Goal: Task Accomplishment & Management: Manage account settings

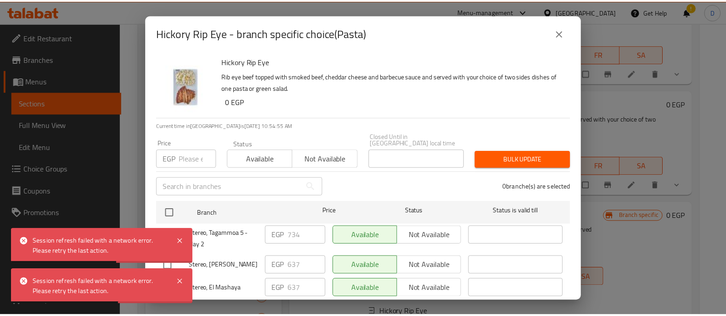
scroll to position [229, 0]
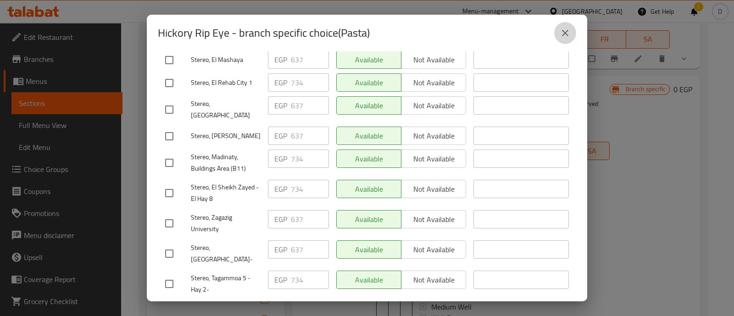
click at [567, 37] on icon "close" at bounding box center [565, 33] width 11 height 11
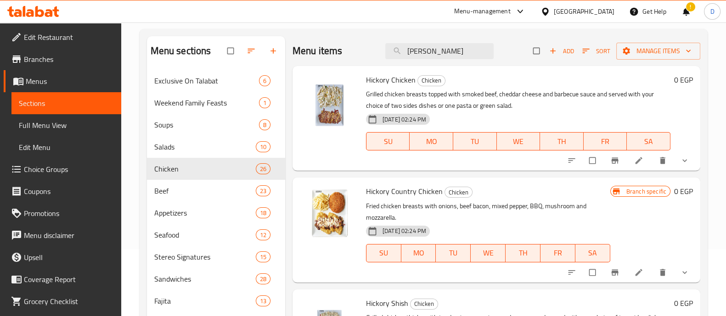
scroll to position [0, 0]
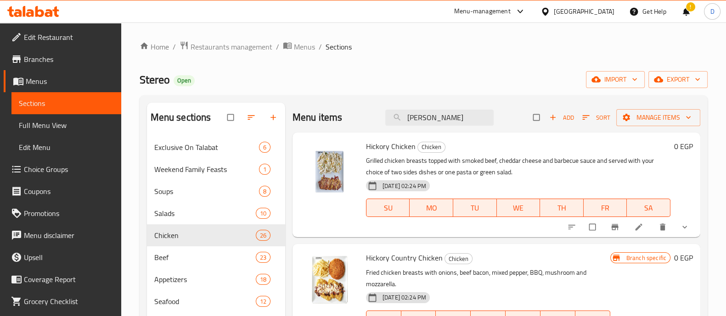
click at [41, 8] on icon at bounding box center [33, 11] width 52 height 11
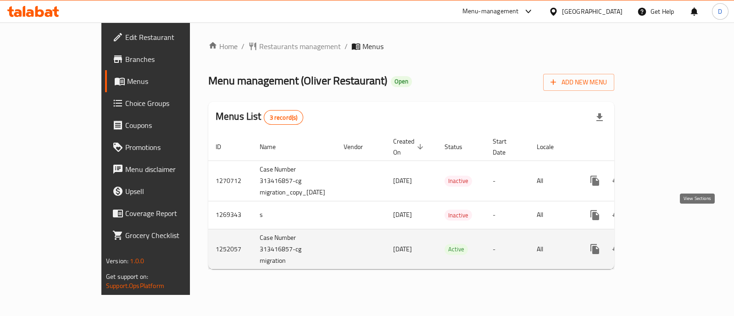
click at [665, 245] on icon "enhanced table" at bounding box center [661, 249] width 8 height 8
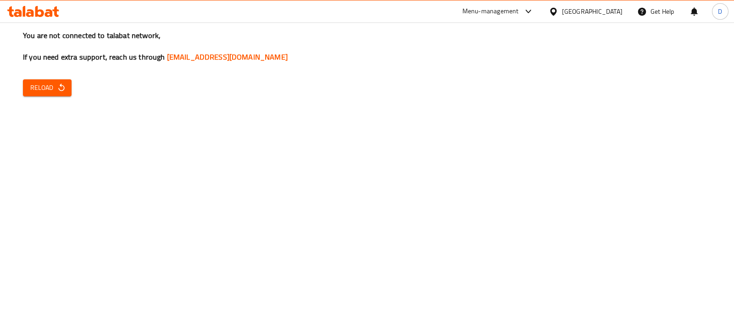
click at [43, 84] on span "Reload" at bounding box center [47, 87] width 34 height 11
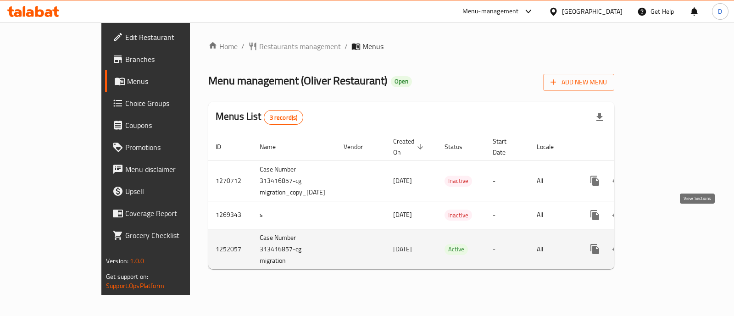
click at [672, 238] on link "enhanced table" at bounding box center [661, 249] width 22 height 22
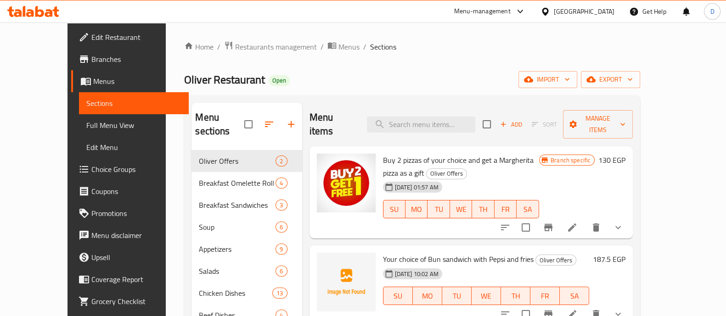
scroll to position [57, 0]
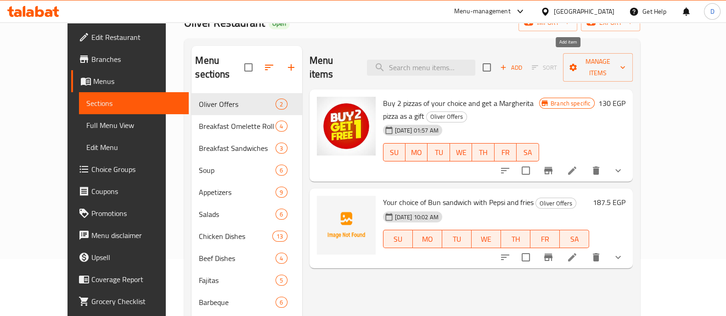
click at [523, 62] on span "Add" at bounding box center [510, 67] width 25 height 11
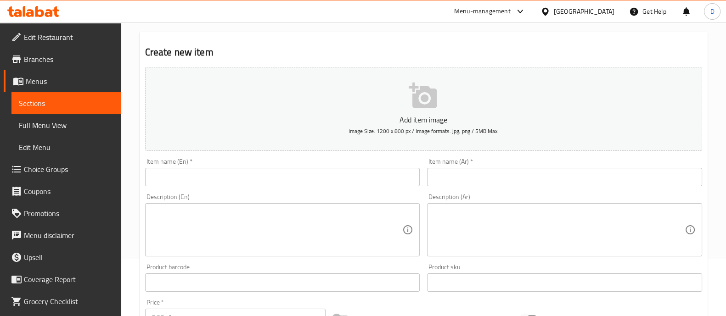
click at [546, 179] on input "text" at bounding box center [564, 177] width 275 height 18
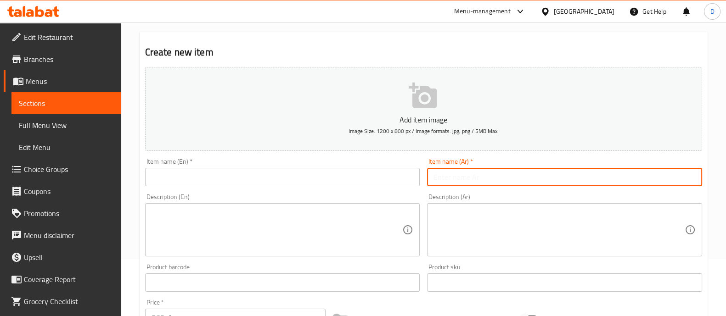
paste input "اي نوع من انواع الباستا+ فرايز+ بيبسي"
drag, startPoint x: 648, startPoint y: 178, endPoint x: 718, endPoint y: 176, distance: 69.8
click at [718, 176] on div "Home / Restaurants management / Menus / Sections / item / create Oliver Offers …" at bounding box center [423, 279] width 604 height 626
click at [621, 180] on input "اختيارك من الباستا+ فرايز+ بيبسي" at bounding box center [564, 177] width 275 height 18
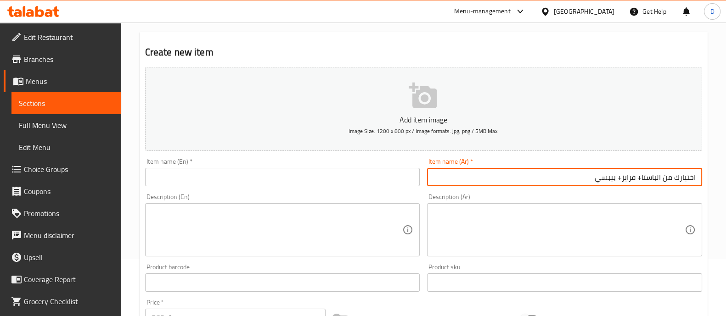
click at [621, 180] on input "اختيارك من الباستا+ فرايز+ بيبسي" at bounding box center [564, 177] width 275 height 18
type input "اختيارك من الباستا+ فرايز+ بيبسي"
click at [301, 178] on input "text" at bounding box center [282, 177] width 275 height 18
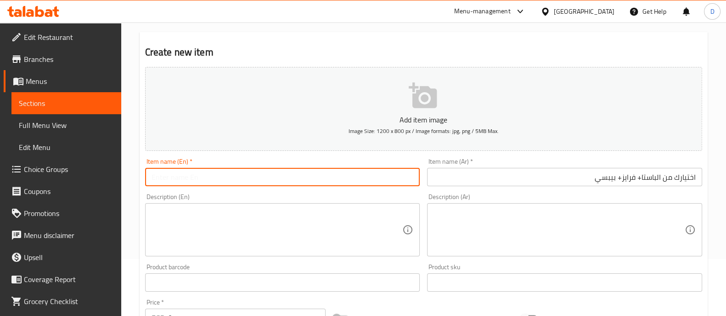
paste input "Your choice of pasta + fries + Pepsi"
type input "Your choice of pasta + fries + Pepsi"
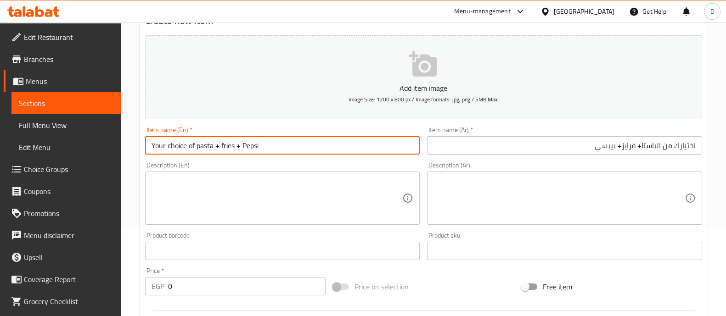
scroll to position [114, 0]
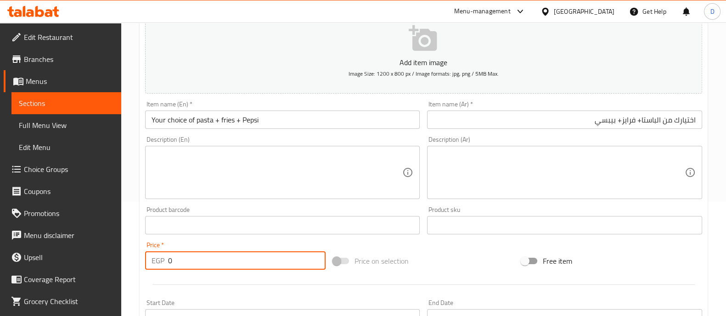
click at [241, 262] on input "0" at bounding box center [247, 260] width 158 height 18
type input "261"
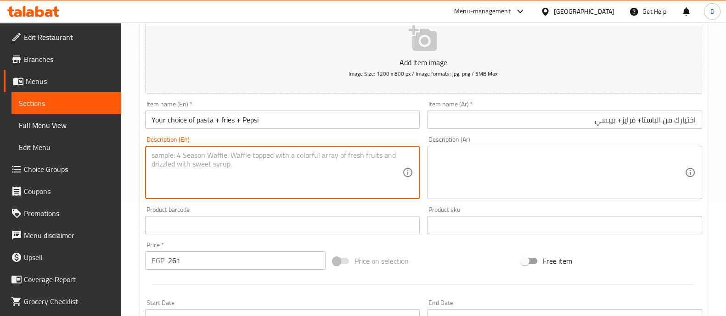
click at [257, 179] on textarea at bounding box center [276, 173] width 251 height 44
type textarea "k"
type textarea ".."
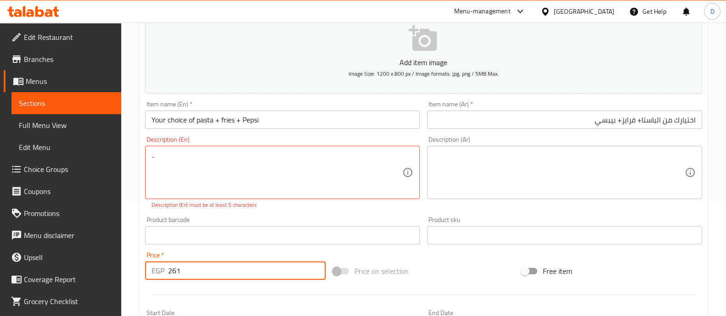
click at [214, 257] on div "Price   * EGP 261 Price *" at bounding box center [235, 266] width 181 height 28
type input "261.54"
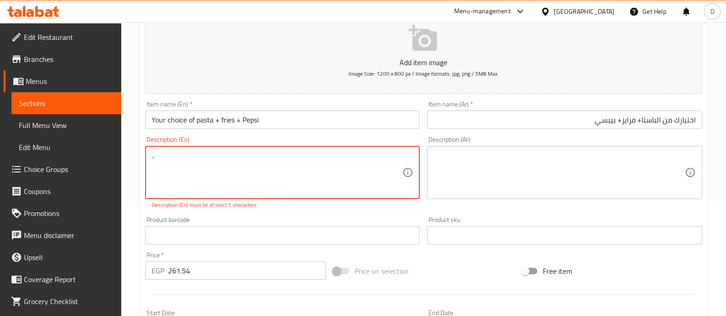
click at [234, 190] on textarea ".." at bounding box center [276, 173] width 251 height 44
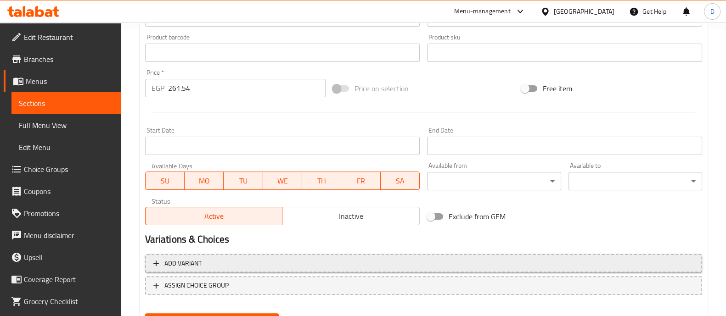
scroll to position [331, 0]
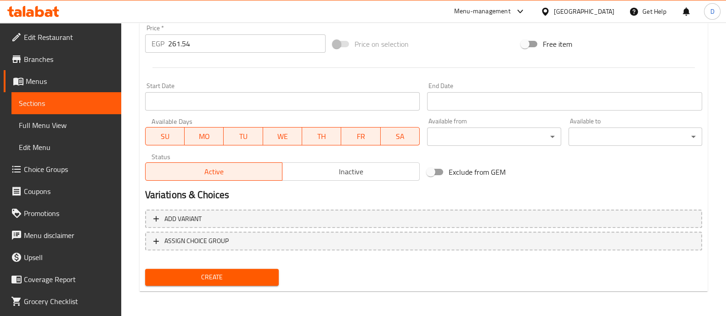
click at [207, 273] on span "Create" at bounding box center [211, 277] width 119 height 11
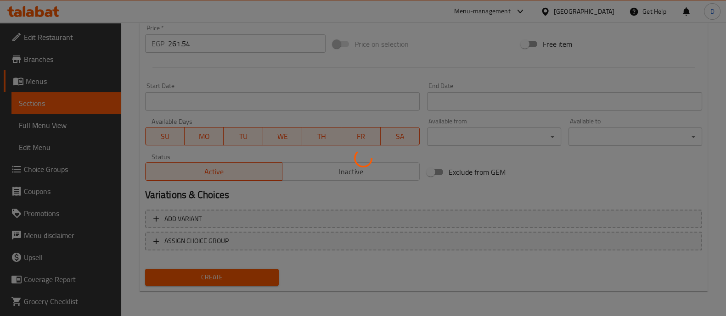
type input "0"
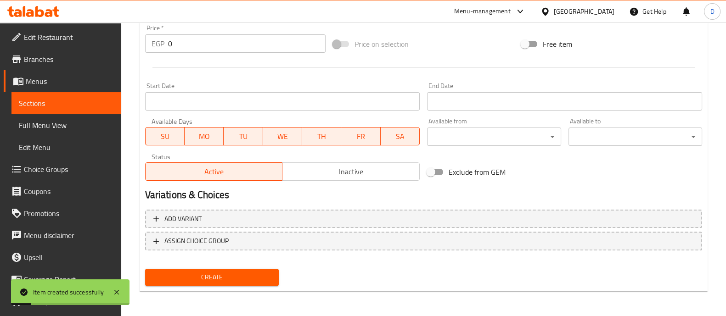
click at [39, 100] on span "Sections" at bounding box center [66, 103] width 95 height 11
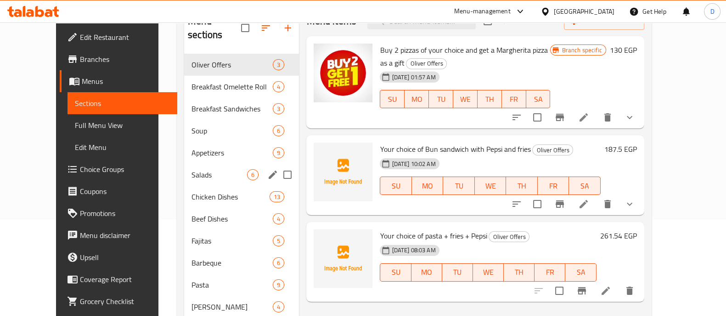
scroll to position [113, 0]
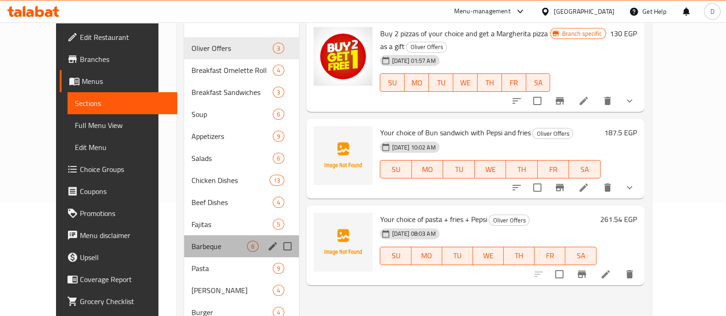
click at [184, 241] on div "Barbeque 6" at bounding box center [241, 246] width 115 height 22
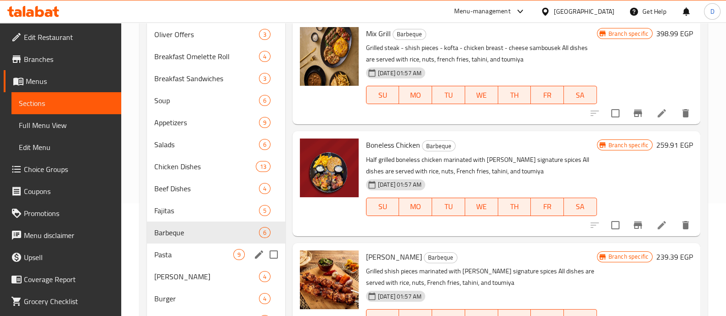
click at [172, 251] on span "Pasta" at bounding box center [193, 254] width 79 height 11
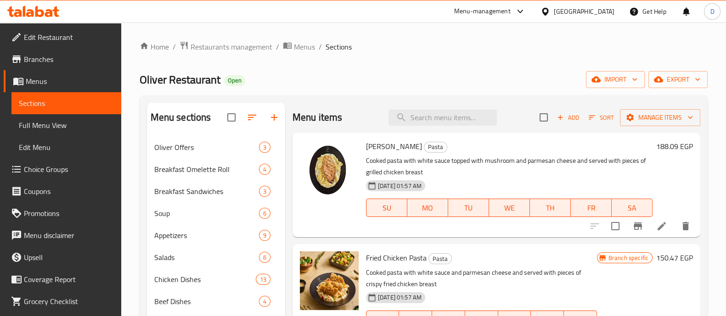
click at [379, 143] on span "Alfredo" at bounding box center [394, 147] width 56 height 14
copy h6 "Alfredo"
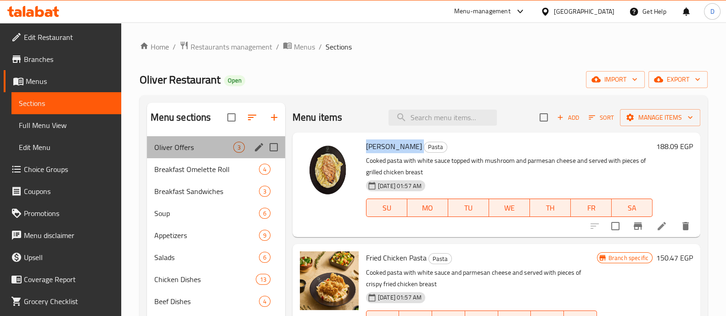
click at [185, 141] on div "Oliver Offers 3" at bounding box center [216, 147] width 138 height 22
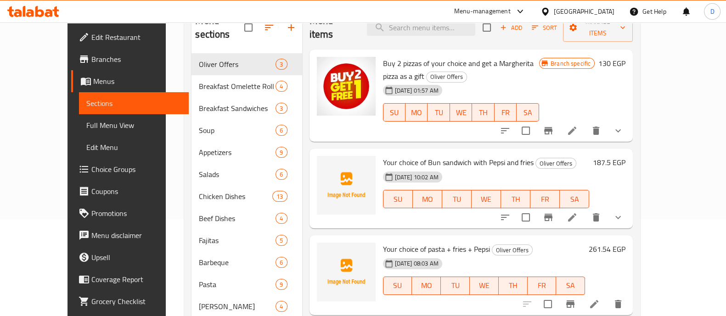
scroll to position [114, 0]
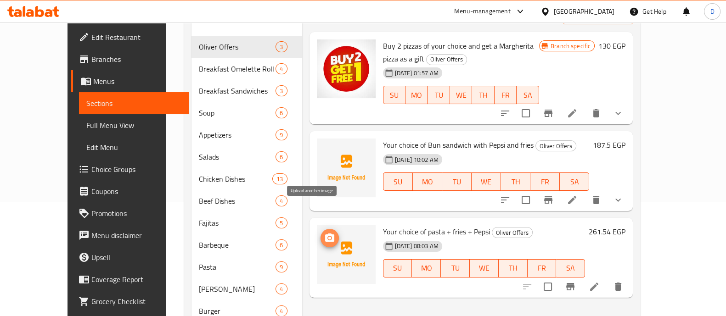
click at [325, 234] on icon "upload picture" at bounding box center [329, 238] width 9 height 8
click at [322, 225] on img at bounding box center [346, 254] width 59 height 59
click at [324, 233] on icon "upload picture" at bounding box center [329, 238] width 11 height 11
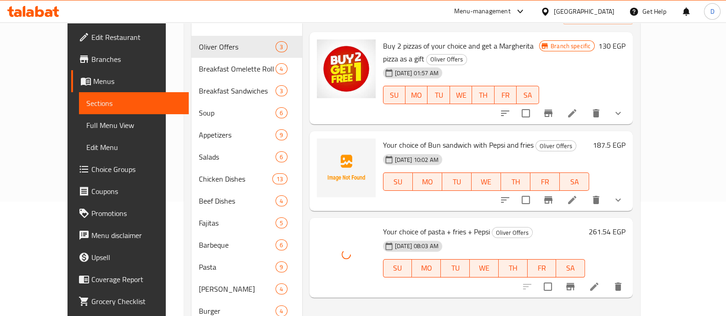
click at [607, 279] on li at bounding box center [594, 287] width 26 height 17
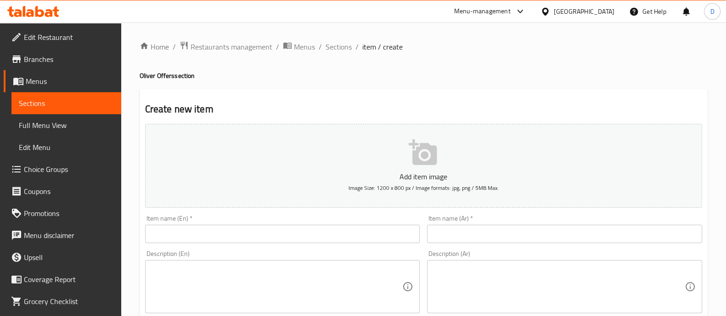
click at [63, 168] on span "Choice Groups" at bounding box center [69, 169] width 90 height 11
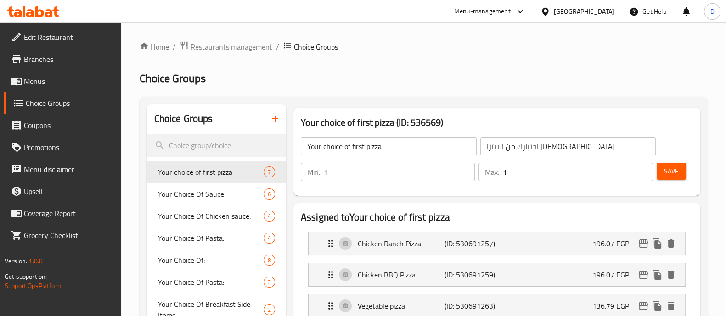
click at [284, 113] on button "button" at bounding box center [275, 119] width 22 height 22
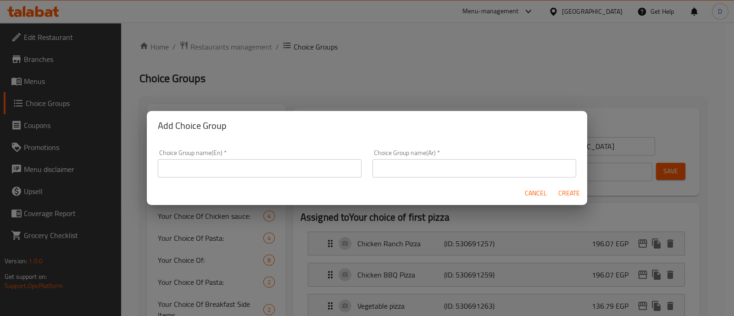
click at [263, 171] on input "text" at bounding box center [260, 168] width 204 height 18
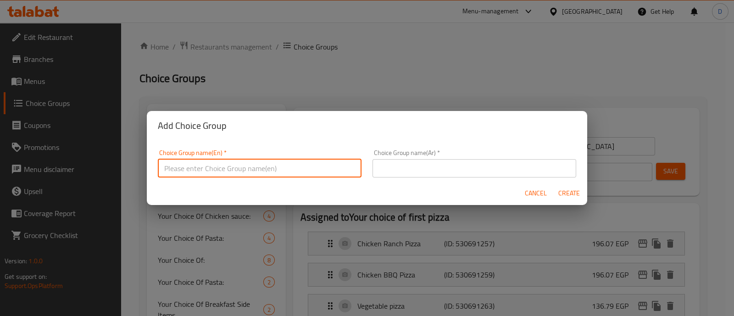
click at [290, 169] on input "text" at bounding box center [260, 168] width 204 height 18
type input "Your Choice Of Pasta"
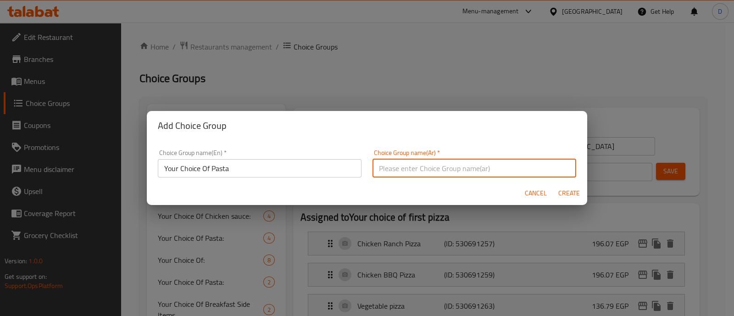
click at [486, 172] on input "text" at bounding box center [475, 168] width 204 height 18
type input "اختيارك من الباستا"
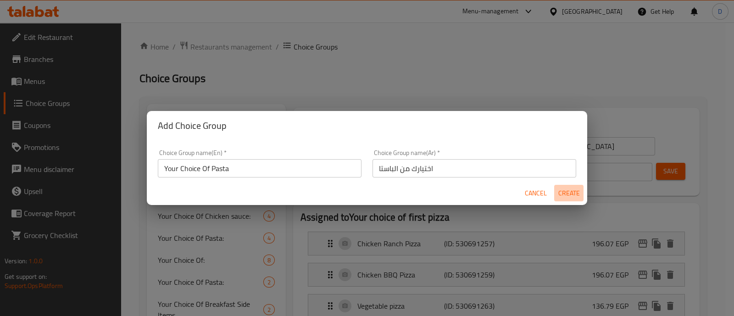
click at [575, 189] on span "Create" at bounding box center [569, 193] width 22 height 11
type input "Your Choice Of Pasta"
type input "اختيارك من الباستا"
type input "0"
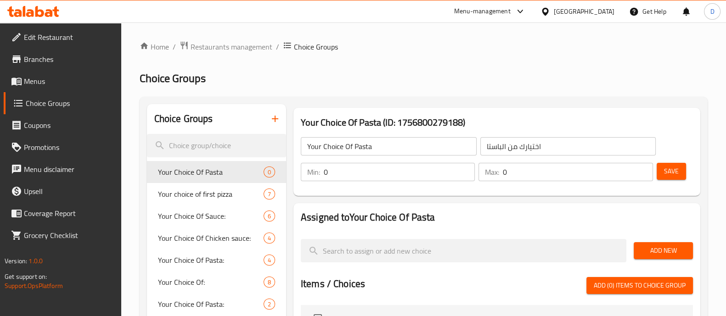
click at [434, 169] on input "0" at bounding box center [399, 172] width 151 height 18
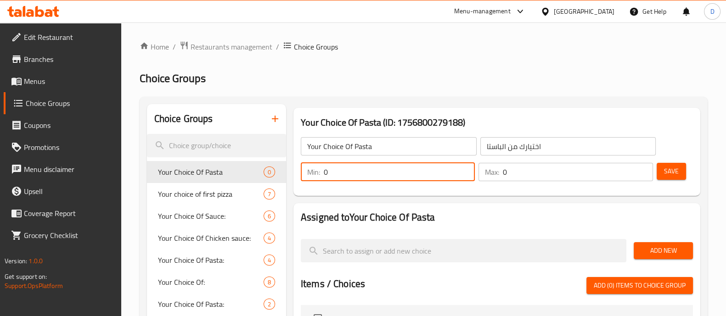
click at [434, 169] on input "0" at bounding box center [399, 172] width 151 height 18
type input "1"
click at [534, 178] on input "0" at bounding box center [577, 172] width 150 height 18
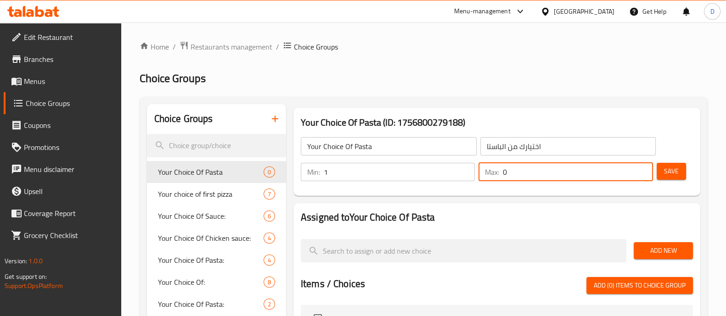
click at [534, 178] on input "0" at bounding box center [577, 172] width 150 height 18
type input "1"
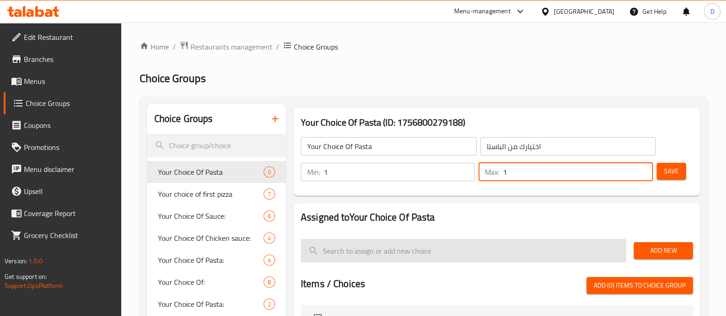
scroll to position [114, 0]
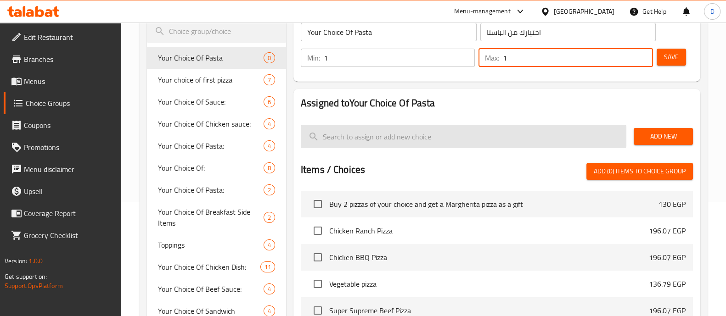
click at [429, 143] on input "search" at bounding box center [463, 136] width 325 height 23
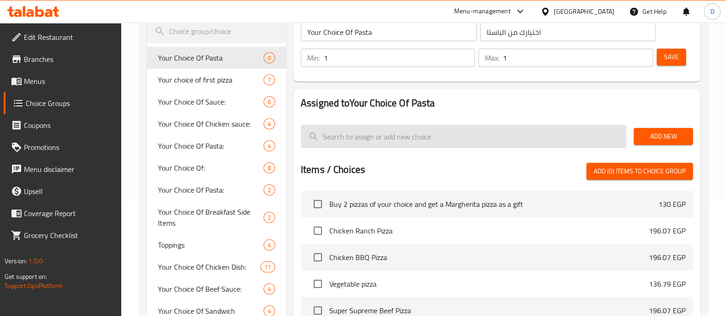
paste input "Alfredo"
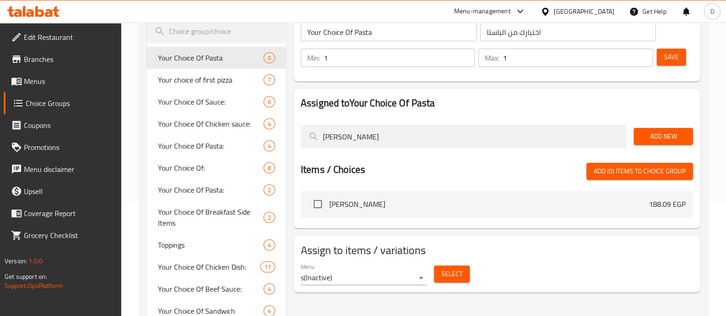
type input "Alfredo"
click at [314, 200] on input "checkbox" at bounding box center [317, 204] width 19 height 19
checkbox input "true"
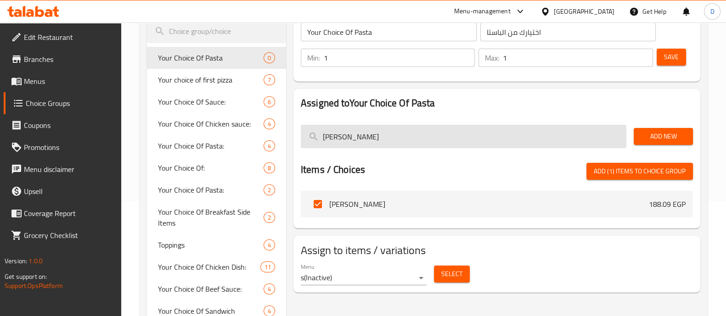
click at [432, 137] on input "Alfredo" at bounding box center [463, 136] width 325 height 23
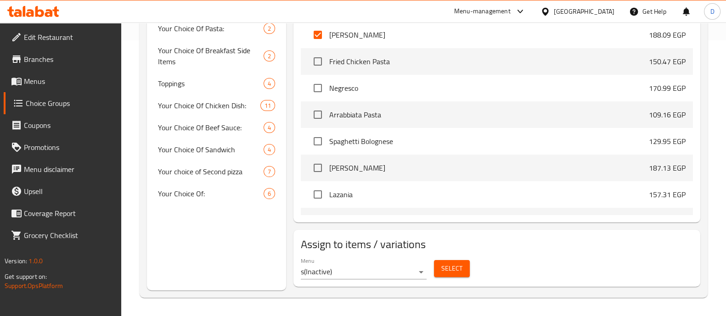
scroll to position [3384, 0]
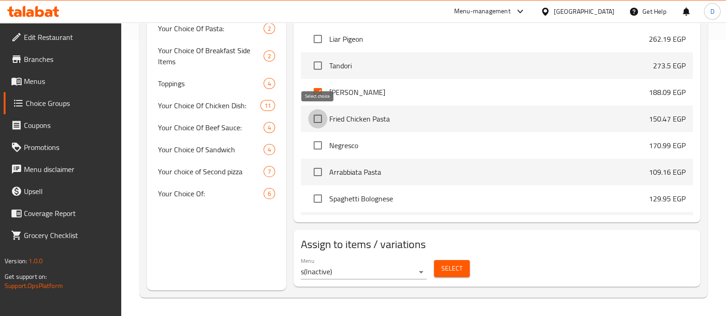
click at [310, 117] on input "checkbox" at bounding box center [317, 118] width 19 height 19
checkbox input "true"
click at [319, 143] on input "checkbox" at bounding box center [317, 145] width 19 height 19
checkbox input "true"
click at [317, 173] on input "checkbox" at bounding box center [317, 171] width 19 height 19
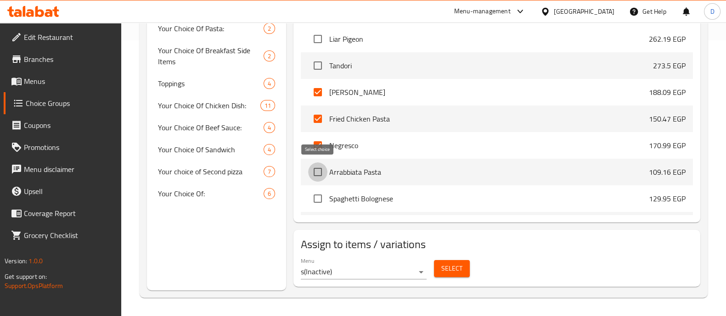
checkbox input "true"
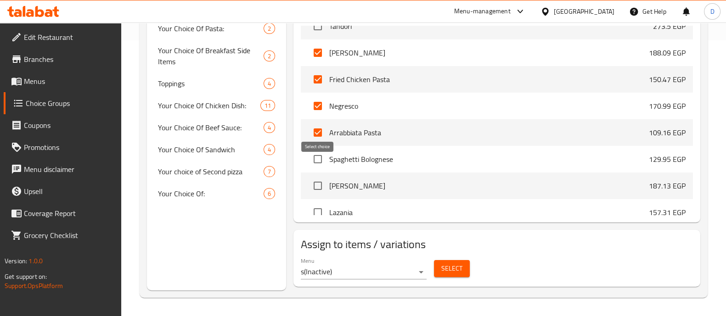
scroll to position [3441, 0]
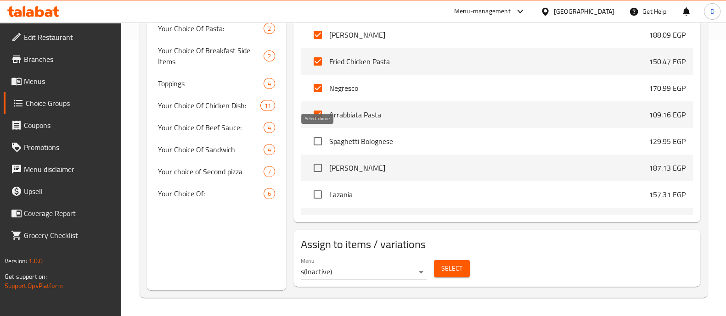
click at [323, 137] on input "checkbox" at bounding box center [317, 141] width 19 height 19
checkbox input "true"
click at [320, 163] on input "checkbox" at bounding box center [317, 167] width 19 height 19
checkbox input "true"
click at [312, 192] on input "checkbox" at bounding box center [317, 194] width 19 height 19
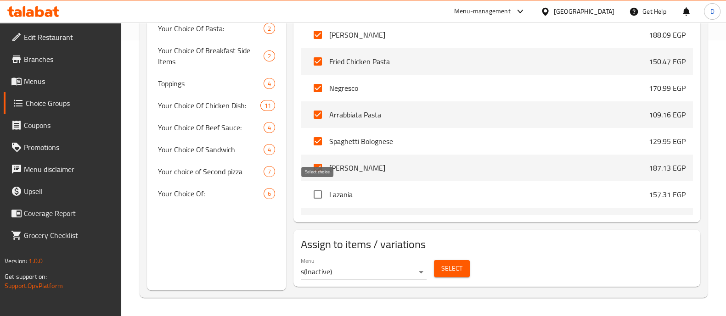
checkbox input "true"
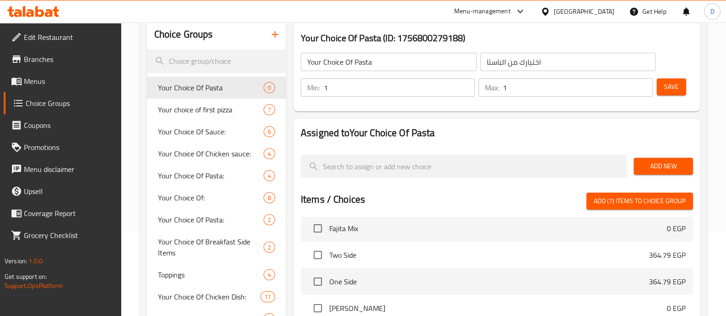
scroll to position [0, 0]
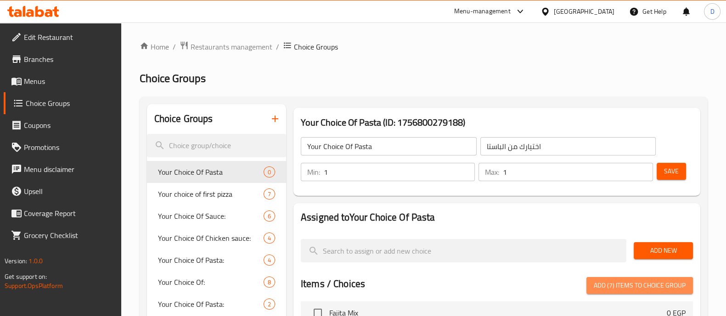
click at [627, 280] on span "Add (7) items to choice group" at bounding box center [639, 285] width 92 height 11
checkbox input "false"
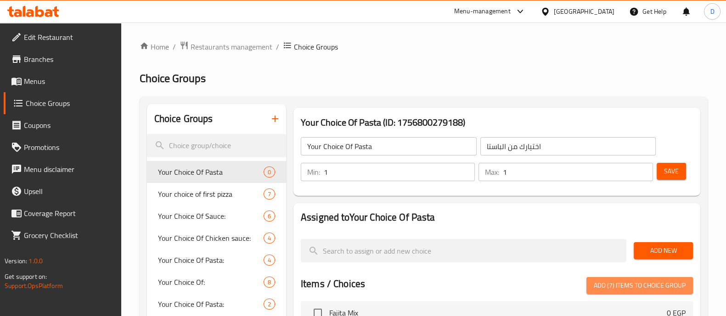
checkbox input "false"
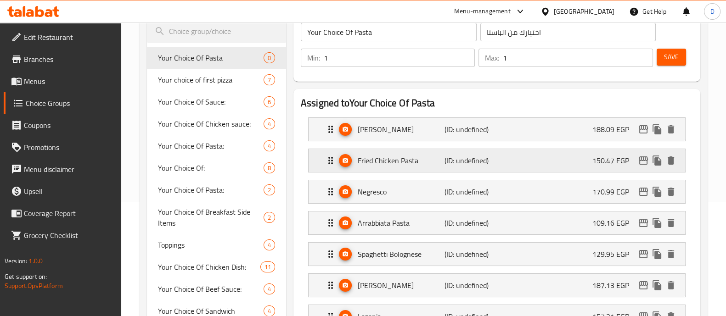
scroll to position [114, 0]
click at [599, 135] on p "188.09 EGP" at bounding box center [614, 129] width 44 height 11
click at [593, 132] on p "188.09 EGP" at bounding box center [614, 129] width 44 height 11
click at [561, 125] on div "Alfredo (ID: undefined) 188.09 EGP" at bounding box center [499, 129] width 349 height 23
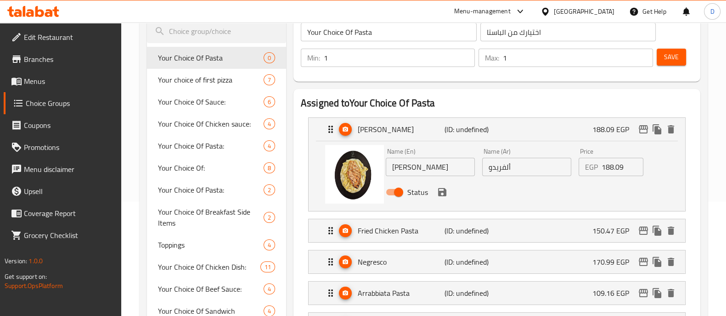
click at [611, 164] on input "188.09" at bounding box center [622, 167] width 42 height 18
click at [443, 194] on icon "save" at bounding box center [442, 192] width 8 height 8
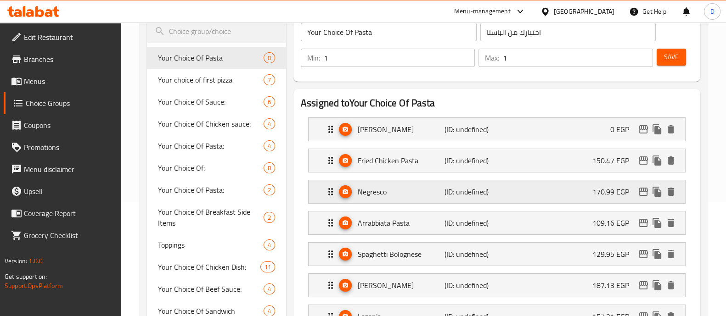
type input "0"
click at [599, 162] on p "150.47 EGP" at bounding box center [614, 160] width 44 height 11
click at [592, 151] on div "Fried Chicken Pasta (ID: undefined) 150.47 EGP" at bounding box center [499, 160] width 349 height 23
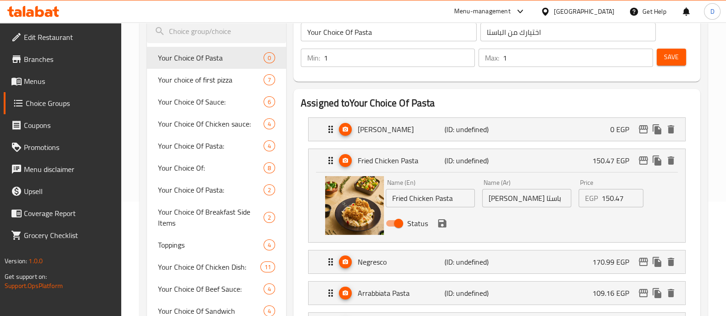
click at [608, 203] on input "150.47" at bounding box center [622, 198] width 42 height 18
click at [442, 224] on icon "save" at bounding box center [441, 223] width 11 height 11
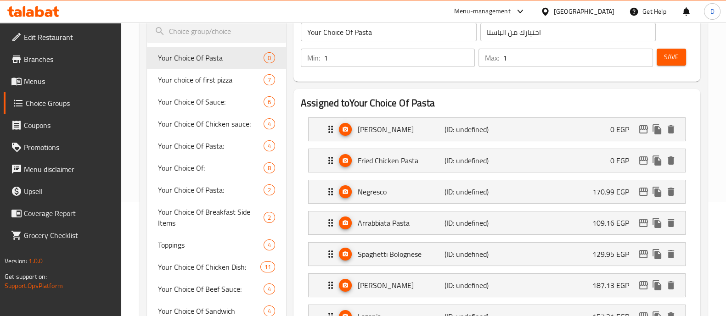
type input "0"
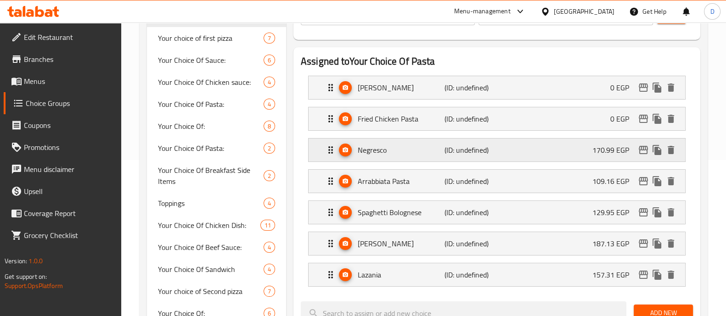
scroll to position [172, 0]
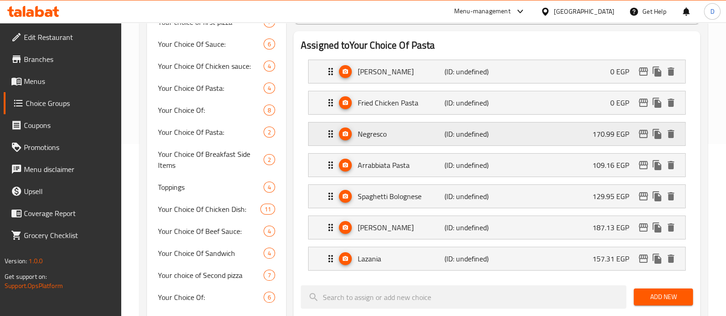
click at [608, 123] on div "Negresco (ID: undefined) 170.99 EGP" at bounding box center [499, 134] width 349 height 23
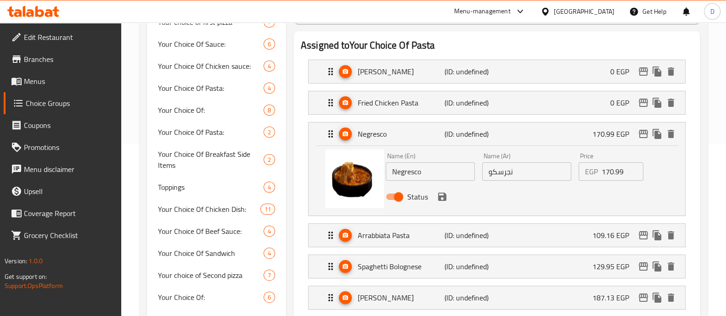
click at [607, 173] on input "170.99" at bounding box center [622, 171] width 42 height 18
click at [438, 194] on icon "save" at bounding box center [441, 196] width 11 height 11
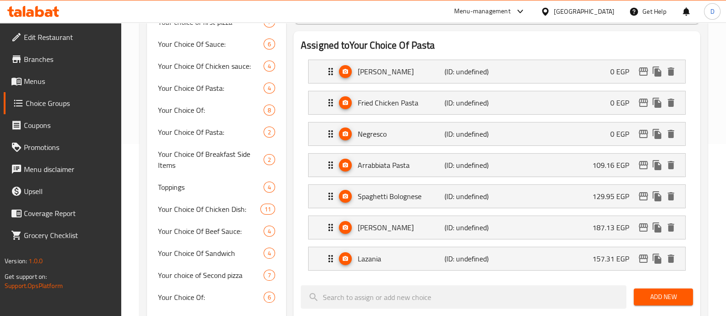
type input "0"
click at [618, 166] on p "109.16 EGP" at bounding box center [614, 165] width 44 height 11
click at [590, 167] on div "Arrabbiata Pasta (ID: undefined) 109.16 EGP" at bounding box center [499, 165] width 349 height 23
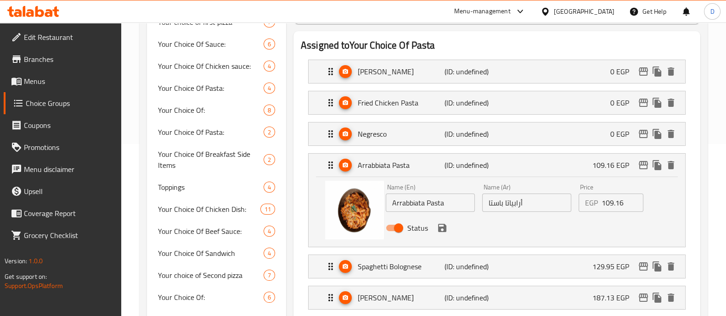
click at [608, 205] on input "109.16" at bounding box center [622, 203] width 42 height 18
drag, startPoint x: 438, startPoint y: 223, endPoint x: 510, endPoint y: 211, distance: 72.5
click at [438, 223] on icon "save" at bounding box center [441, 228] width 11 height 11
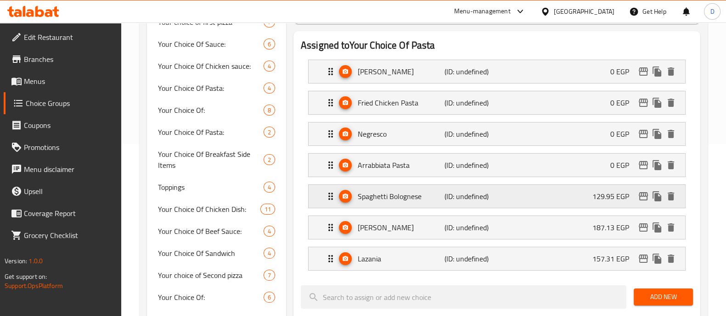
type input "0"
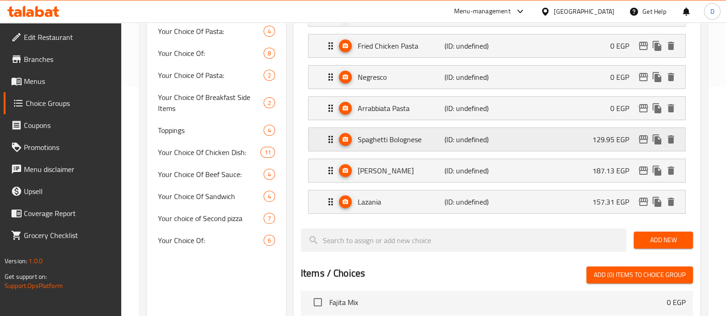
click at [602, 134] on p "129.95 EGP" at bounding box center [614, 139] width 44 height 11
click at [592, 142] on p "129.95 EGP" at bounding box center [614, 139] width 44 height 11
click at [561, 139] on div "Spaghetti Bolognese (ID: undefined) 129.95 EGP" at bounding box center [499, 139] width 349 height 23
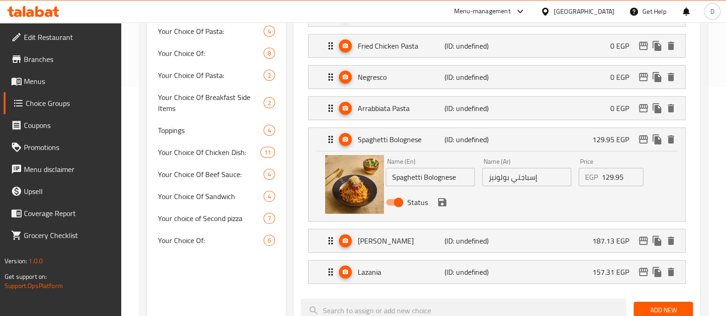
click at [619, 184] on input "129.95" at bounding box center [622, 177] width 42 height 18
click at [443, 200] on icon "save" at bounding box center [442, 202] width 8 height 8
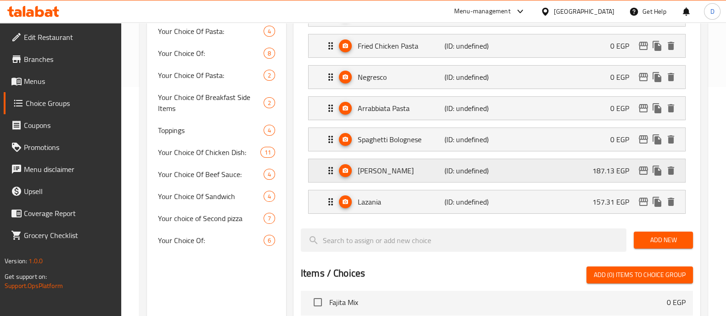
type input "0"
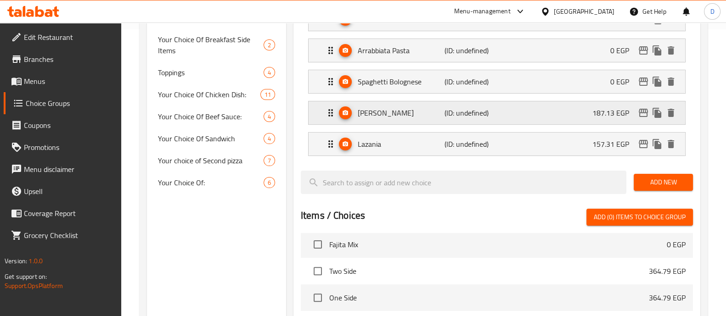
click at [586, 106] on div "Oliver Pasta (ID: undefined) 187.13 EGP" at bounding box center [499, 112] width 349 height 23
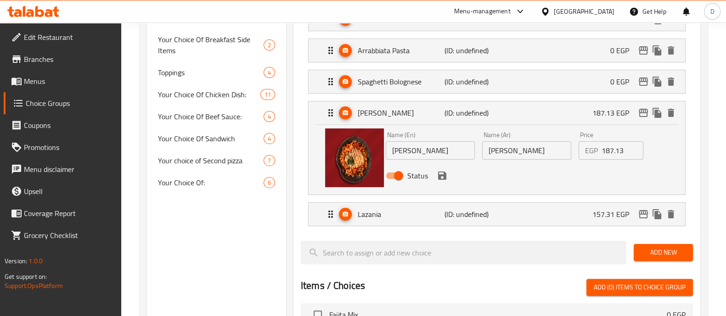
click at [616, 148] on input "187.13" at bounding box center [622, 150] width 42 height 18
click at [441, 176] on icon "save" at bounding box center [441, 175] width 11 height 11
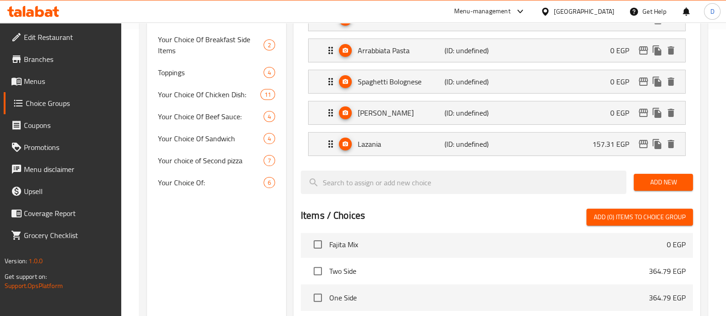
type input "0"
click at [629, 140] on p "157.31 EGP" at bounding box center [614, 144] width 44 height 11
click at [603, 141] on p "157.31 EGP" at bounding box center [614, 144] width 44 height 11
click at [590, 145] on div "Lazania (ID: undefined) 157.31 EGP" at bounding box center [499, 144] width 349 height 23
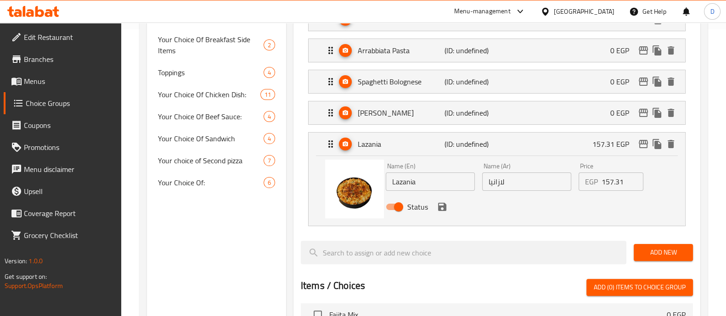
click at [608, 190] on div "Price EGP 157.31 Price" at bounding box center [611, 176] width 73 height 35
click at [610, 181] on input "157.31" at bounding box center [622, 182] width 42 height 18
click at [445, 205] on icon "save" at bounding box center [442, 207] width 8 height 8
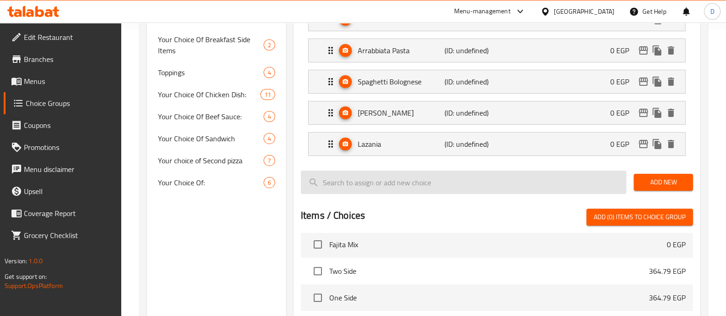
type input "0"
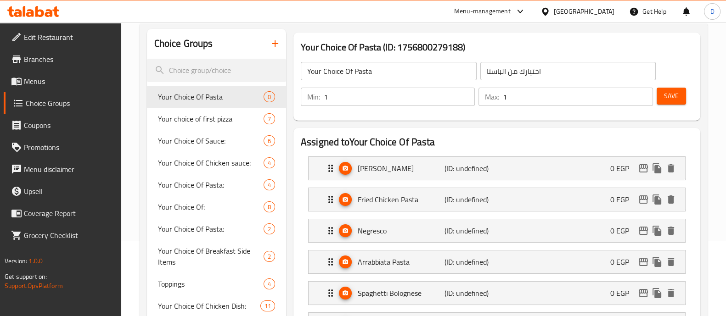
scroll to position [57, 0]
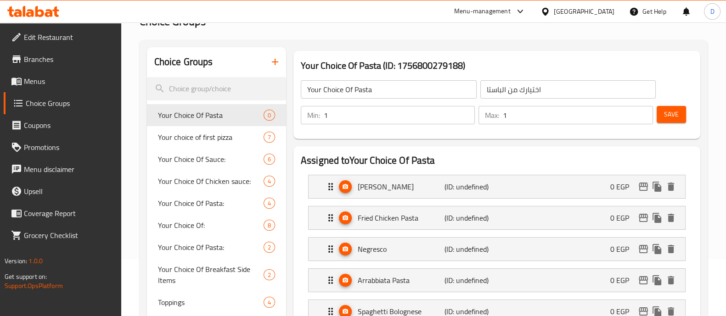
click at [664, 113] on span "Save" at bounding box center [671, 114] width 15 height 11
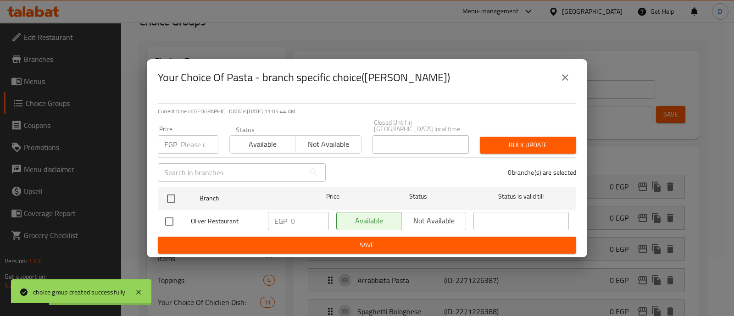
click at [559, 74] on button "close" at bounding box center [565, 78] width 22 height 22
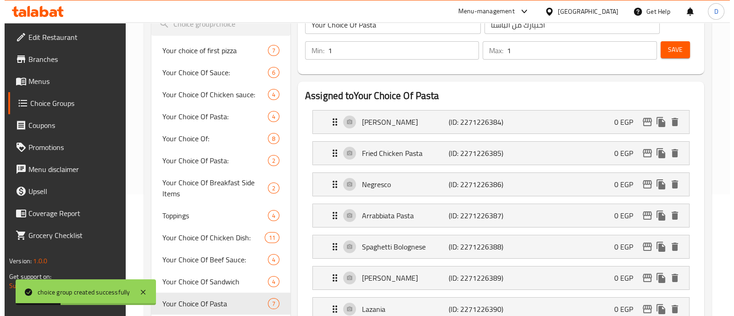
scroll to position [172, 0]
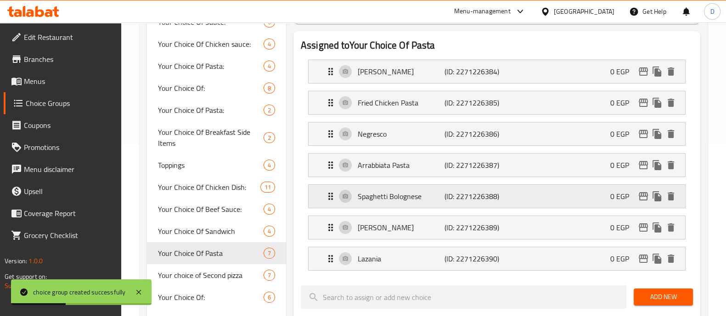
click at [647, 198] on icon "edit" at bounding box center [642, 196] width 11 height 11
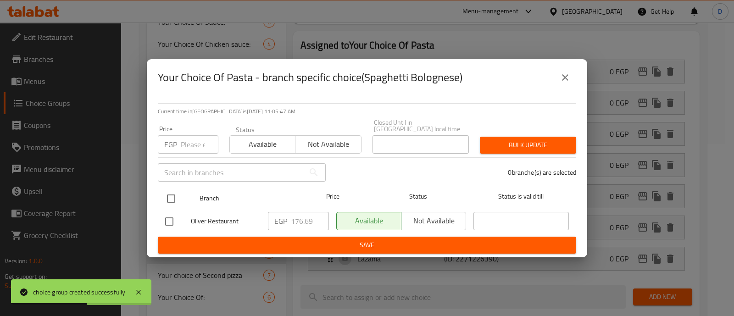
click at [167, 191] on input "checkbox" at bounding box center [171, 198] width 19 height 19
checkbox input "true"
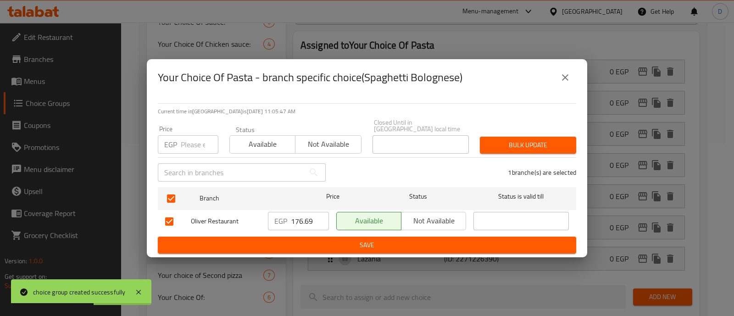
click at [295, 214] on input "176.69" at bounding box center [310, 221] width 38 height 18
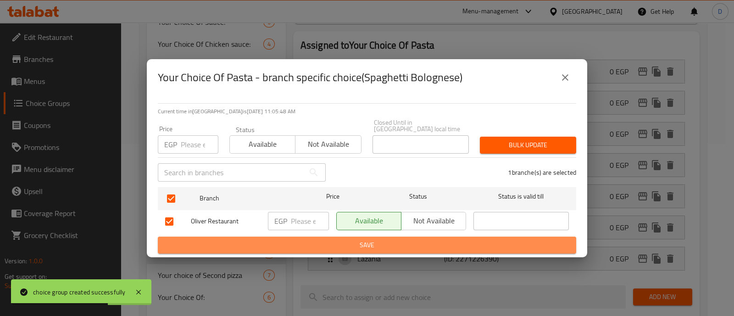
click at [315, 240] on span "Save" at bounding box center [367, 245] width 404 height 11
click at [315, 239] on div at bounding box center [367, 158] width 734 height 316
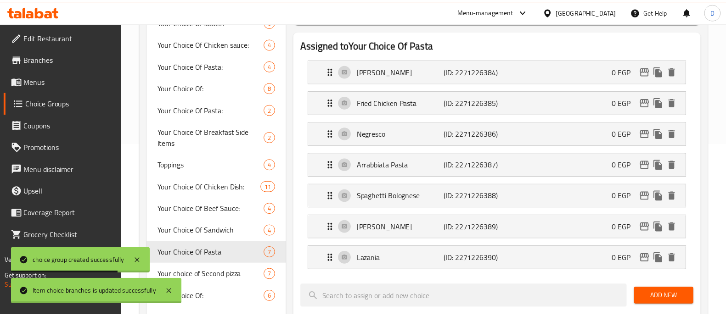
scroll to position [163, 0]
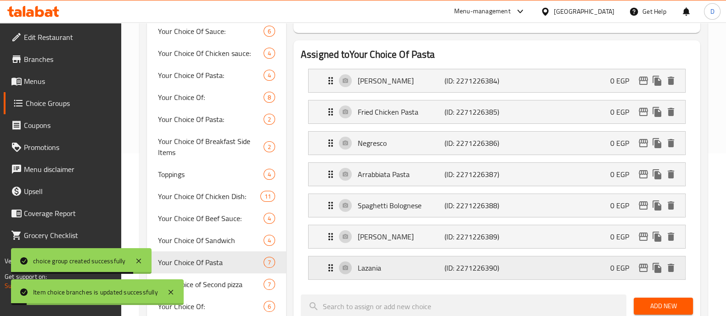
click at [637, 267] on icon "edit" at bounding box center [642, 267] width 11 height 11
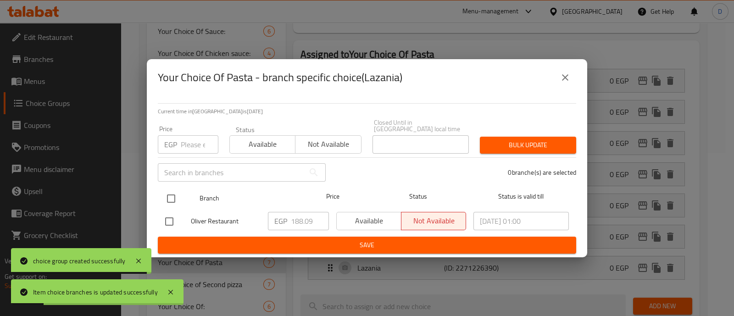
click at [176, 195] on input "checkbox" at bounding box center [171, 198] width 19 height 19
checkbox input "true"
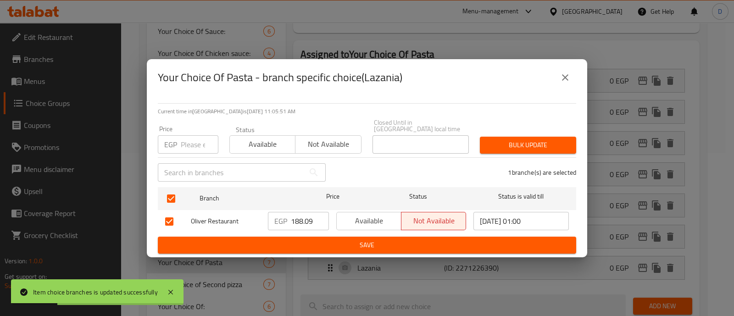
click at [299, 221] on input "188.09" at bounding box center [310, 221] width 38 height 18
drag, startPoint x: 490, startPoint y: 226, endPoint x: 394, endPoint y: 206, distance: 97.5
click at [396, 208] on div "Oliver Restaurant EGP ​ Available Not available 2025/08/31 01:00 ​" at bounding box center [367, 221] width 411 height 27
click at [380, 212] on button "Available" at bounding box center [368, 221] width 65 height 18
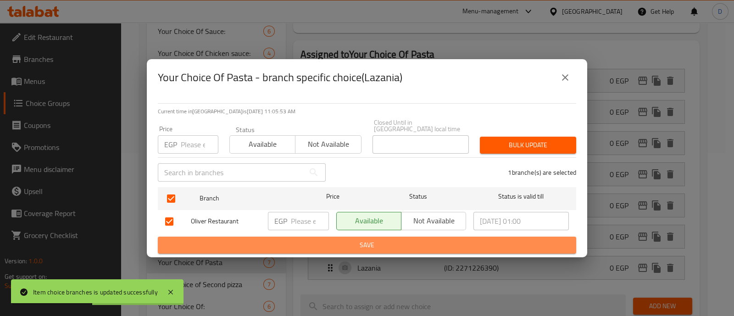
click at [384, 240] on span "Save" at bounding box center [367, 245] width 404 height 11
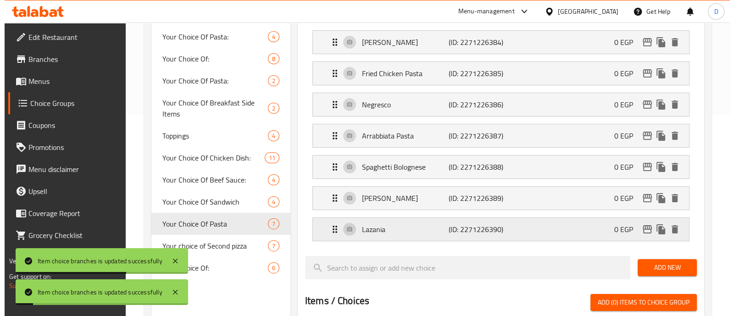
scroll to position [220, 0]
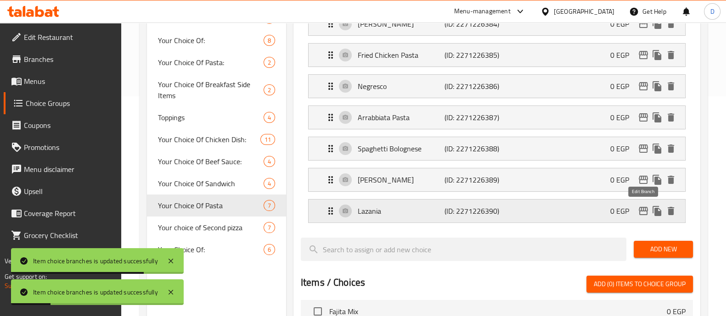
click at [643, 210] on icon "edit" at bounding box center [642, 211] width 11 height 11
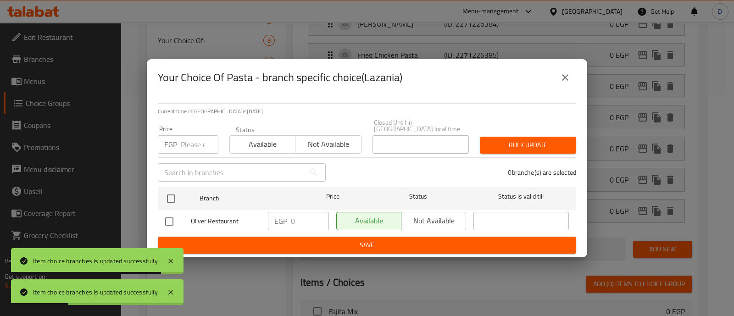
click at [557, 79] on button "close" at bounding box center [565, 78] width 22 height 22
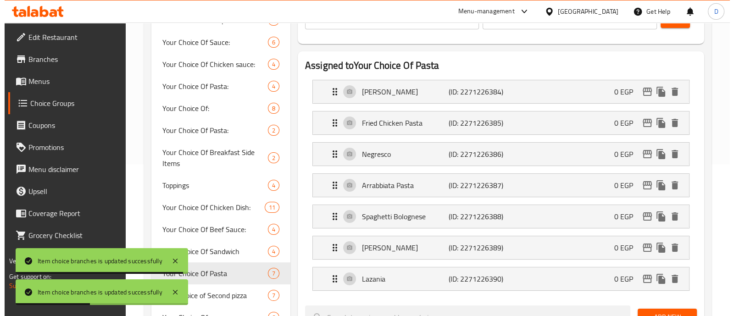
scroll to position [185, 0]
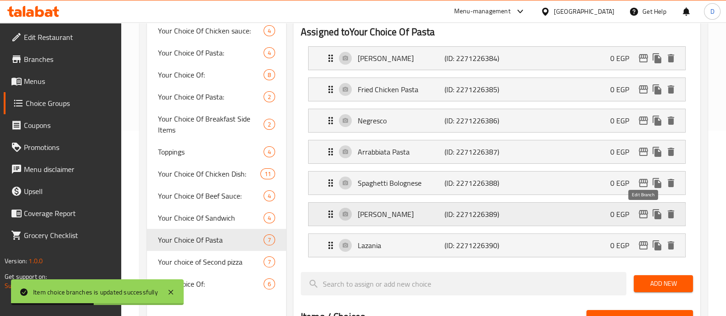
click at [644, 212] on icon "edit" at bounding box center [642, 214] width 11 height 11
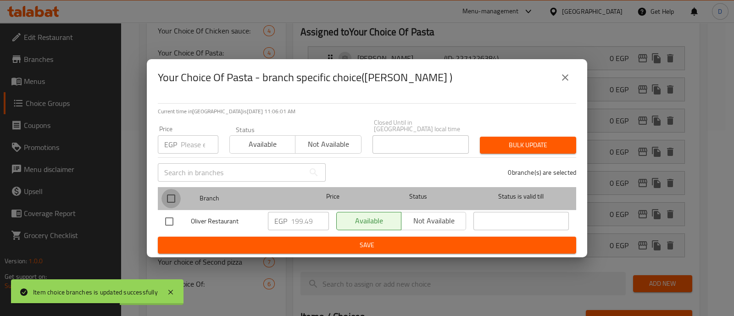
click at [173, 194] on input "checkbox" at bounding box center [171, 198] width 19 height 19
checkbox input "true"
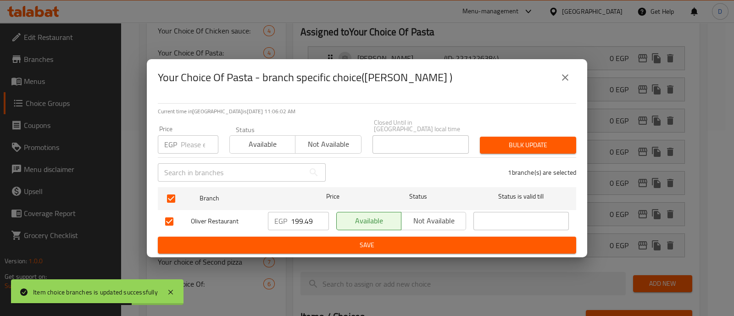
click at [306, 217] on input "199.49" at bounding box center [310, 221] width 38 height 18
click at [304, 237] on button "Save" at bounding box center [367, 245] width 419 height 17
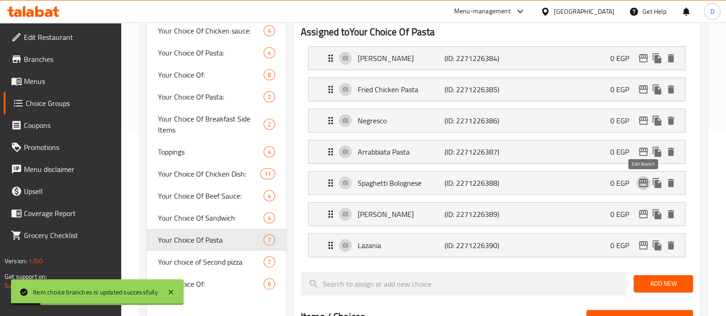
click at [640, 185] on icon "edit" at bounding box center [642, 183] width 11 height 11
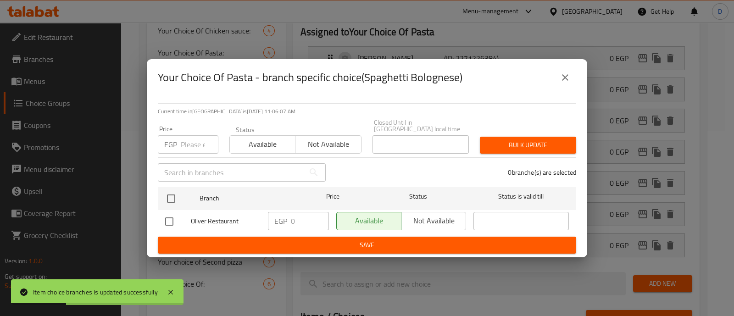
click at [562, 83] on icon "close" at bounding box center [565, 77] width 11 height 11
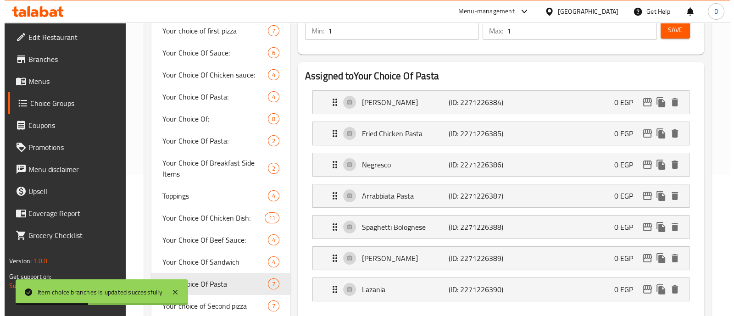
scroll to position [243, 0]
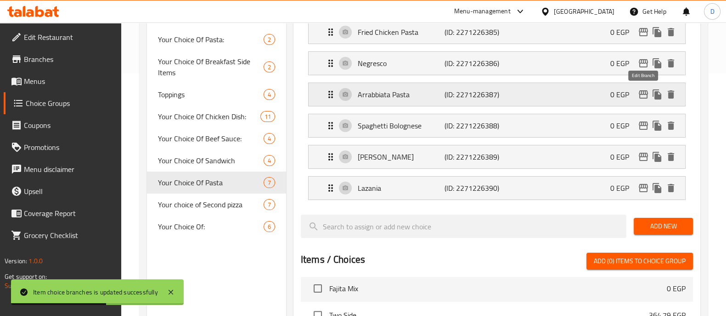
click at [646, 92] on icon "edit" at bounding box center [642, 94] width 11 height 11
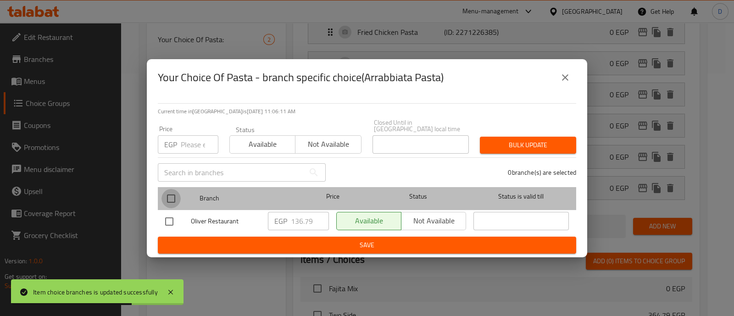
click at [167, 192] on input "checkbox" at bounding box center [171, 198] width 19 height 19
checkbox input "true"
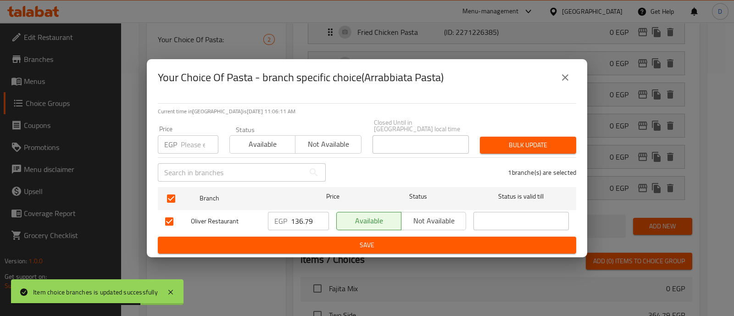
click at [302, 218] on input "136.79" at bounding box center [310, 221] width 38 height 18
click at [301, 245] on span "Save" at bounding box center [367, 245] width 404 height 11
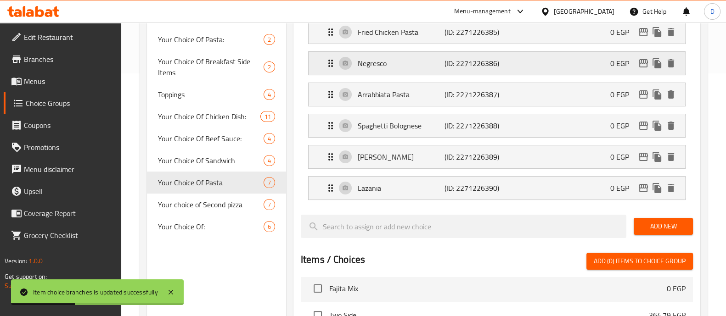
click at [638, 58] on icon "edit" at bounding box center [642, 63] width 11 height 11
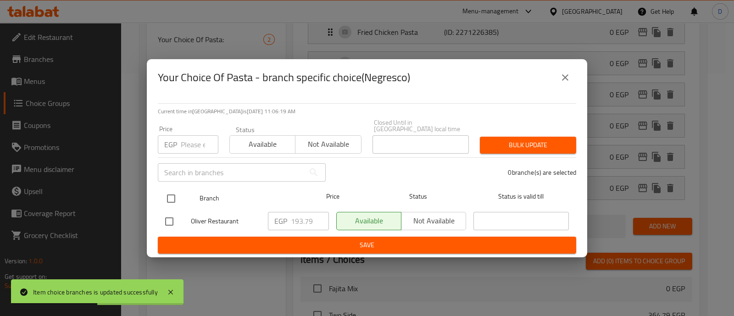
click at [175, 195] on input "checkbox" at bounding box center [171, 198] width 19 height 19
checkbox input "true"
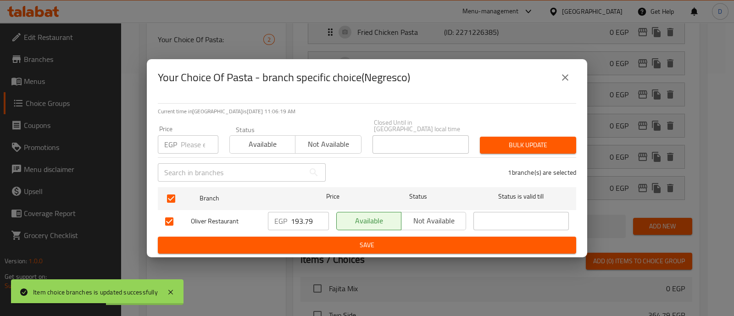
click at [287, 213] on div "EGP 193.79 ​" at bounding box center [298, 221] width 61 height 18
click at [302, 218] on input "193.79" at bounding box center [310, 221] width 38 height 18
click at [299, 246] on span "Save" at bounding box center [367, 245] width 404 height 11
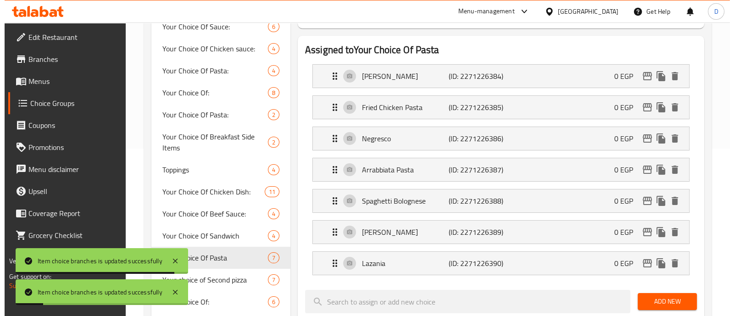
scroll to position [185, 0]
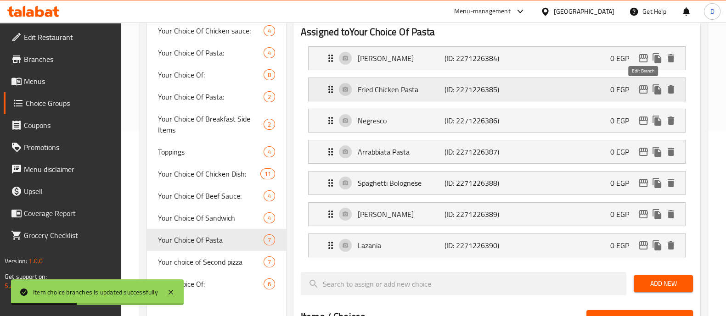
click at [645, 88] on icon "edit" at bounding box center [642, 89] width 9 height 8
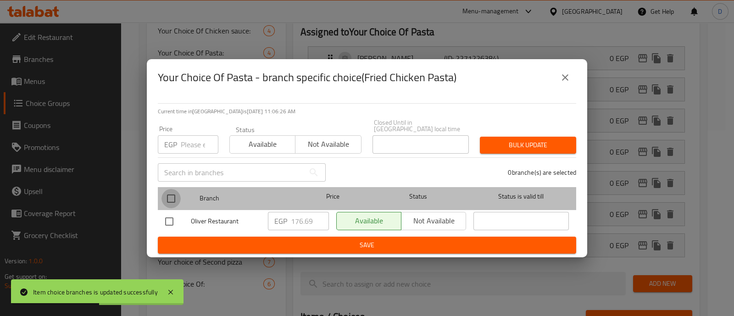
click at [162, 199] on input "checkbox" at bounding box center [171, 198] width 19 height 19
checkbox input "true"
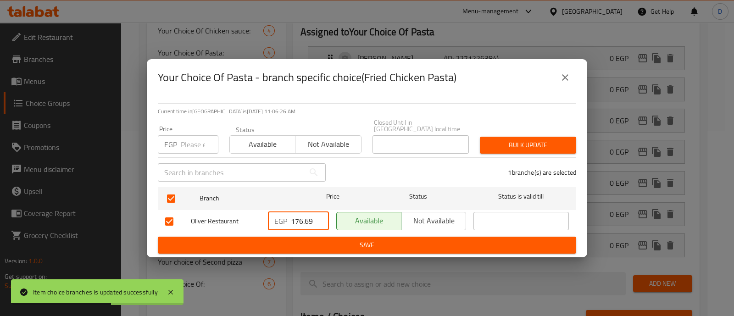
click at [310, 222] on input "176.69" at bounding box center [310, 221] width 38 height 18
click at [307, 231] on div "EGP ​" at bounding box center [298, 221] width 68 height 27
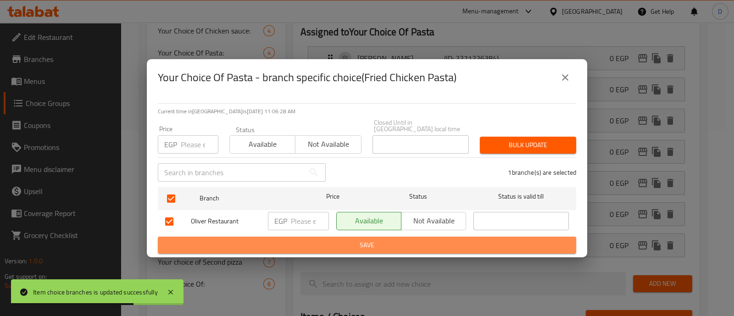
click at [307, 237] on button "Save" at bounding box center [367, 245] width 419 height 17
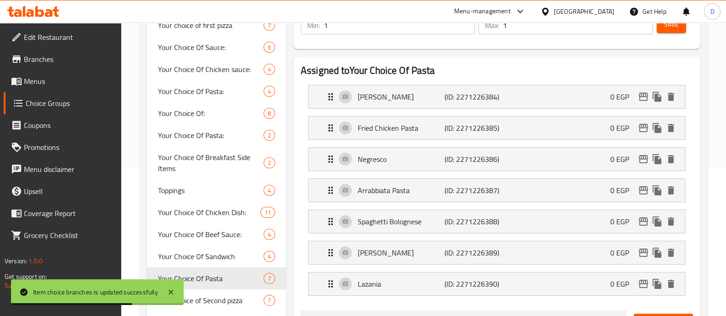
scroll to position [243, 0]
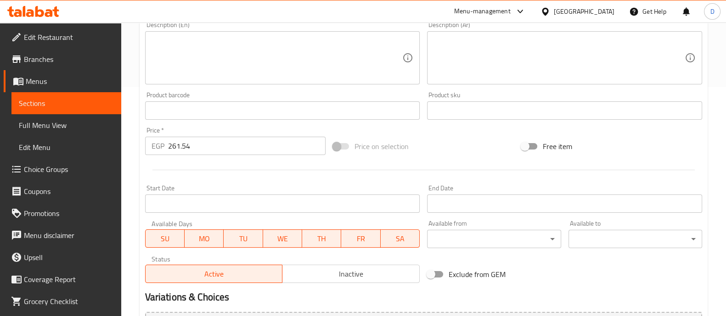
scroll to position [331, 0]
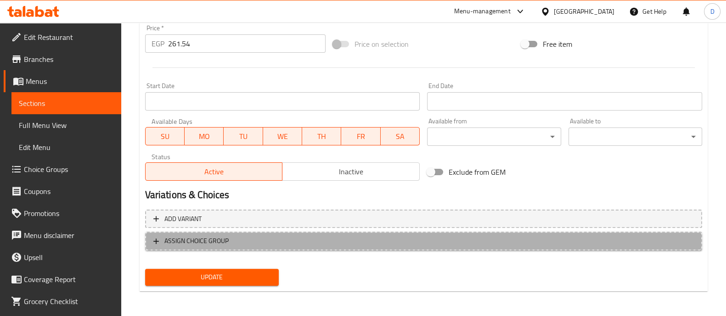
click at [229, 246] on button "ASSIGN CHOICE GROUP" at bounding box center [423, 241] width 557 height 19
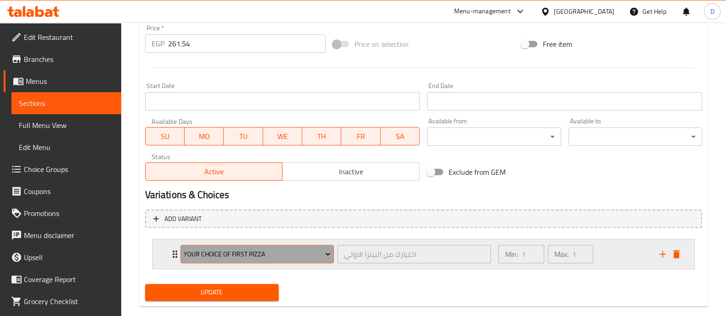
click at [222, 245] on button "Your choice of first pizza" at bounding box center [256, 254] width 153 height 18
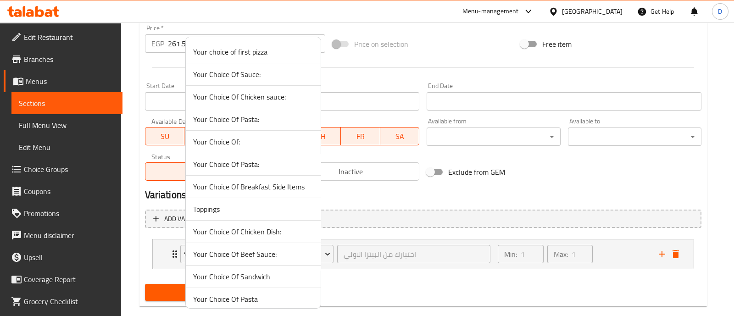
click at [280, 162] on span "Your Choice Of Pasta:" at bounding box center [253, 164] width 120 height 11
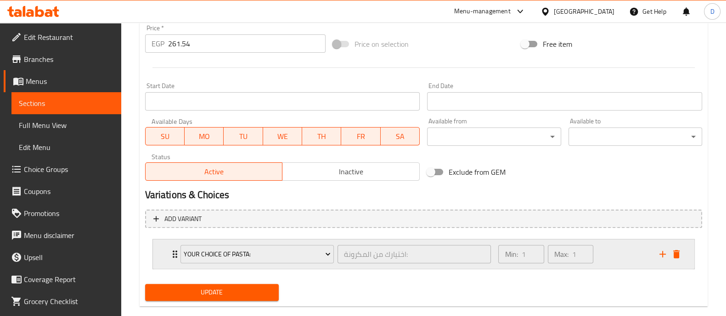
click at [624, 246] on div "Min: 1 ​ Max: 1 ​" at bounding box center [572, 254] width 161 height 29
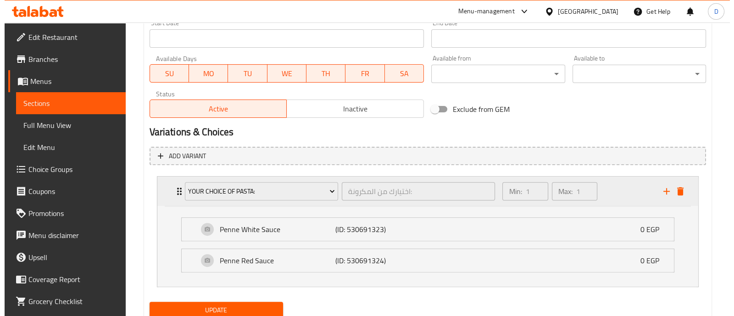
scroll to position [427, 0]
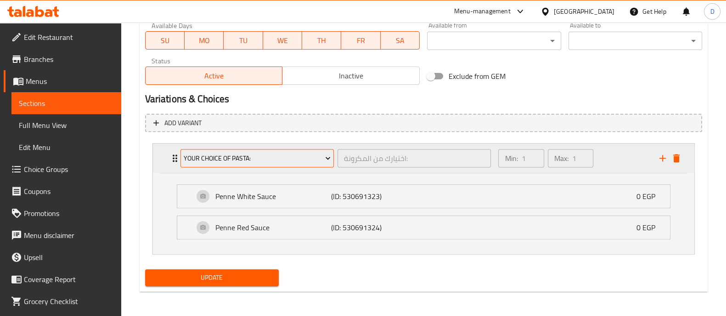
click at [223, 153] on span "Your Choice Of Pasta:" at bounding box center [257, 158] width 147 height 11
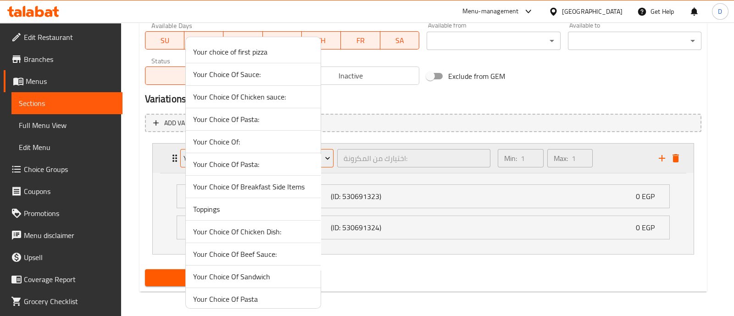
scroll to position [49, 0]
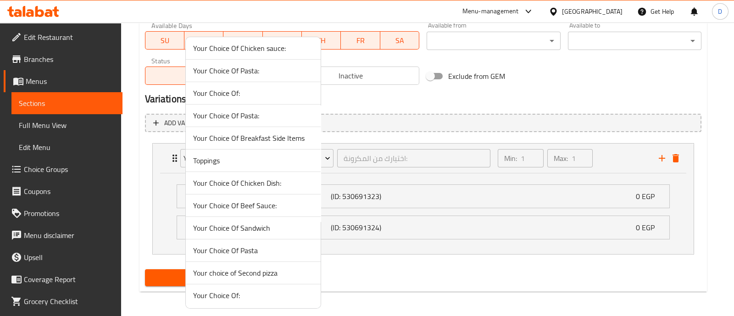
click at [258, 253] on span "Your Choice Of Pasta" at bounding box center [253, 250] width 120 height 11
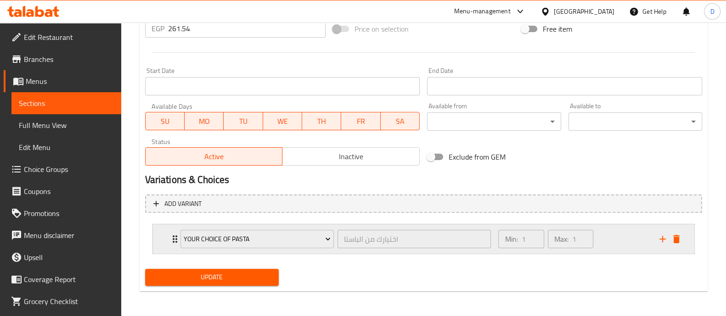
click at [606, 230] on div "Min: 1 ​ Max: 1 ​" at bounding box center [572, 238] width 161 height 29
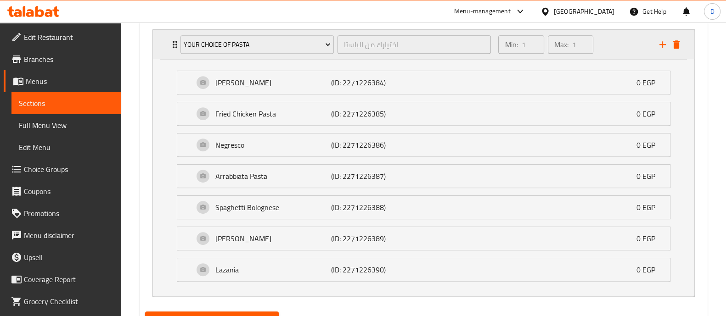
scroll to position [583, 0]
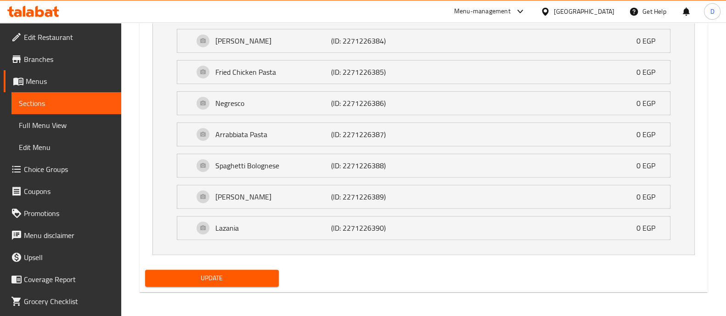
click at [247, 270] on button "Update" at bounding box center [212, 278] width 134 height 17
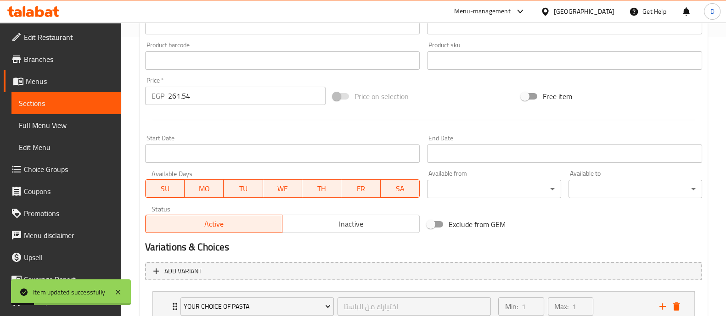
scroll to position [124, 0]
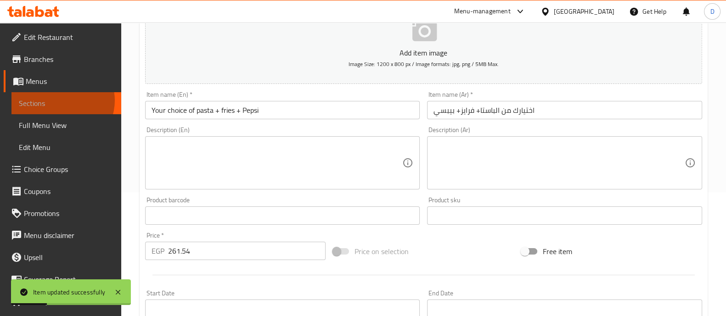
click at [62, 100] on span "Sections" at bounding box center [66, 103] width 95 height 11
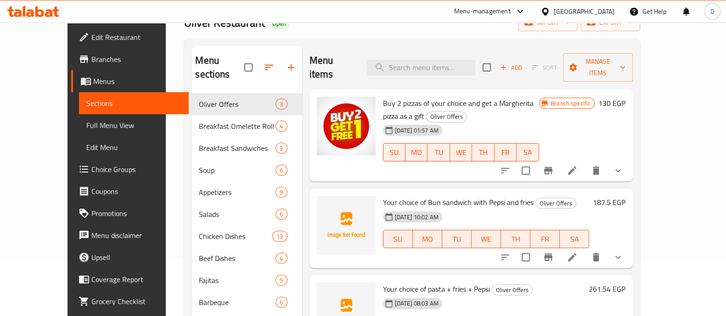
scroll to position [114, 0]
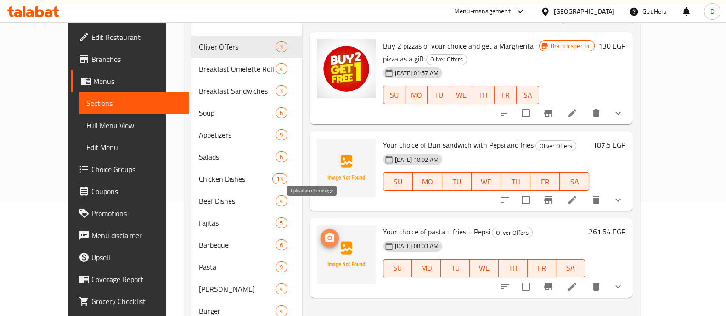
click at [324, 233] on icon "upload picture" at bounding box center [329, 238] width 11 height 11
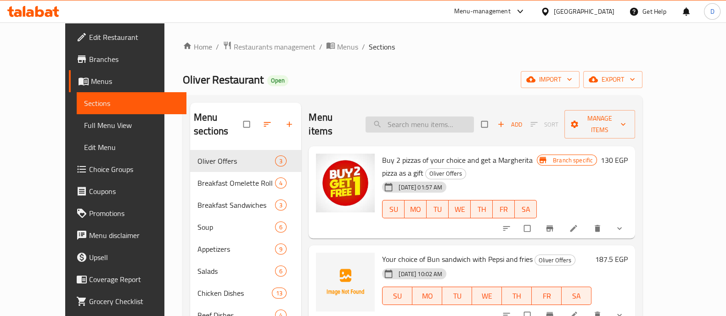
scroll to position [114, 0]
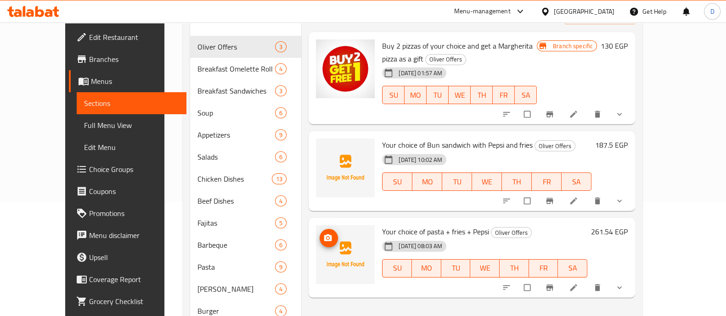
click at [319, 229] on button "upload picture" at bounding box center [328, 238] width 18 height 18
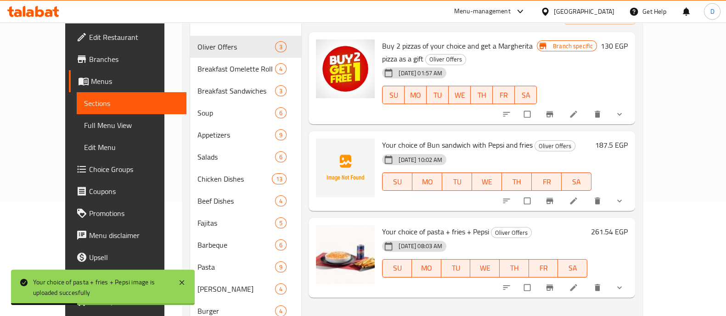
scroll to position [0, 0]
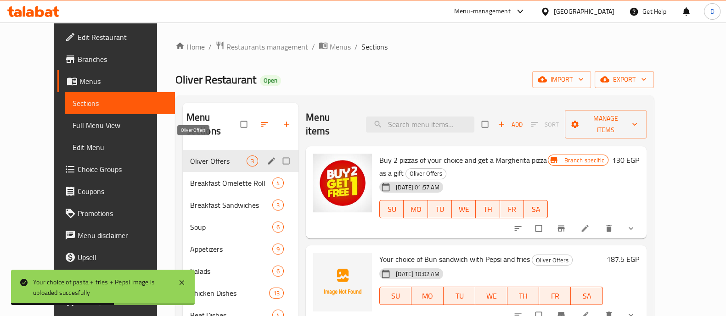
click at [200, 156] on span "Oliver Offers" at bounding box center [218, 161] width 56 height 11
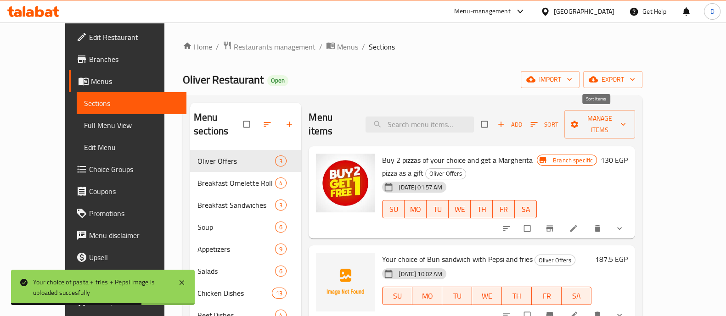
click at [558, 119] on span "Sort" at bounding box center [544, 124] width 28 height 11
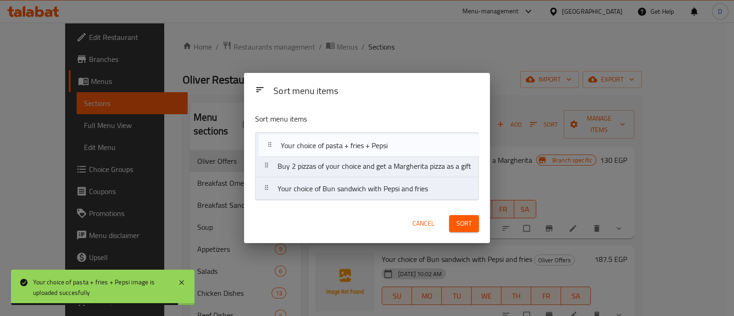
drag, startPoint x: 366, startPoint y: 193, endPoint x: 372, endPoint y: 138, distance: 55.3
click at [372, 138] on nav "Buy 2 pizzas of your choice and get a Margherita pizza as a gift Your choice of…" at bounding box center [367, 166] width 224 height 68
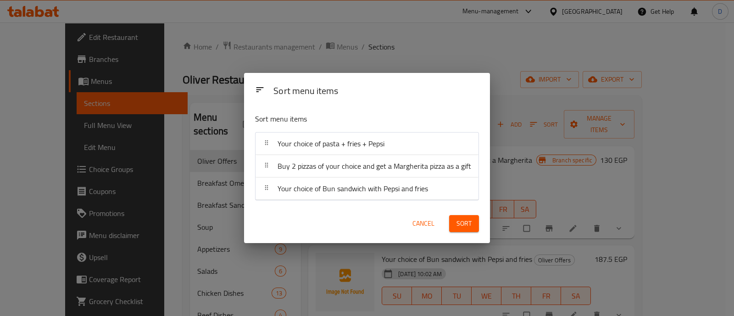
click at [462, 224] on span "Sort" at bounding box center [464, 223] width 15 height 11
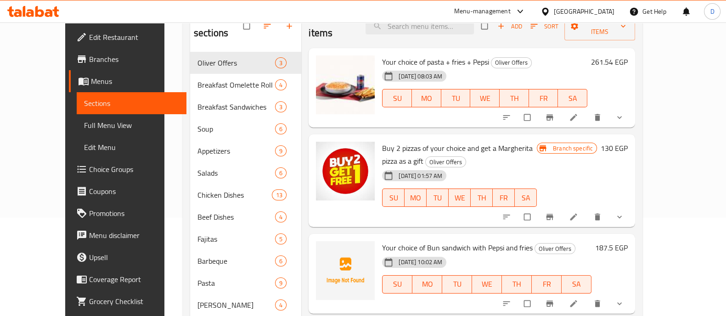
scroll to position [114, 0]
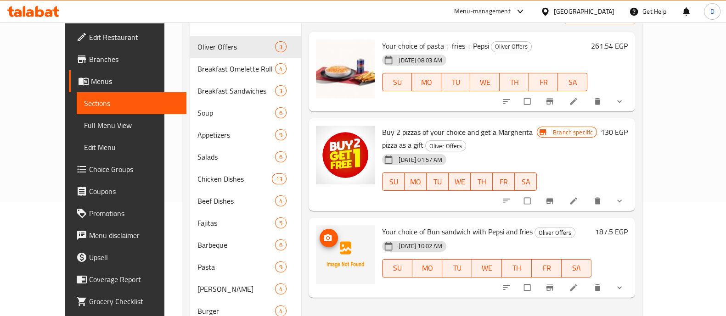
click at [323, 234] on icon "upload picture" at bounding box center [327, 238] width 9 height 9
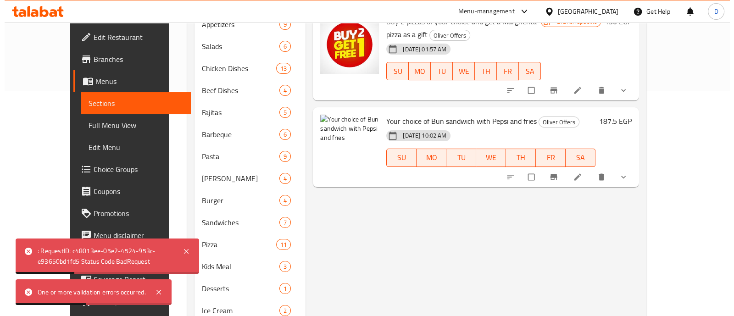
scroll to position [229, 0]
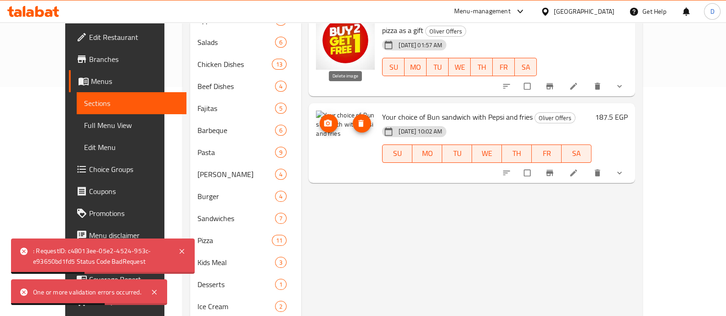
click at [352, 114] on button "delete image" at bounding box center [361, 123] width 18 height 18
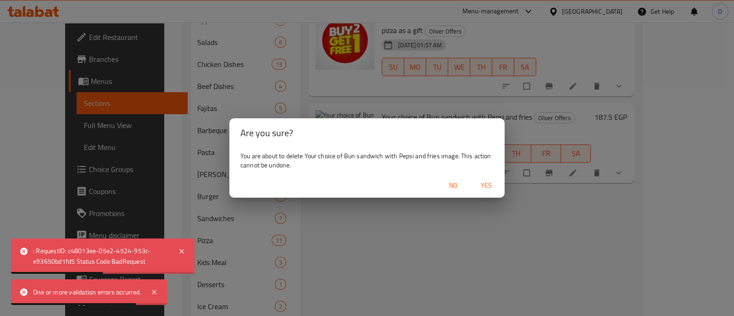
click at [481, 188] on span "Yes" at bounding box center [486, 185] width 22 height 11
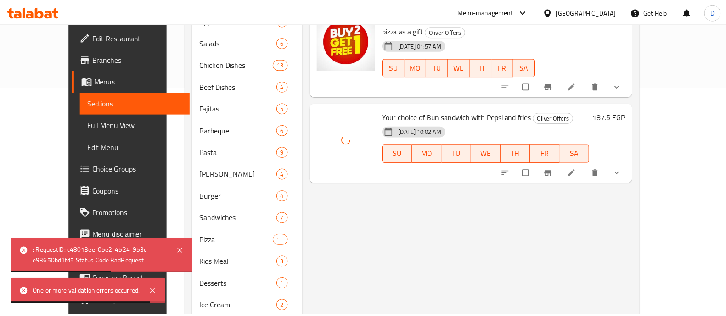
scroll to position [57, 0]
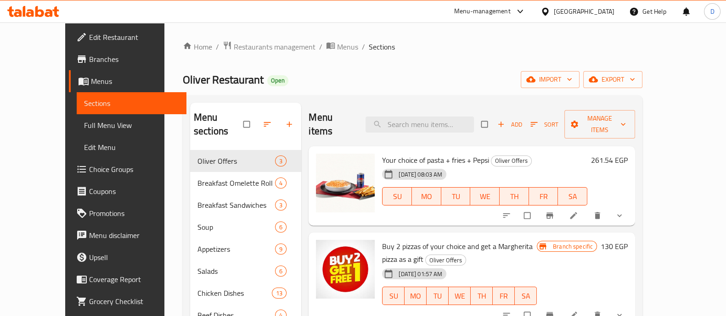
scroll to position [114, 0]
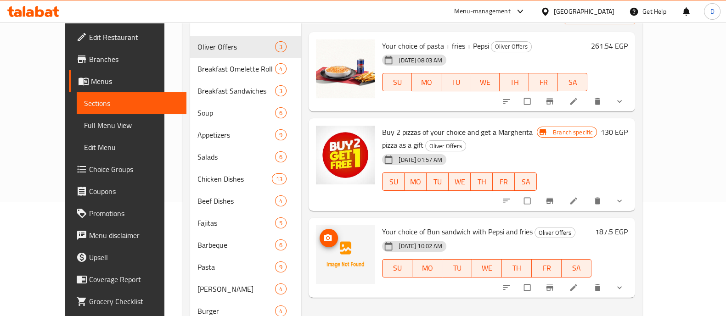
click at [323, 234] on icon "upload picture" at bounding box center [327, 238] width 9 height 9
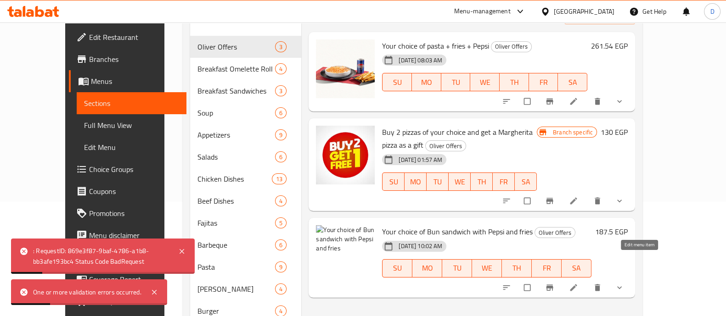
click at [580, 283] on link at bounding box center [574, 287] width 11 height 9
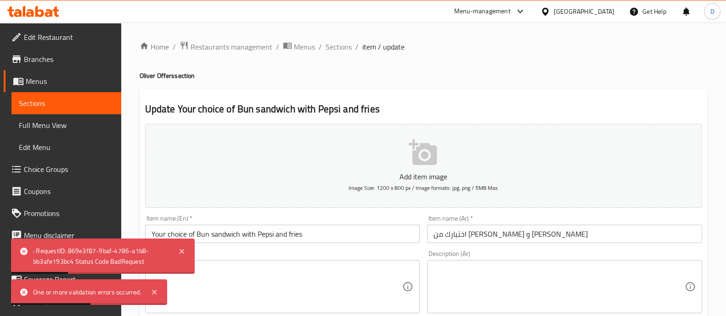
click at [447, 162] on button "Add item image Image Size: 1200 x 800 px / Image formats: jpg, png / 5MB Max." at bounding box center [423, 166] width 557 height 84
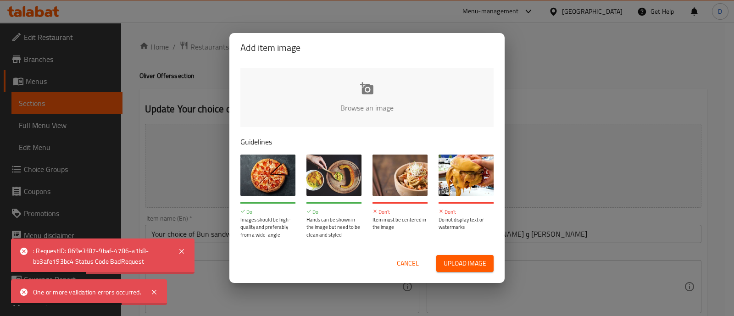
click at [388, 104] on input "file" at bounding box center [677, 111] width 874 height 86
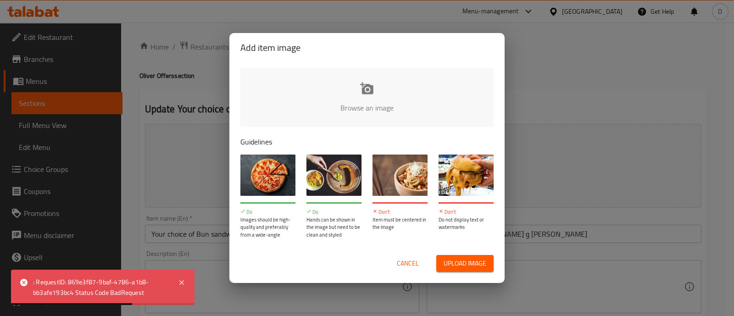
type input "C:\fakepath\;;;.png"
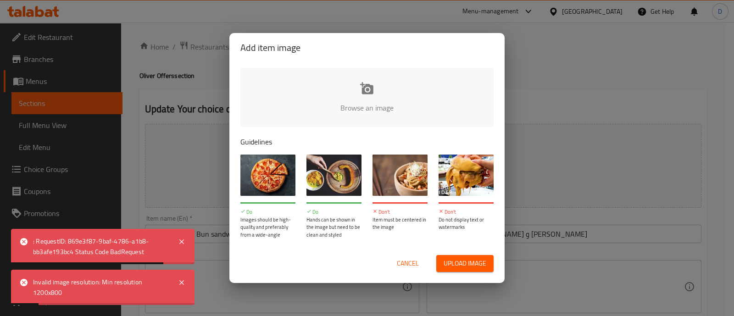
click at [407, 258] on span "Cancel" at bounding box center [408, 263] width 22 height 11
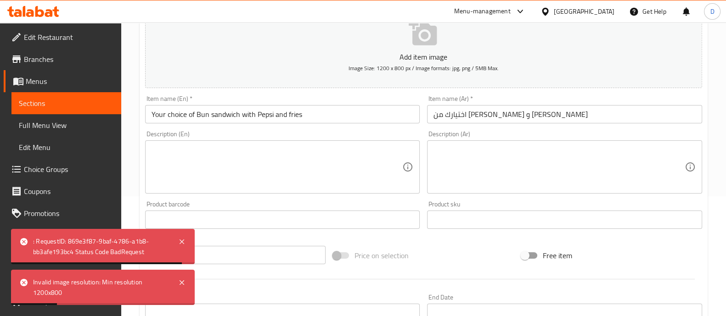
scroll to position [57, 0]
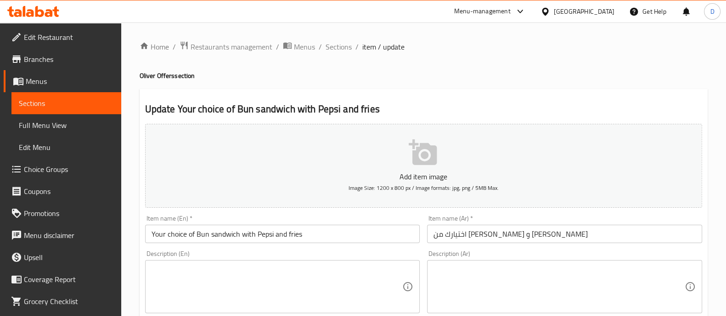
click at [46, 100] on span "Sections" at bounding box center [66, 103] width 95 height 11
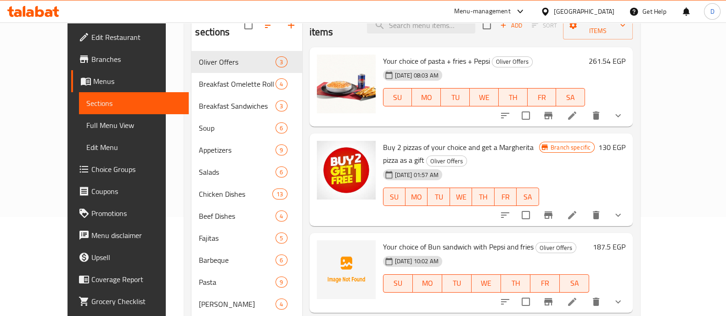
scroll to position [114, 0]
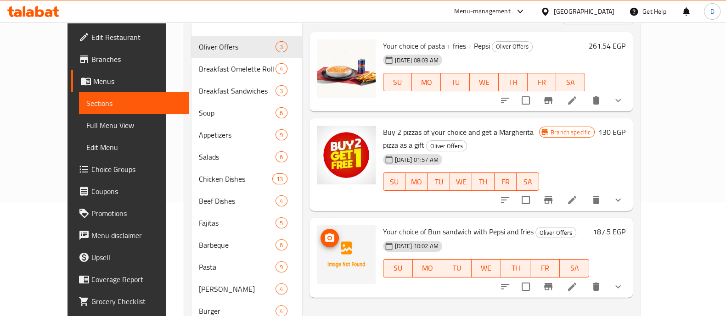
click at [324, 233] on icon "upload picture" at bounding box center [329, 238] width 11 height 11
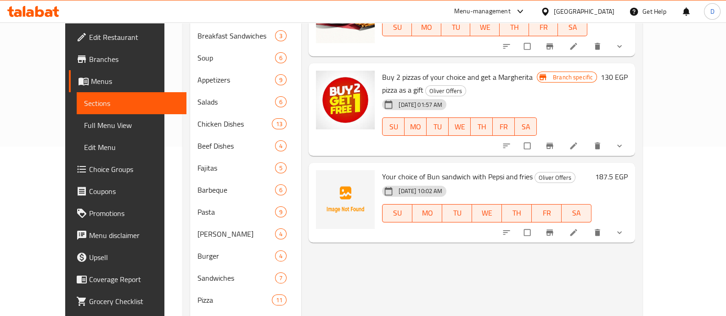
scroll to position [172, 0]
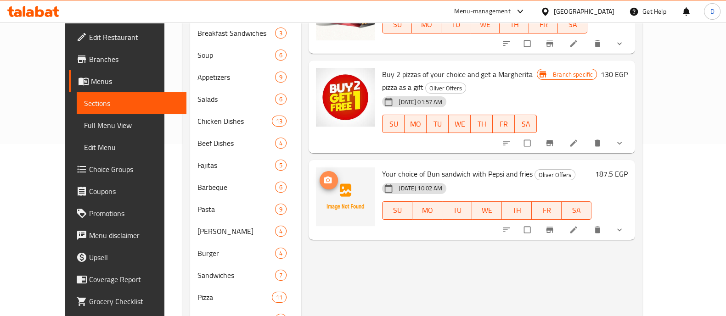
click at [324, 177] on icon "upload picture" at bounding box center [328, 180] width 8 height 7
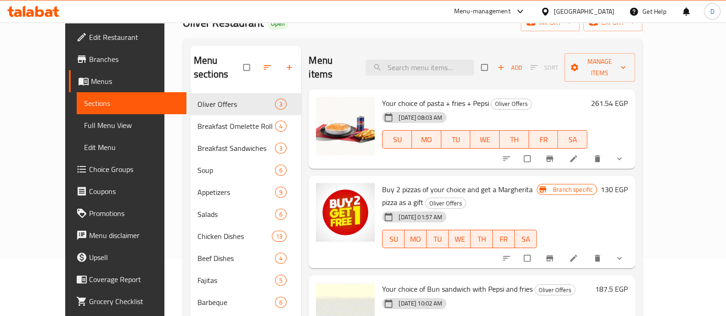
scroll to position [114, 0]
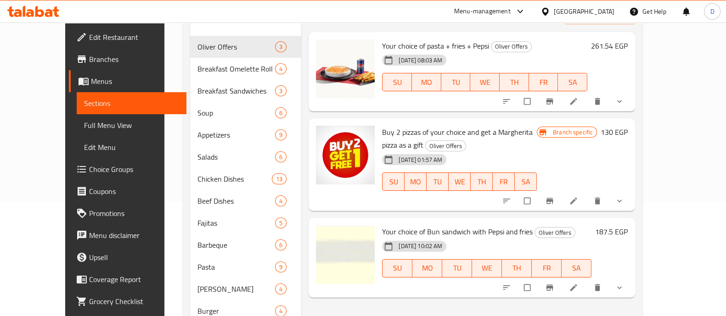
click at [627, 225] on h6 "187.5 EGP" at bounding box center [611, 231] width 33 height 13
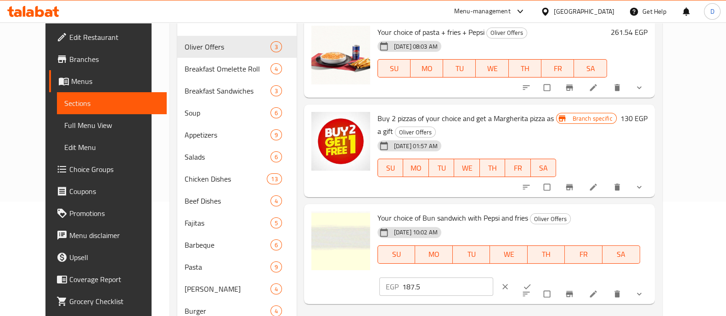
click at [493, 278] on input "187.5" at bounding box center [447, 287] width 91 height 18
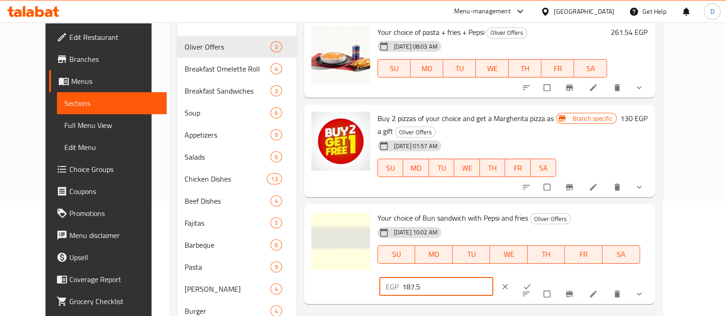
type input "1"
type input "230.77"
click at [531, 282] on icon "ok" at bounding box center [526, 286] width 9 height 9
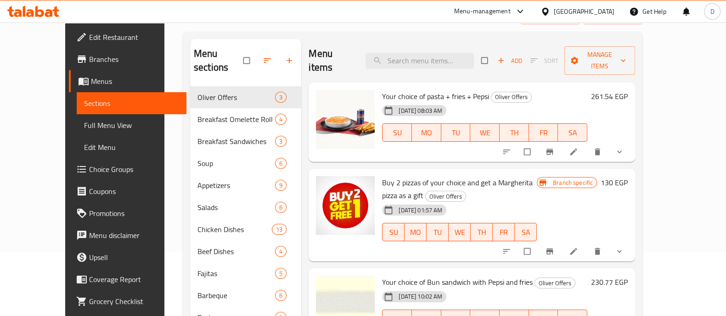
scroll to position [0, 0]
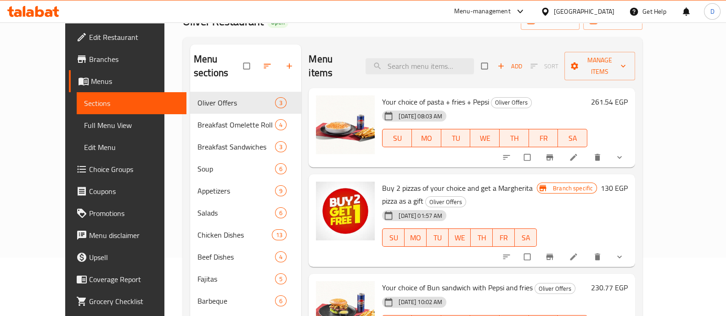
scroll to position [57, 0]
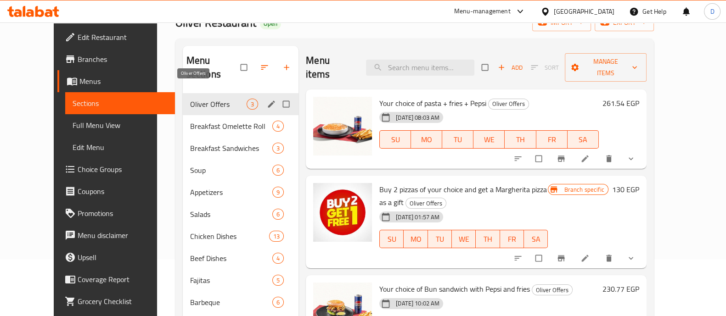
click at [190, 99] on span "Oliver Offers" at bounding box center [218, 104] width 56 height 11
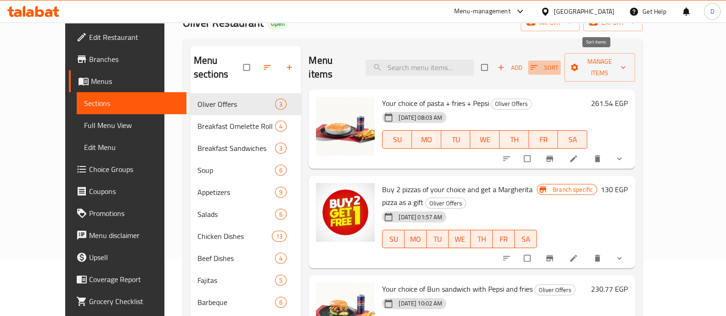
click at [558, 62] on span "Sort" at bounding box center [544, 67] width 28 height 11
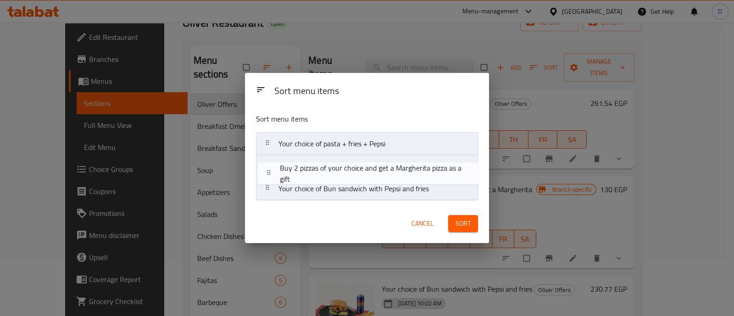
drag, startPoint x: 364, startPoint y: 165, endPoint x: 374, endPoint y: 198, distance: 34.5
click at [374, 198] on nav "Your choice of pasta + fries + Pepsi Buy 2 pizzas of your choice and get a Marg…" at bounding box center [367, 166] width 222 height 68
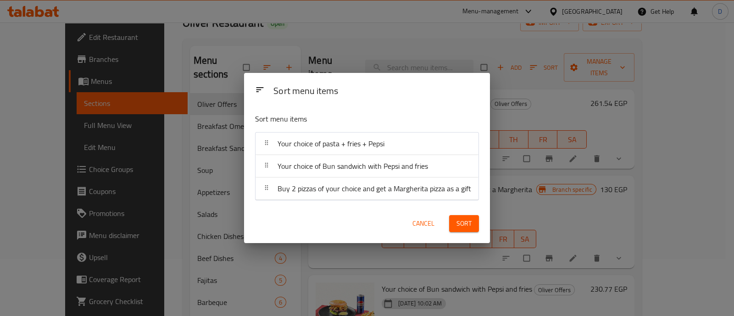
click at [458, 229] on span "Sort" at bounding box center [464, 223] width 15 height 11
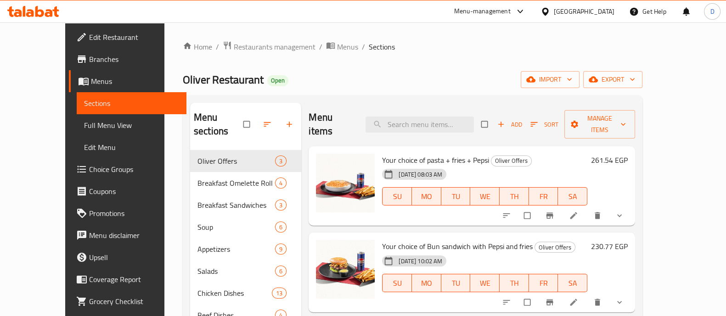
click at [30, 9] on icon at bounding box center [30, 13] width 8 height 8
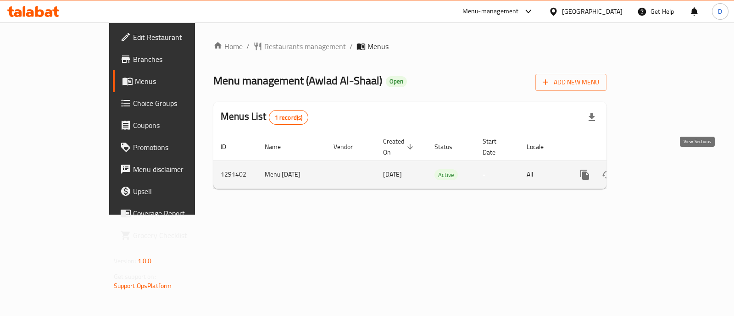
click at [657, 169] on icon "enhanced table" at bounding box center [651, 174] width 11 height 11
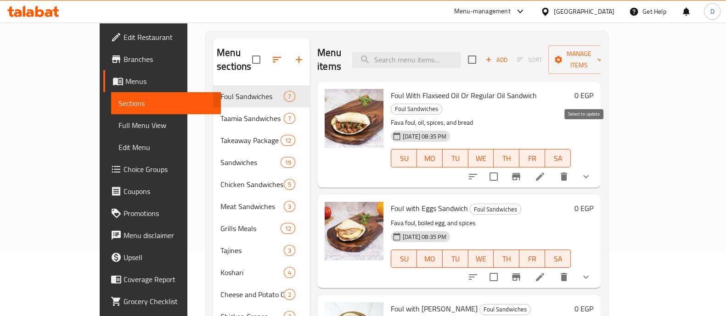
scroll to position [57, 0]
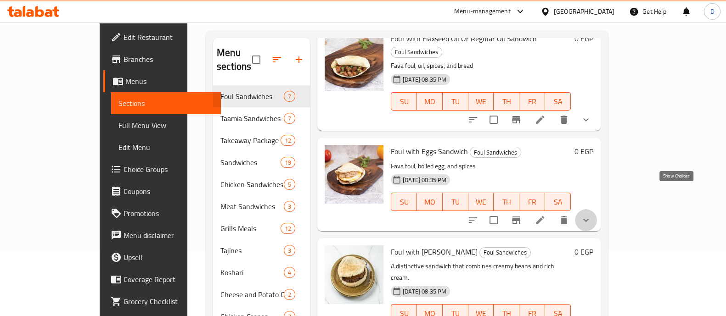
click at [591, 215] on icon "show more" at bounding box center [585, 220] width 11 height 11
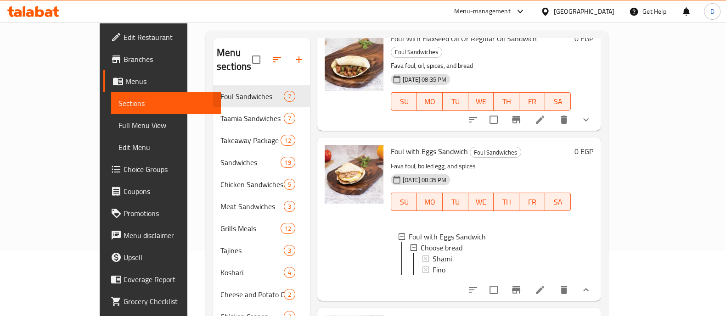
scroll to position [0, 0]
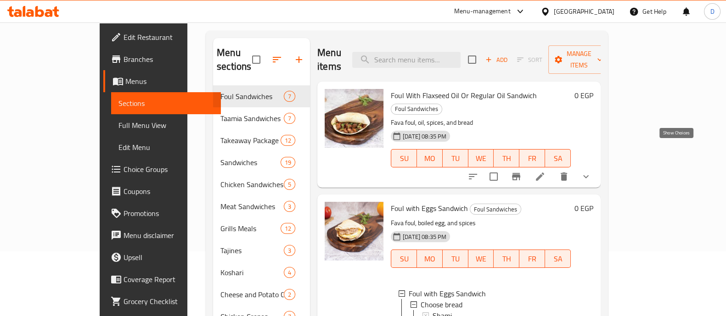
click at [591, 171] on icon "show more" at bounding box center [585, 176] width 11 height 11
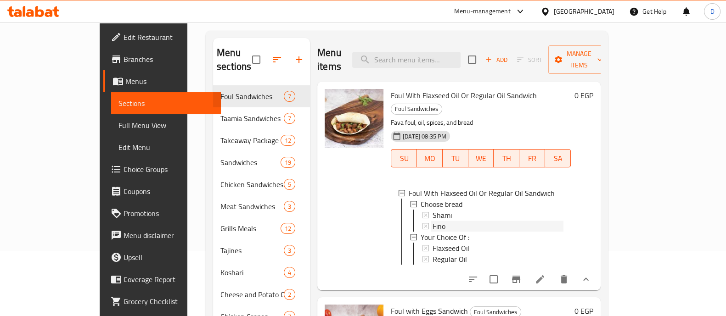
click at [434, 221] on div "Fino" at bounding box center [497, 226] width 131 height 11
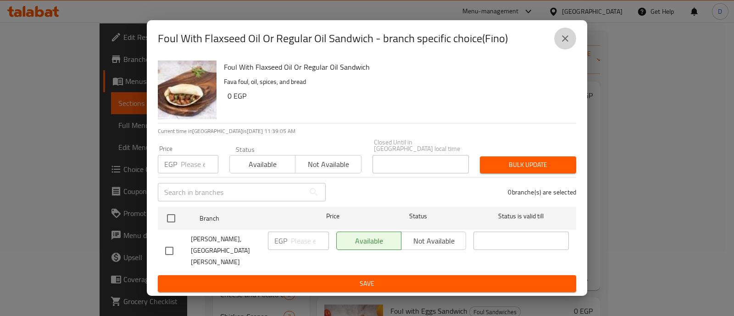
click at [574, 50] on button "close" at bounding box center [565, 39] width 22 height 22
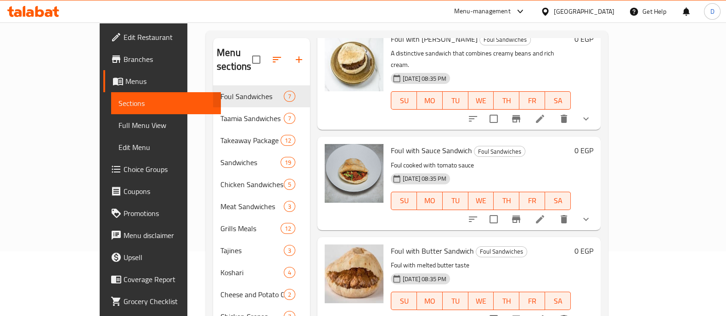
scroll to position [458, 0]
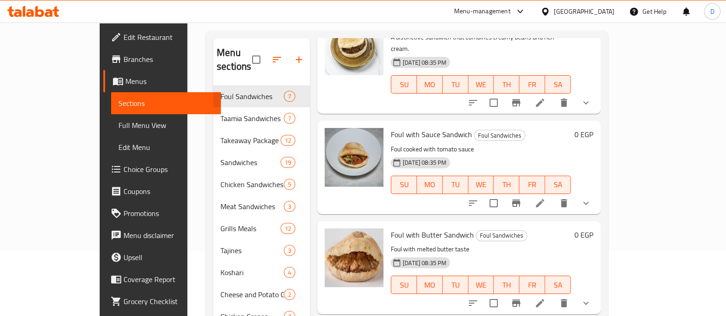
click at [597, 192] on button "show more" at bounding box center [586, 203] width 22 height 22
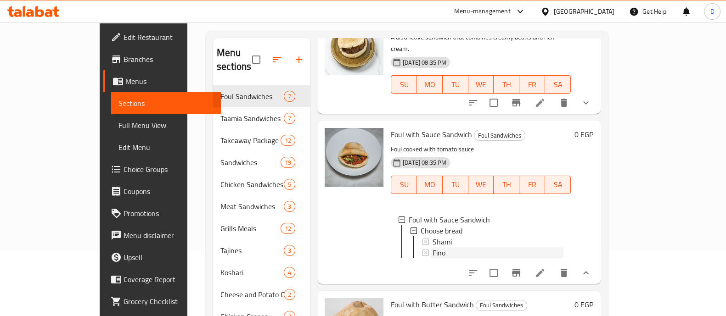
click at [440, 247] on div "Fino" at bounding box center [497, 252] width 131 height 11
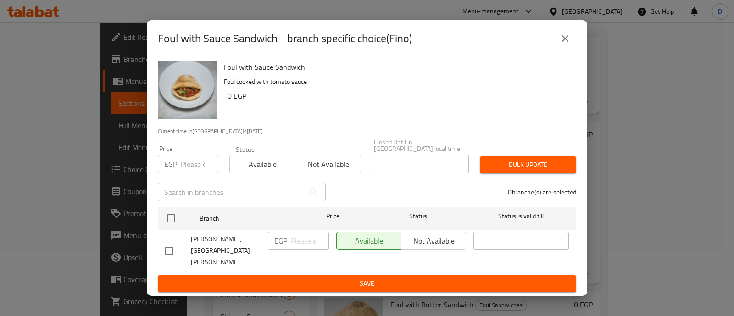
click at [569, 44] on icon "close" at bounding box center [565, 38] width 11 height 11
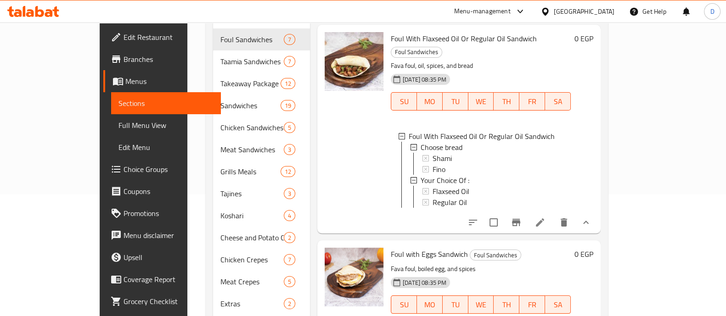
scroll to position [65, 0]
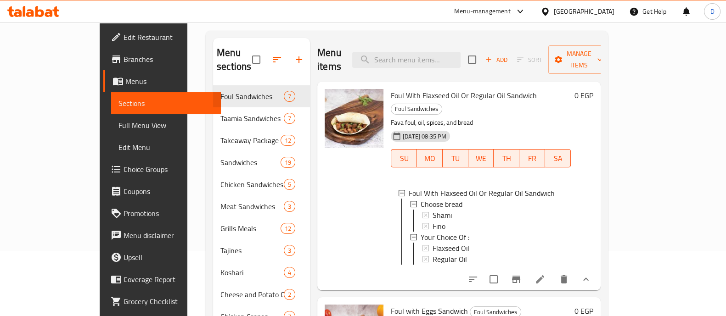
click at [489, 221] on div "Fino" at bounding box center [497, 226] width 131 height 11
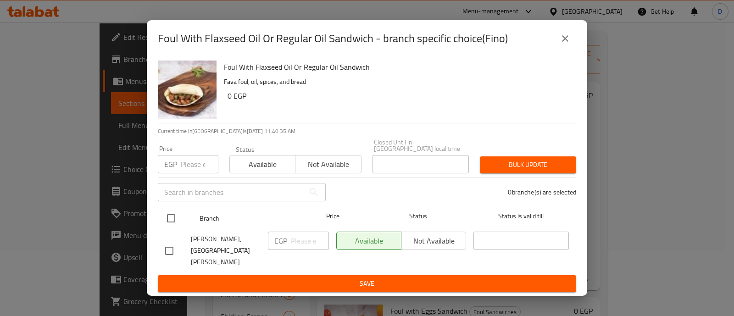
click at [176, 227] on input "checkbox" at bounding box center [171, 218] width 19 height 19
checkbox input "true"
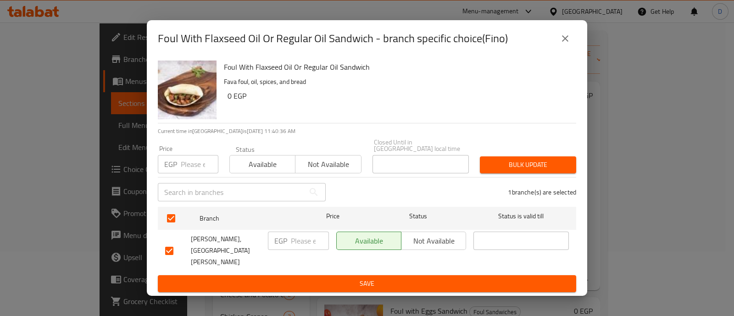
click at [296, 246] on input "number" at bounding box center [310, 241] width 38 height 18
type input "9"
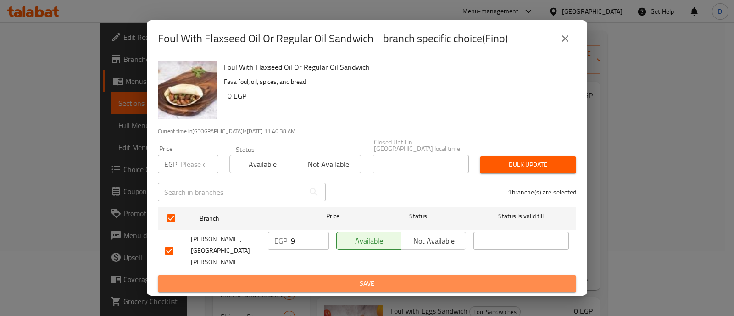
click at [328, 278] on span "Save" at bounding box center [367, 283] width 404 height 11
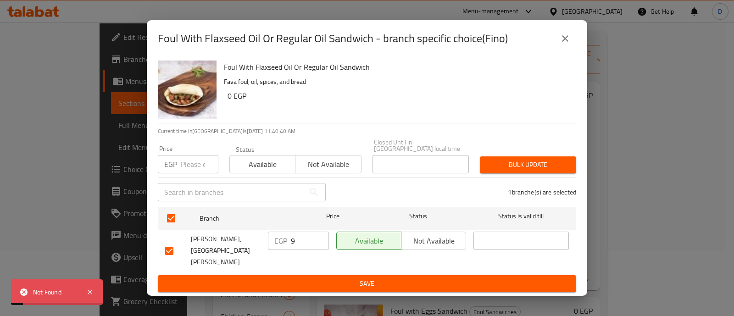
click at [560, 50] on button "close" at bounding box center [565, 39] width 22 height 22
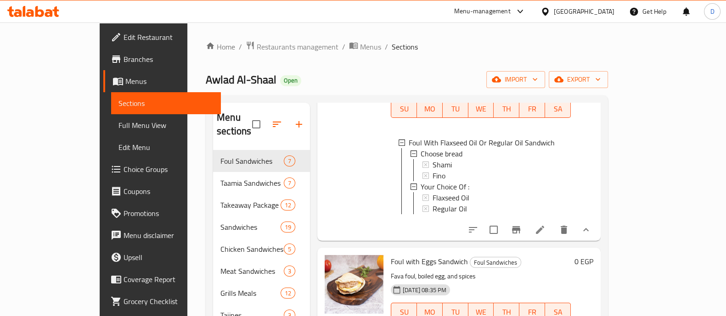
scroll to position [114, 0]
click at [449, 170] on div "Fino" at bounding box center [497, 175] width 131 height 11
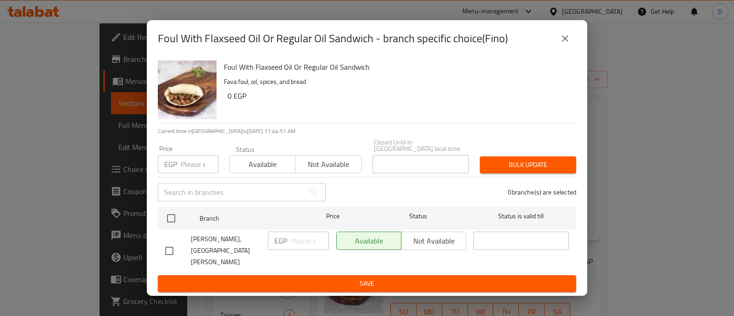
click at [570, 44] on icon "close" at bounding box center [565, 38] width 11 height 11
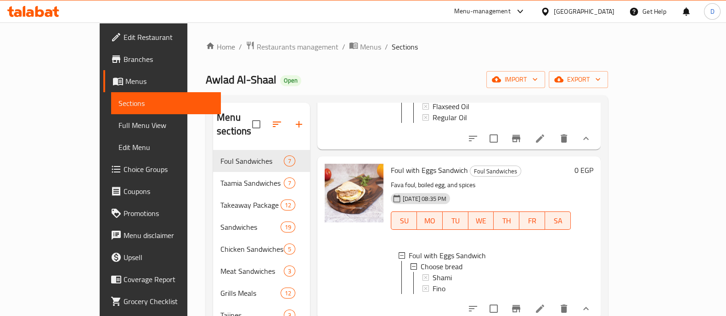
scroll to position [229, 0]
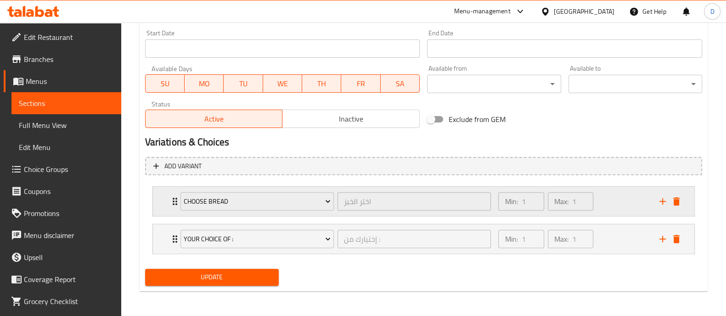
click at [610, 203] on div "Min: 1 ​ Max: 1 ​" at bounding box center [572, 201] width 161 height 29
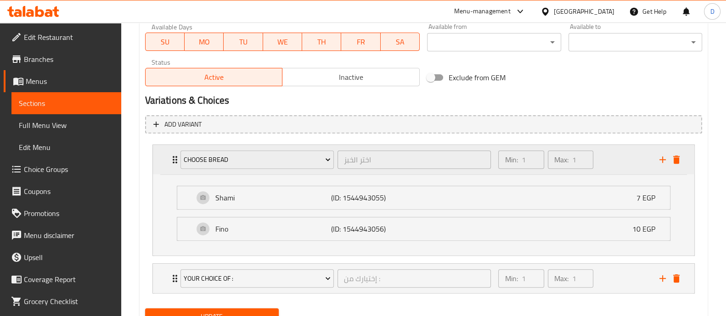
scroll to position [479, 0]
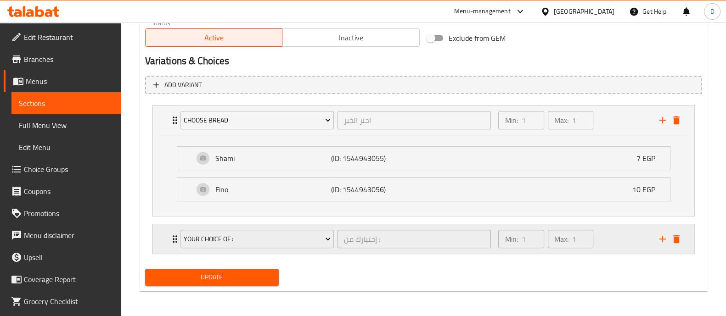
click at [613, 240] on div "Min: 1 ​ Max: 1 ​" at bounding box center [572, 238] width 161 height 29
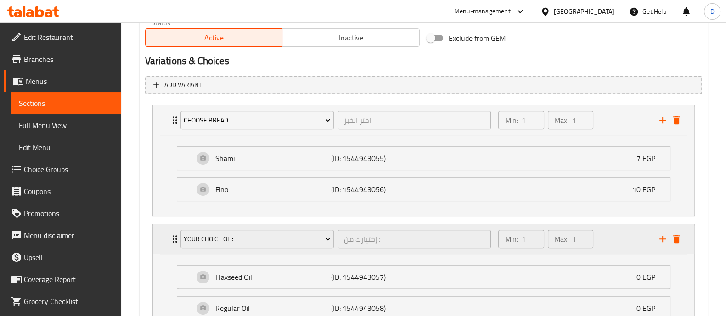
scroll to position [559, 0]
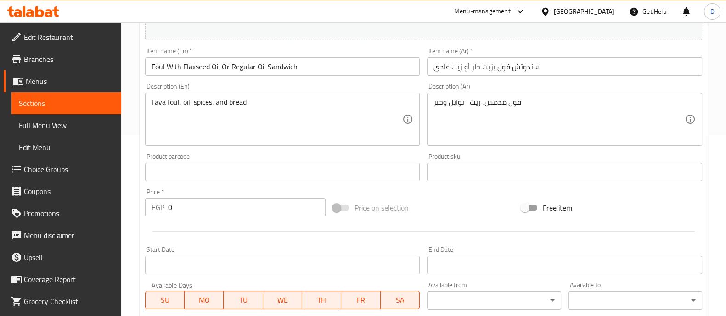
scroll to position [397, 0]
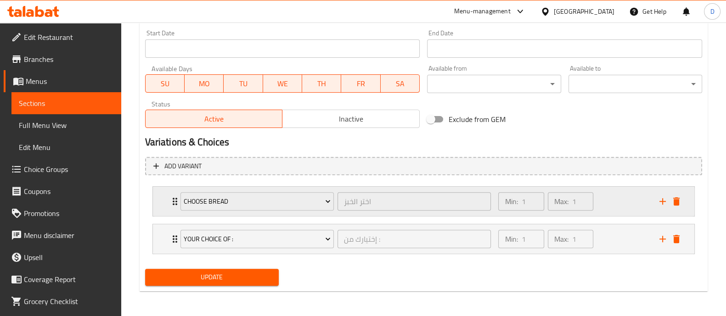
click at [611, 212] on div "Min: 1 ​ Max: 1 ​" at bounding box center [572, 201] width 161 height 29
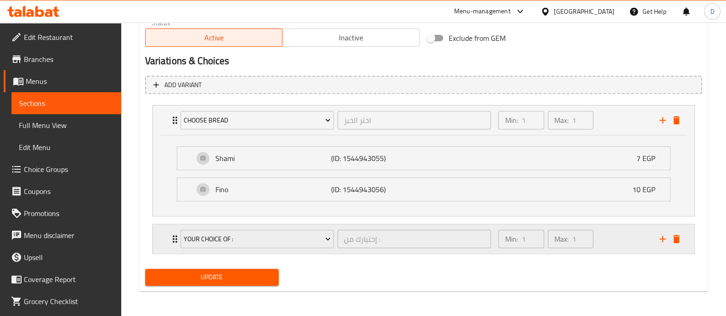
click at [610, 233] on div "Min: 1 ​ Max: 1 ​" at bounding box center [572, 238] width 161 height 29
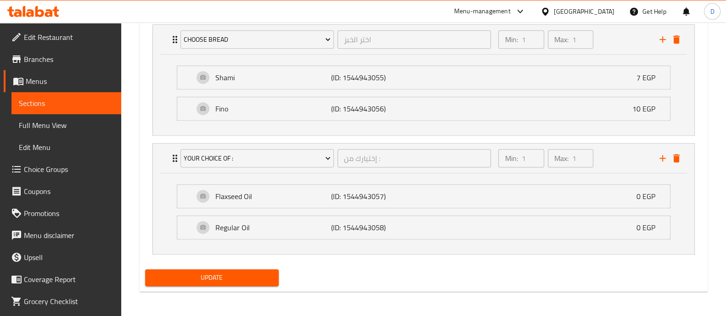
scroll to position [502, 0]
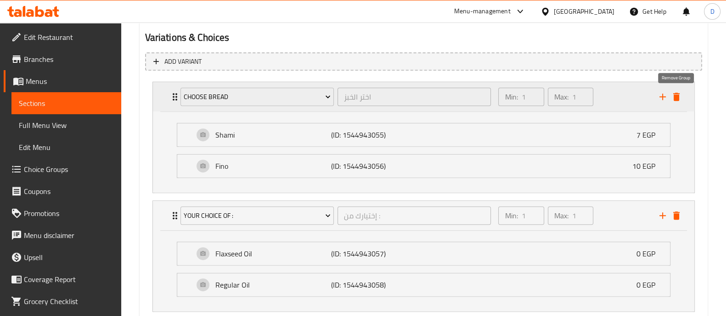
click at [675, 97] on icon "delete" at bounding box center [676, 97] width 6 height 8
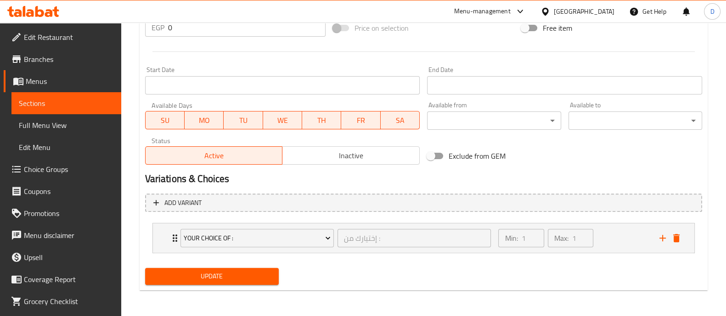
scroll to position [360, 0]
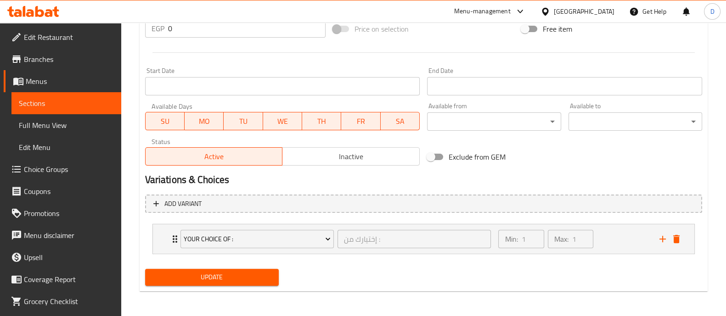
click at [229, 278] on span "Update" at bounding box center [211, 277] width 119 height 11
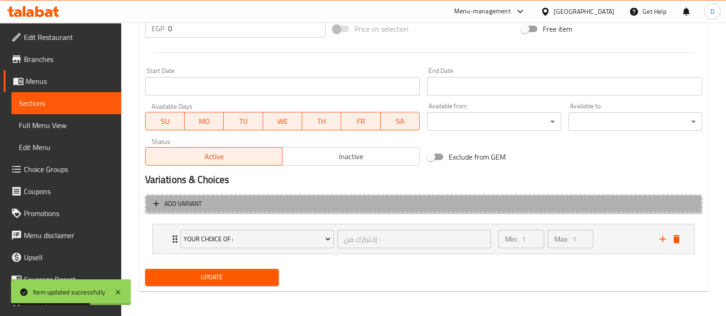
click at [549, 207] on span "Add variant" at bounding box center [423, 203] width 540 height 11
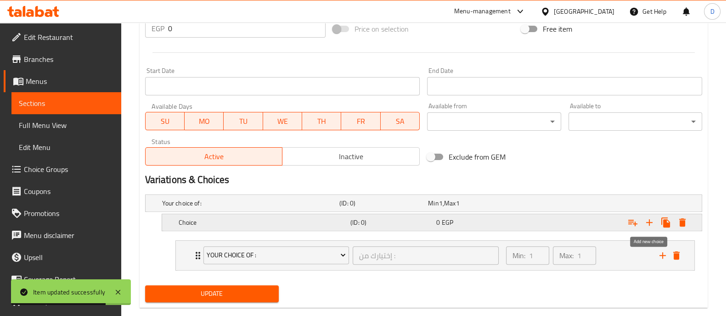
click at [650, 223] on icon "Expand" at bounding box center [648, 222] width 11 height 11
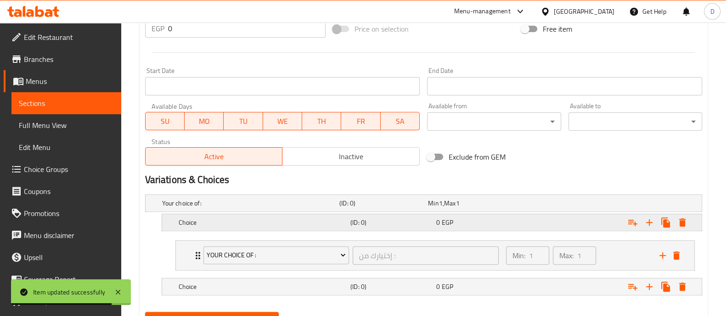
scroll to position [402, 0]
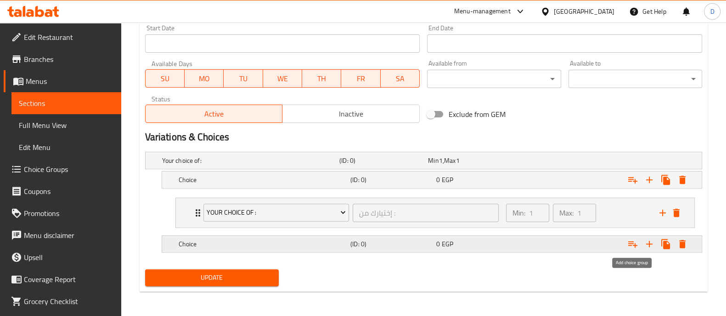
click at [631, 246] on icon "Expand" at bounding box center [632, 244] width 11 height 11
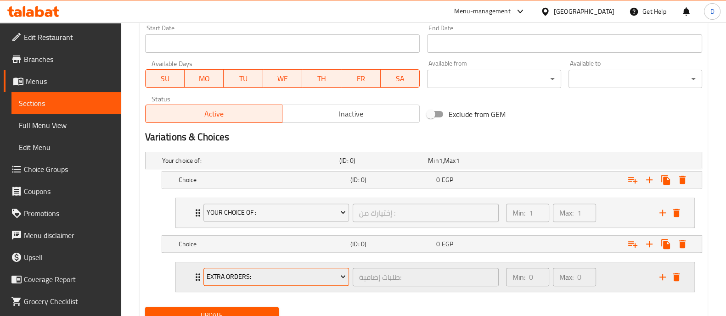
click at [244, 274] on span "Extra Orders:" at bounding box center [276, 276] width 139 height 11
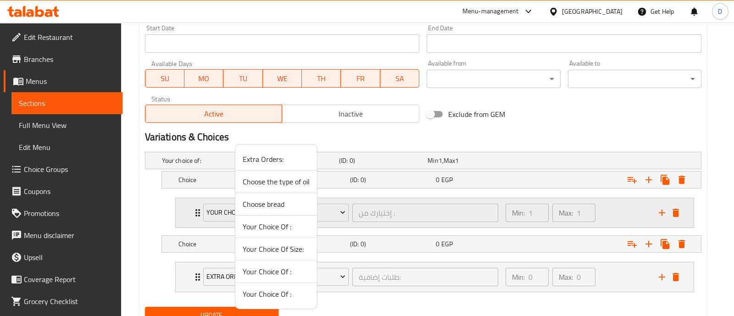
click at [619, 207] on div at bounding box center [367, 158] width 734 height 316
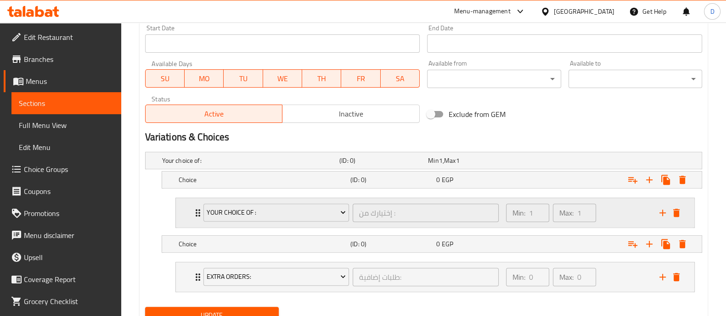
click at [618, 207] on div "Min: 1 ​ Max: 1 ​" at bounding box center [576, 212] width 153 height 29
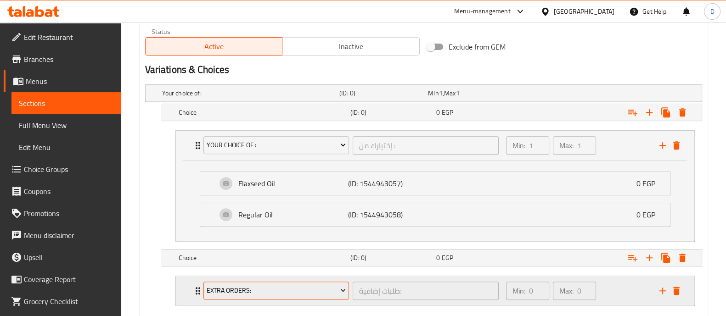
scroll to position [521, 0]
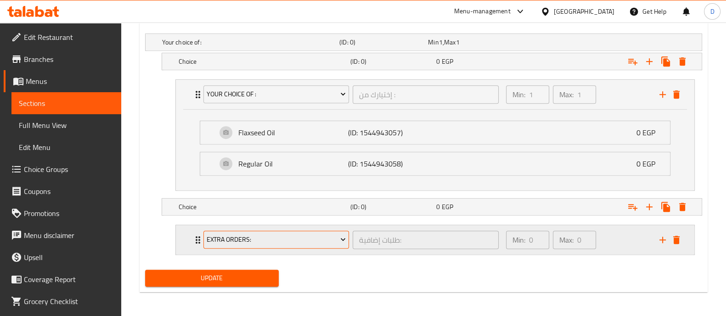
click at [266, 234] on span "Extra Orders:" at bounding box center [276, 239] width 139 height 11
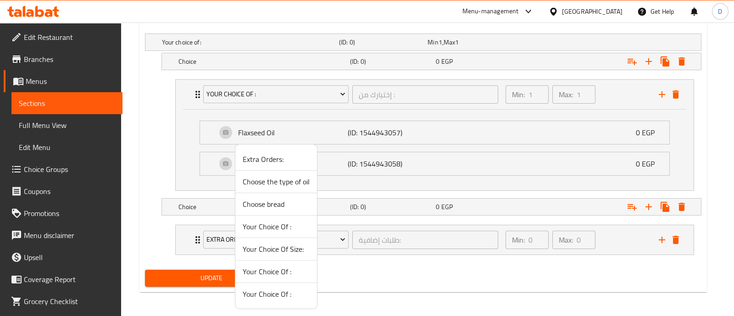
click at [287, 225] on span "Your Choice Of :" at bounding box center [276, 226] width 67 height 11
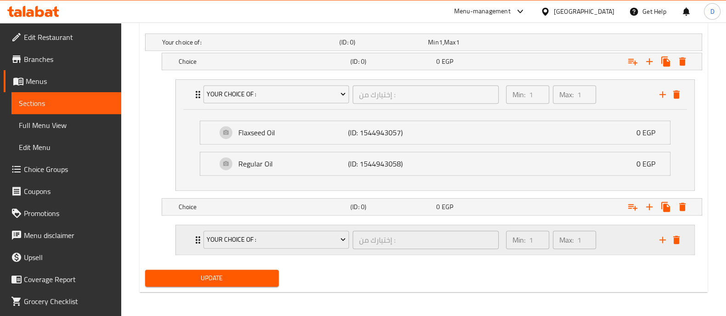
click at [629, 239] on div "Min: 1 ​ Max: 1 ​" at bounding box center [576, 239] width 153 height 29
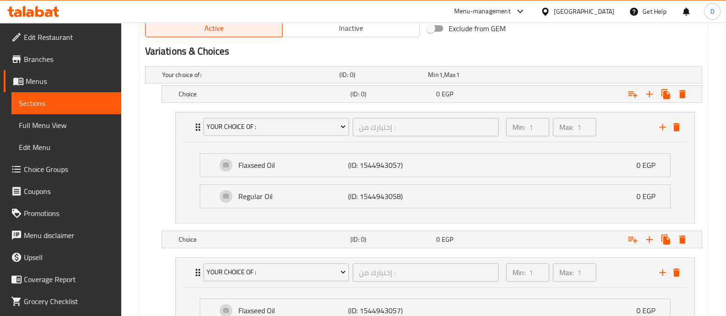
scroll to position [487, 0]
click at [234, 81] on h5 "Choice" at bounding box center [248, 76] width 173 height 9
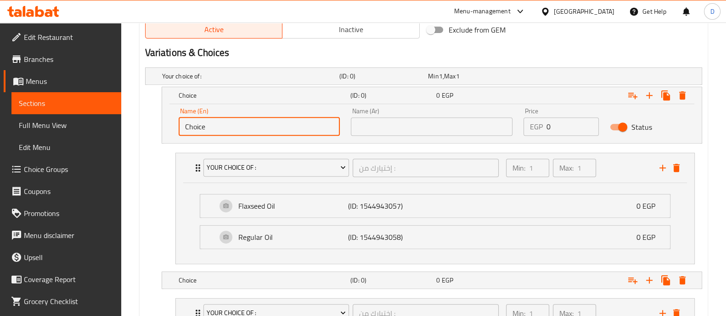
click at [282, 124] on input "Choice" at bounding box center [260, 126] width 162 height 18
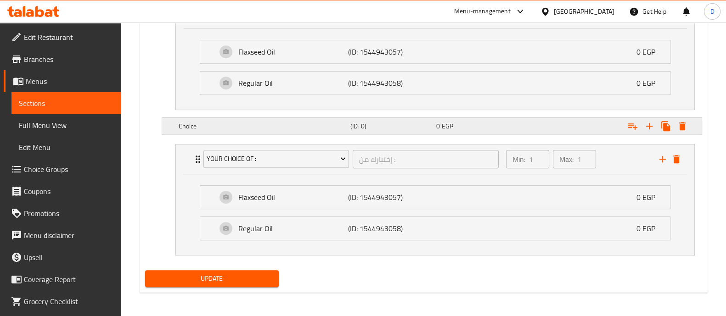
type input "Fino"
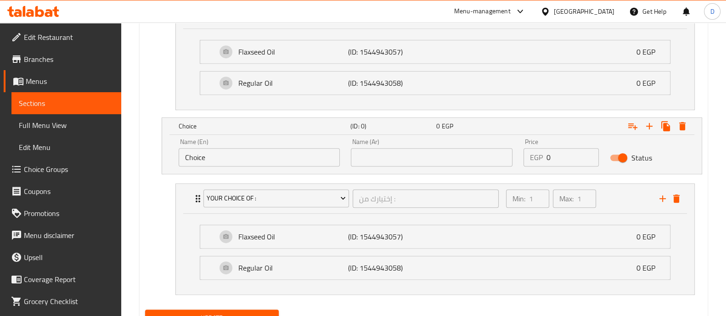
click at [260, 158] on input "Choice" at bounding box center [260, 157] width 162 height 18
type input "Shami"
click at [439, 157] on input "text" at bounding box center [432, 157] width 162 height 18
type input "a"
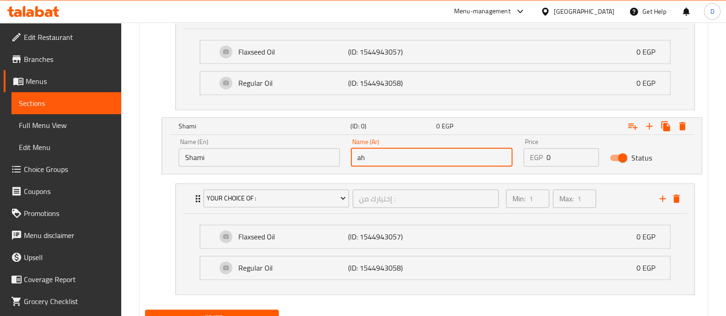
click at [391, 158] on input "ah" at bounding box center [432, 157] width 162 height 18
type input "a"
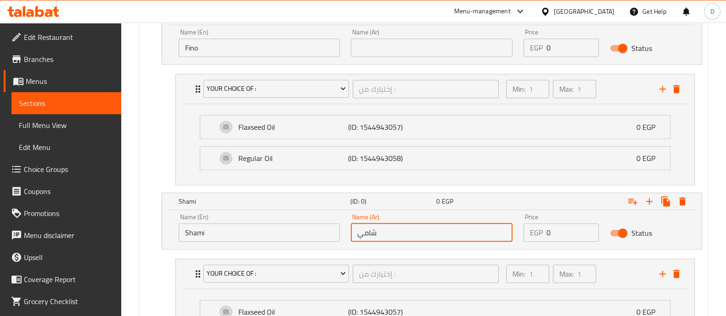
scroll to position [412, 0]
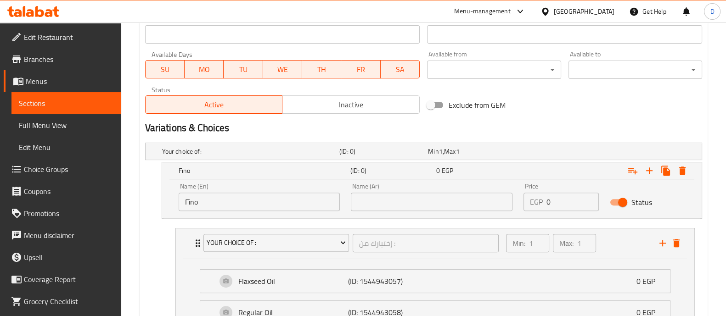
type input "شامي"
click at [391, 213] on div "Name (Ar) Name (Ar)" at bounding box center [431, 197] width 173 height 39
click at [406, 198] on input "text" at bounding box center [432, 202] width 162 height 18
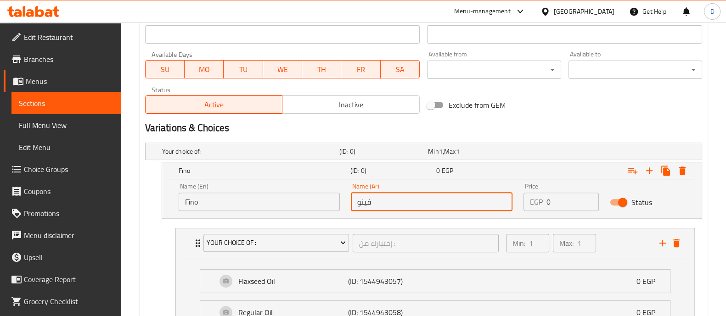
type input "فينو"
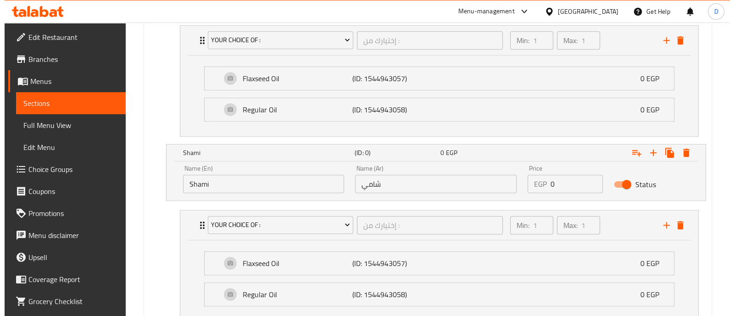
scroll to position [641, 0]
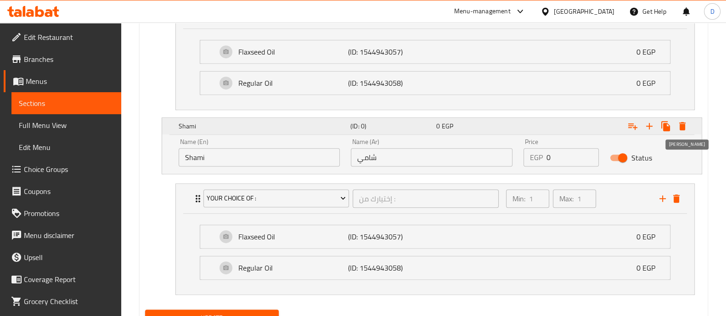
click at [681, 123] on icon "Expand" at bounding box center [682, 126] width 6 height 8
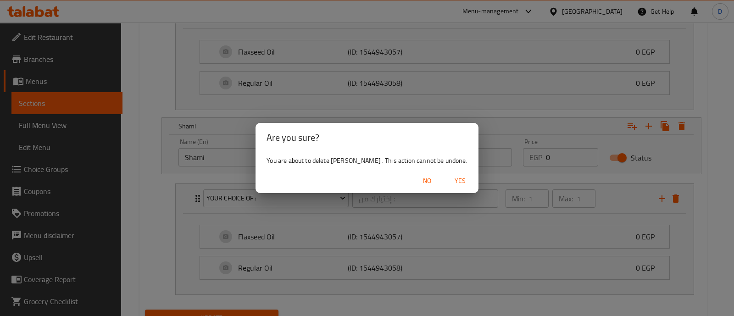
click at [452, 181] on span "Yes" at bounding box center [460, 180] width 22 height 11
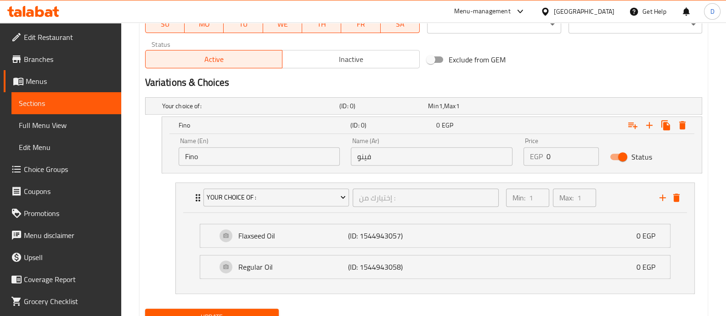
scroll to position [439, 0]
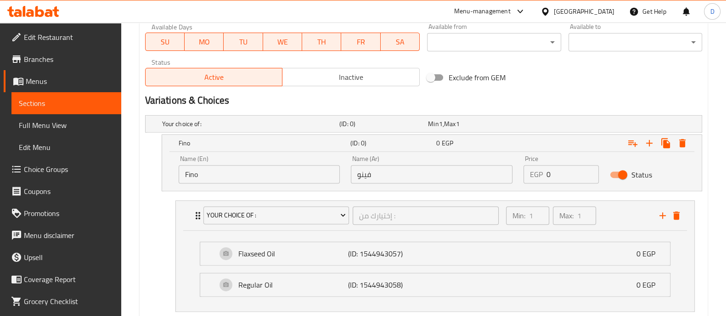
click at [560, 169] on input "0" at bounding box center [572, 174] width 52 height 18
type input "9"
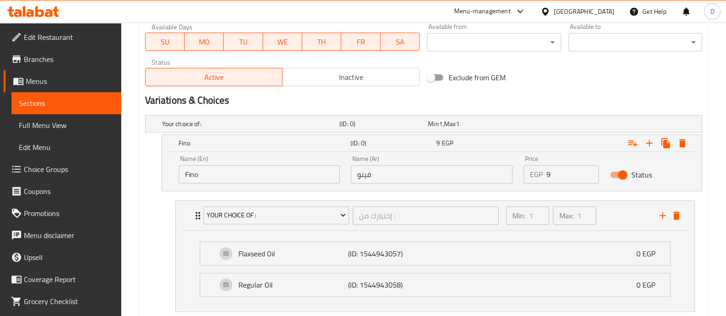
click at [587, 108] on div "Variations & Choices" at bounding box center [423, 100] width 564 height 21
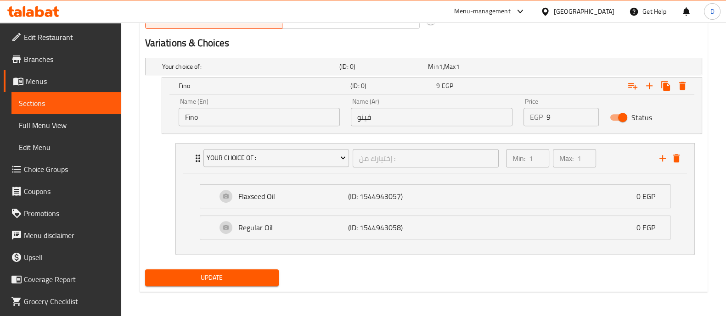
click at [225, 274] on span "Update" at bounding box center [211, 277] width 119 height 11
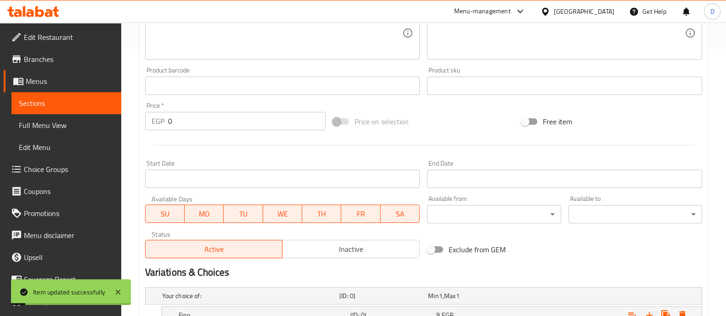
scroll to position [497, 0]
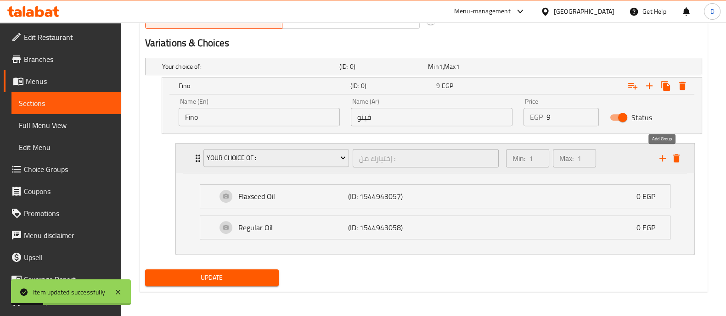
click at [664, 157] on icon "add" at bounding box center [662, 158] width 6 height 6
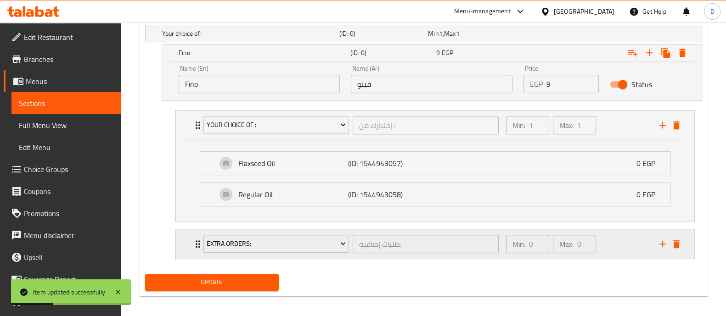
scroll to position [534, 0]
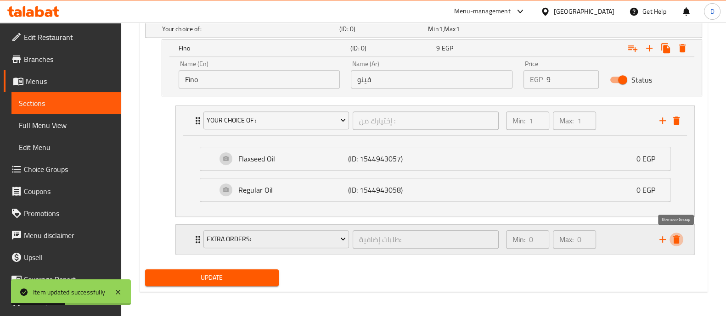
click at [673, 234] on icon "delete" at bounding box center [675, 239] width 11 height 11
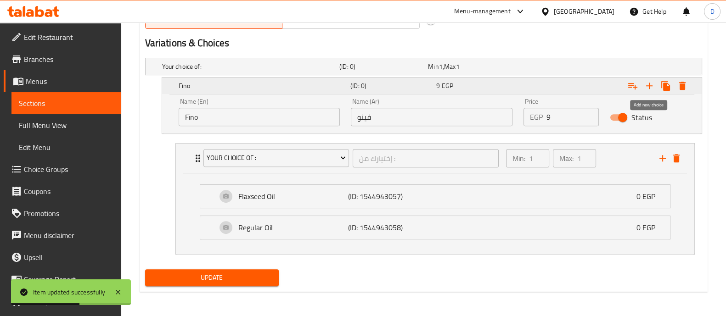
click at [652, 85] on icon "Expand" at bounding box center [649, 86] width 6 height 6
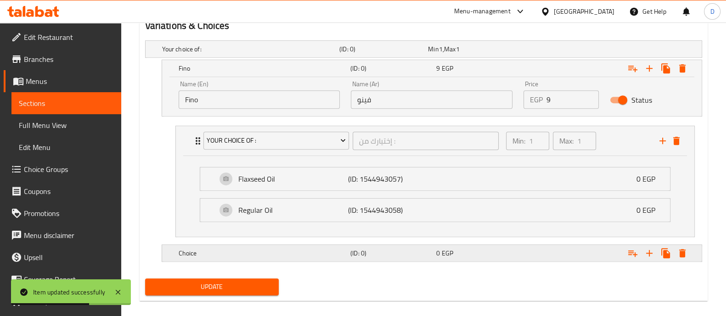
scroll to position [523, 0]
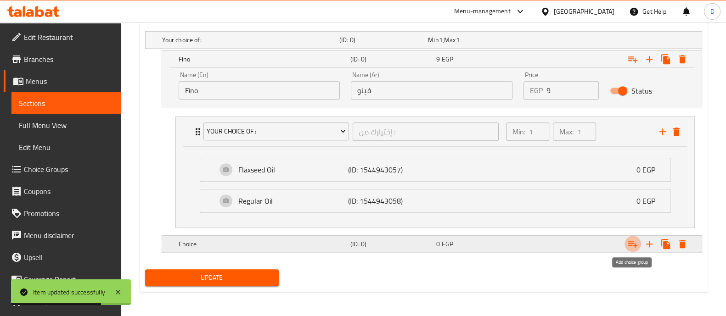
click at [632, 246] on icon "Expand" at bounding box center [632, 244] width 11 height 11
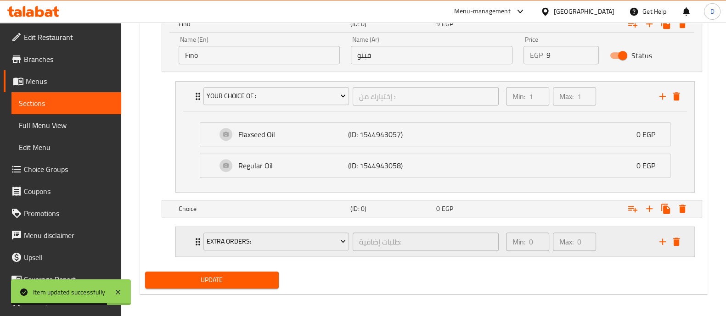
scroll to position [560, 0]
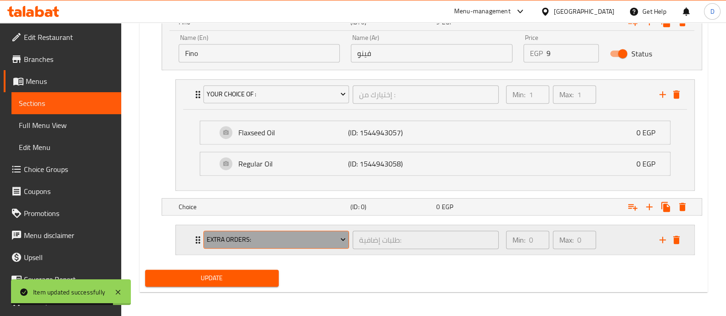
click at [263, 235] on span "Extra Orders:" at bounding box center [276, 239] width 139 height 11
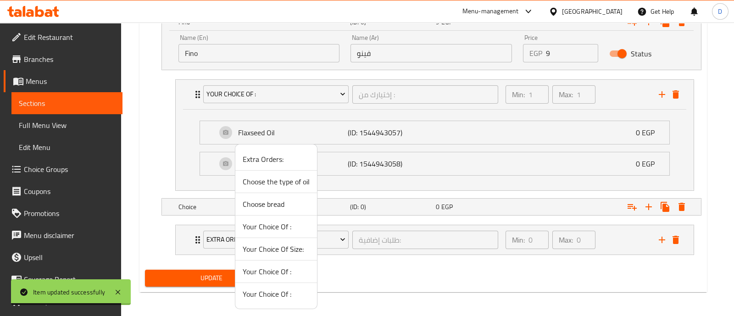
click at [279, 296] on span "Your Choice Of :" at bounding box center [276, 294] width 67 height 11
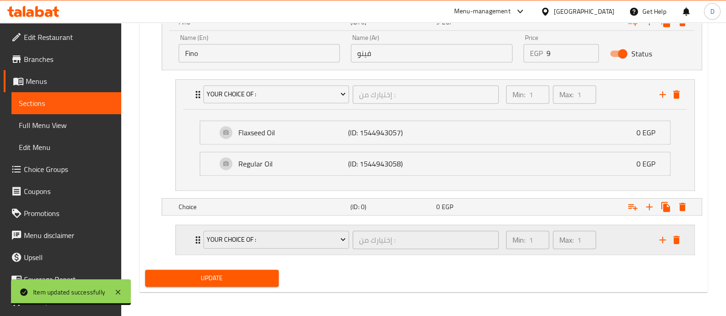
click at [603, 235] on div "Min: 1 ​ Max: 1 ​" at bounding box center [576, 239] width 153 height 29
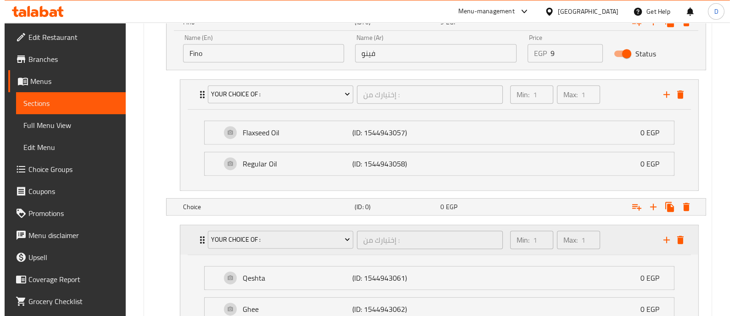
scroll to position [672, 0]
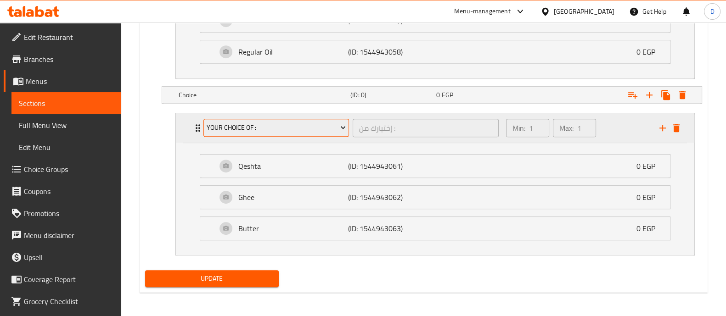
click at [229, 126] on span "Your Choice Of :" at bounding box center [276, 127] width 139 height 11
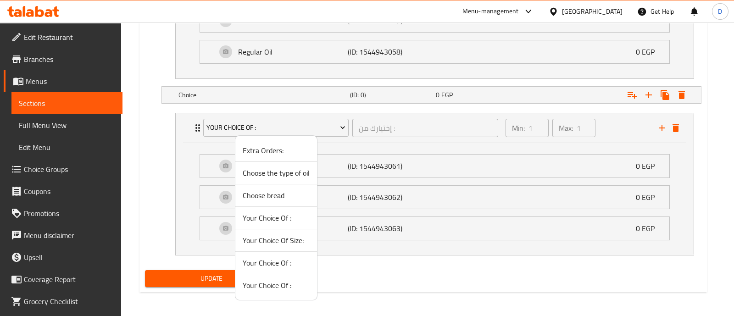
click at [283, 260] on span "Your Choice Of :" at bounding box center [276, 262] width 67 height 11
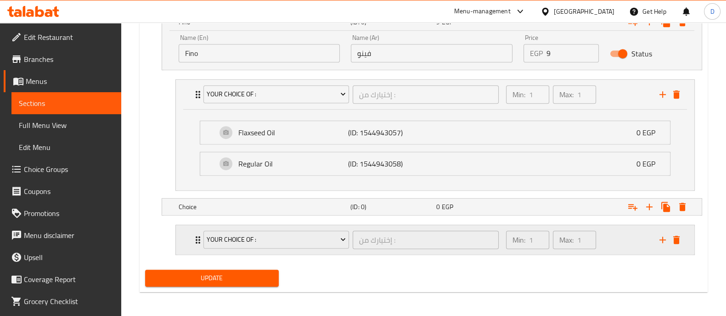
click at [604, 235] on div "Min: 1 ​ Max: 1 ​" at bounding box center [576, 239] width 153 height 29
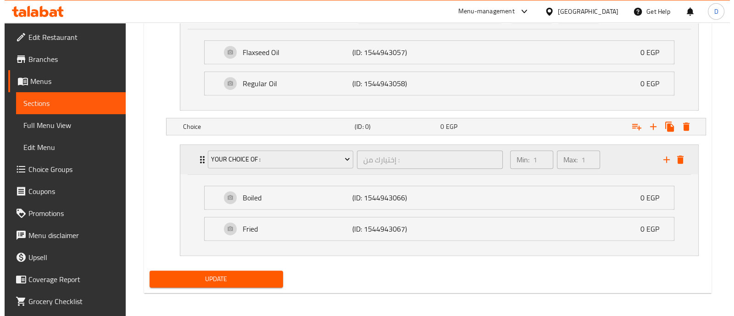
scroll to position [641, 0]
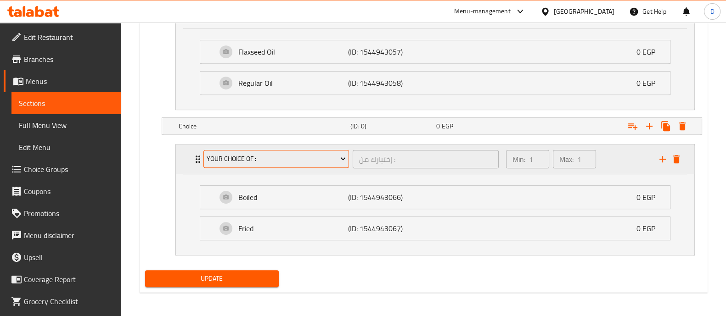
click at [257, 157] on span "Your Choice Of :" at bounding box center [276, 158] width 139 height 11
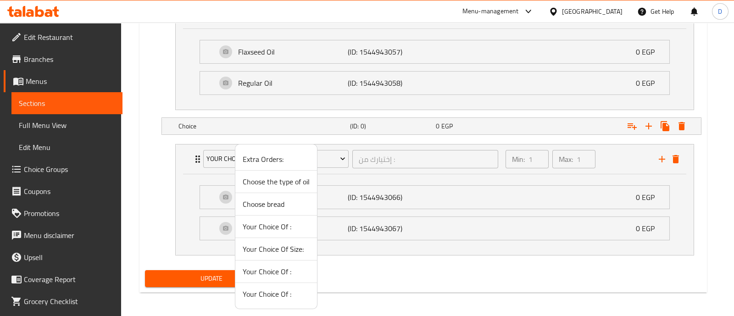
click at [285, 224] on span "Your Choice Of :" at bounding box center [276, 226] width 67 height 11
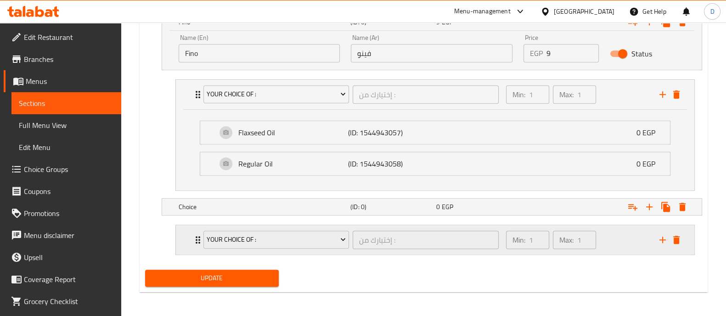
click at [604, 237] on div "Min: 1 ​ Max: 1 ​" at bounding box center [576, 239] width 153 height 29
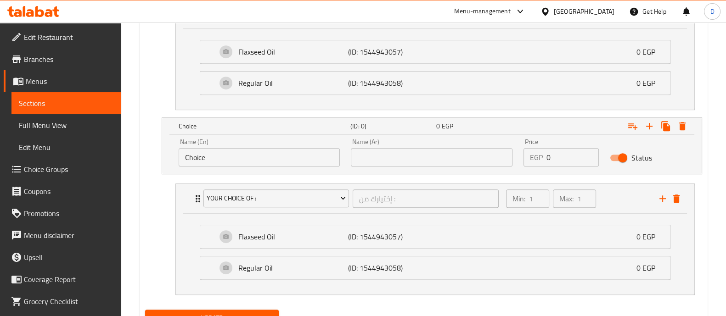
click at [274, 155] on input "Choice" at bounding box center [260, 157] width 162 height 18
type input "س"
click at [406, 149] on input "text" at bounding box center [432, 157] width 162 height 18
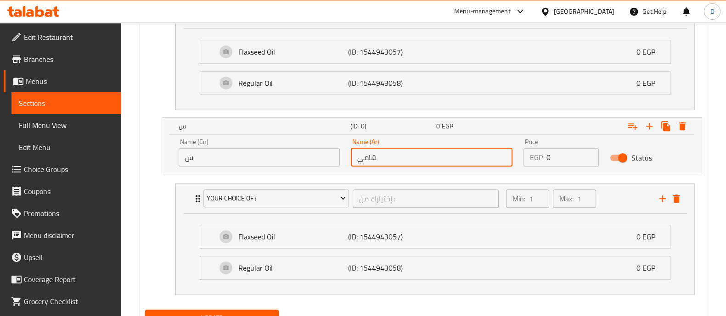
type input "شامي"
click at [285, 158] on input "س" at bounding box center [260, 157] width 162 height 18
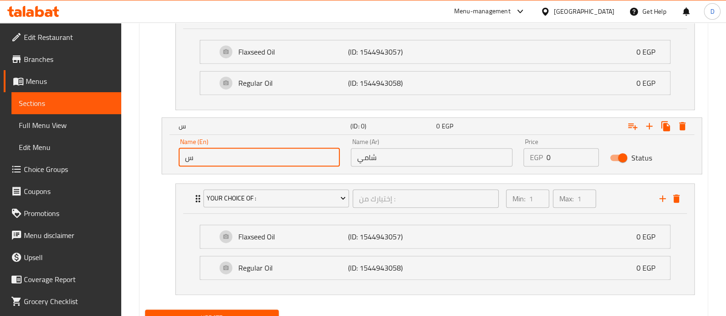
click at [285, 158] on input "س" at bounding box center [260, 157] width 162 height 18
type input "Shami"
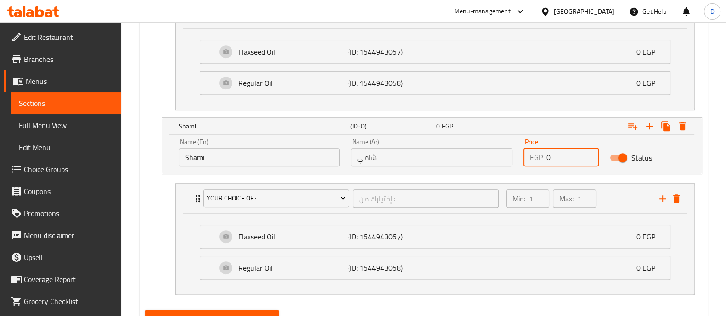
drag, startPoint x: 556, startPoint y: 162, endPoint x: 521, endPoint y: 162, distance: 34.9
click at [521, 162] on div "Price EGP 0 Price" at bounding box center [561, 152] width 86 height 39
type input "7"
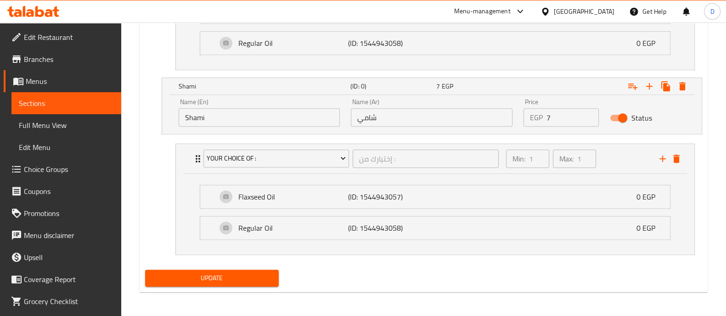
click at [234, 276] on span "Update" at bounding box center [211, 278] width 119 height 11
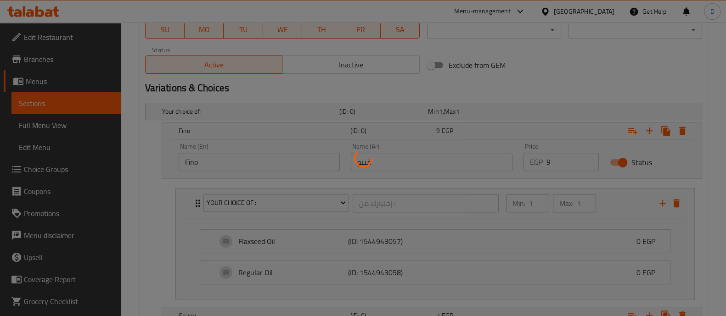
scroll to position [337, 0]
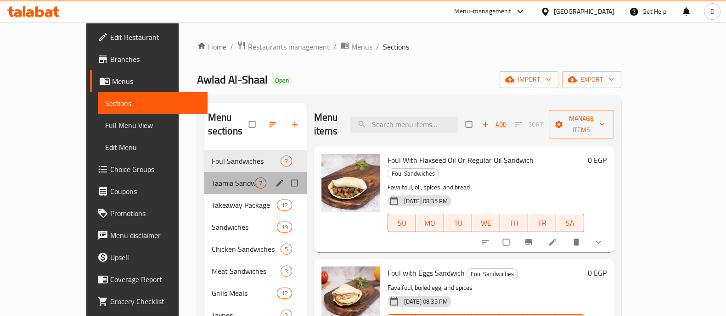
click at [204, 177] on div "Taamia Sandwiches 7" at bounding box center [255, 183] width 102 height 22
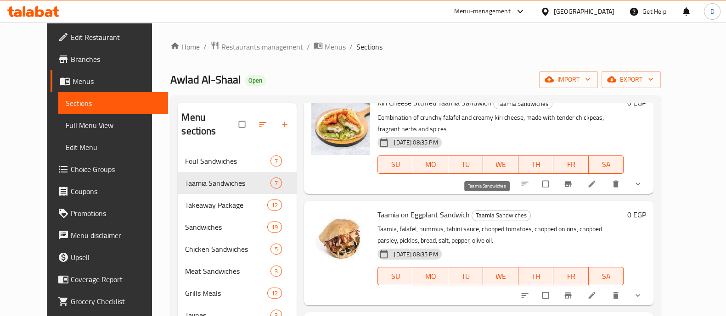
scroll to position [368, 0]
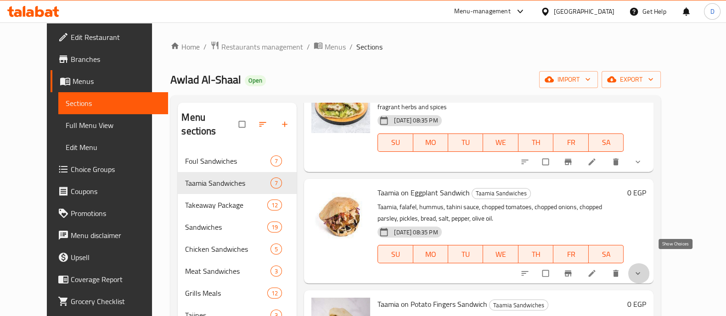
click at [642, 269] on icon "show more" at bounding box center [637, 273] width 9 height 9
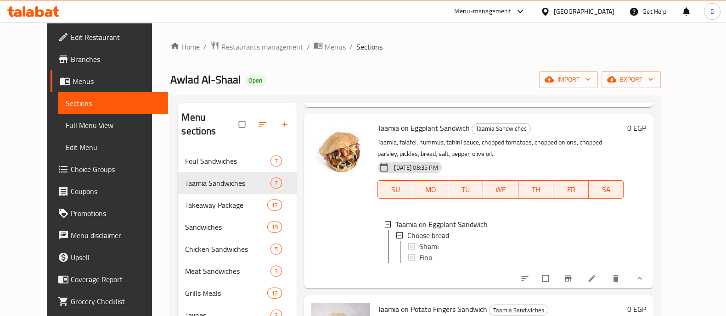
scroll to position [447, 0]
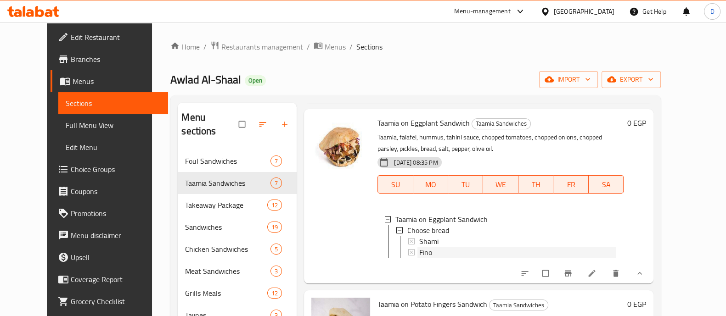
click at [463, 247] on div "Fino" at bounding box center [517, 252] width 197 height 11
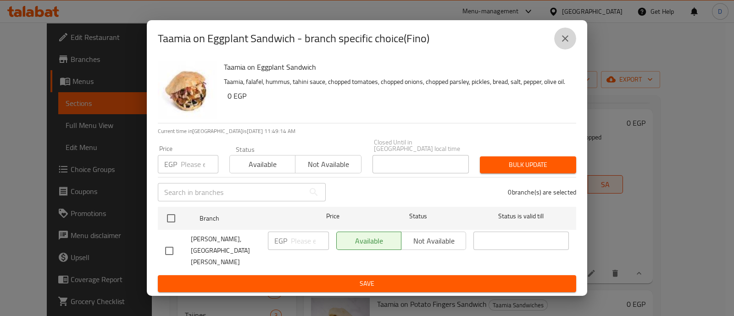
click at [564, 44] on icon "close" at bounding box center [565, 38] width 11 height 11
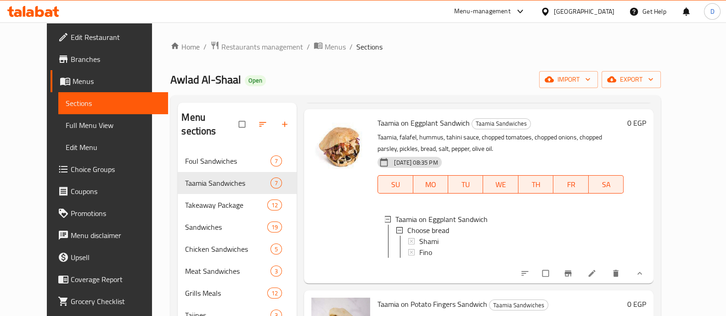
click at [419, 247] on span "Fino" at bounding box center [425, 252] width 13 height 11
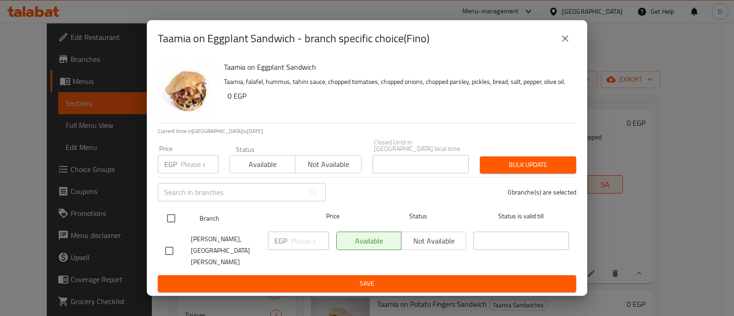
click at [164, 228] on input "checkbox" at bounding box center [171, 218] width 19 height 19
checkbox input "true"
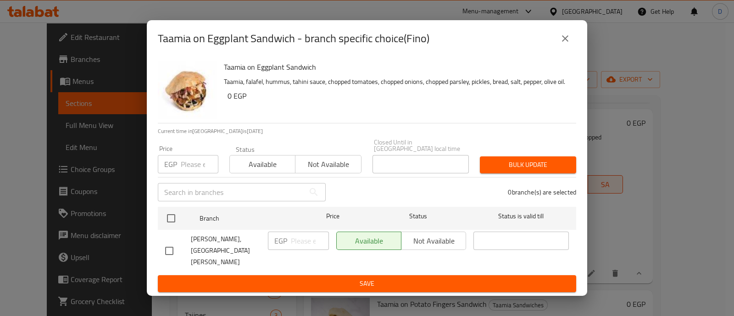
checkbox input "true"
click at [312, 250] on input "number" at bounding box center [310, 241] width 38 height 18
type input "15"
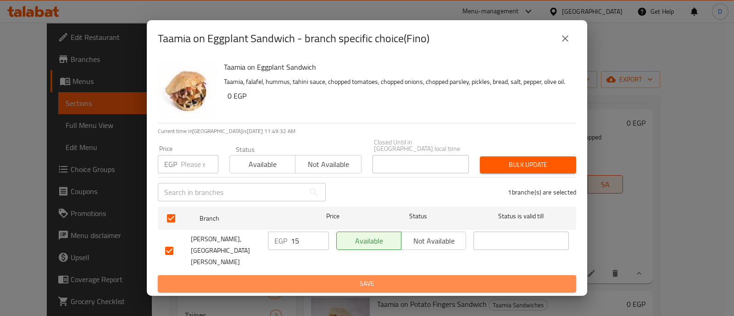
click at [320, 278] on span "Save" at bounding box center [367, 283] width 404 height 11
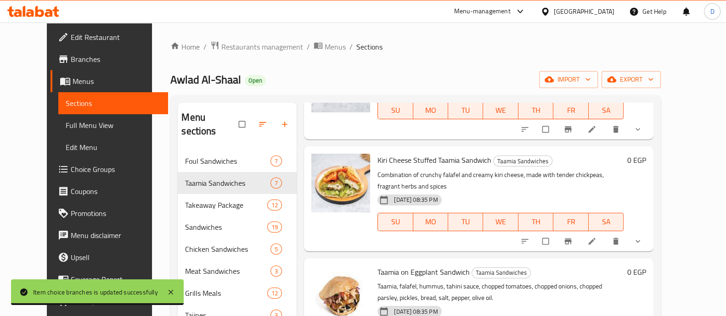
scroll to position [344, 0]
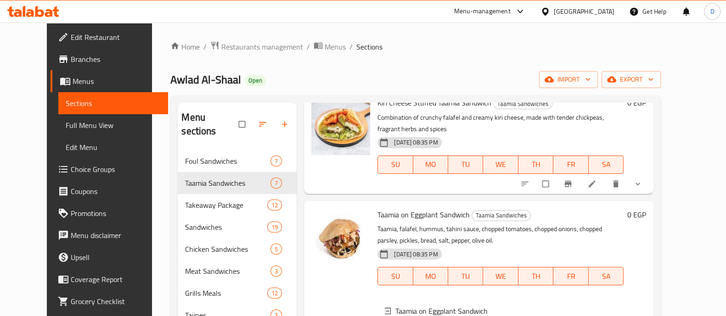
click at [649, 174] on button "show more" at bounding box center [638, 184] width 22 height 20
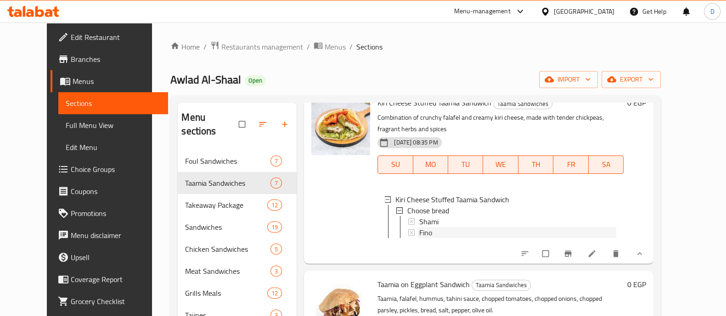
click at [474, 227] on div "Fino" at bounding box center [517, 232] width 197 height 11
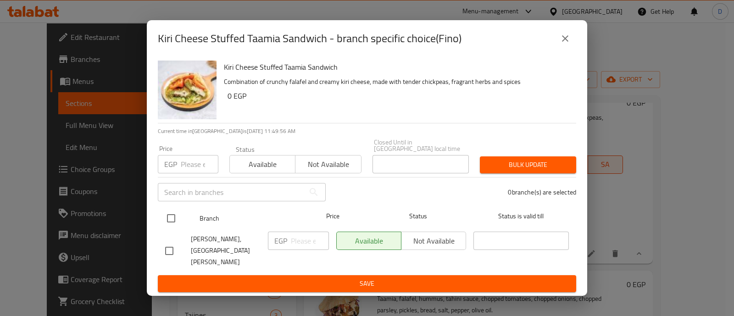
click at [166, 226] on input "checkbox" at bounding box center [171, 218] width 19 height 19
checkbox input "true"
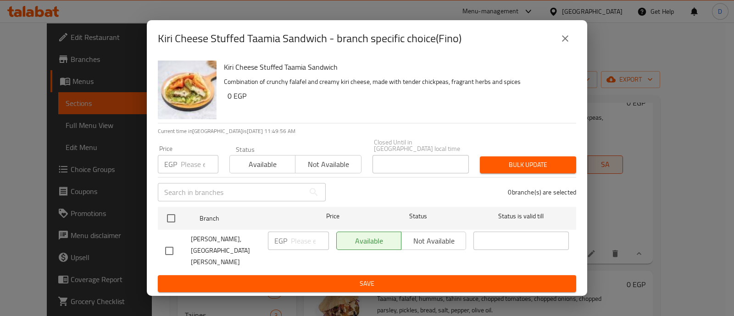
checkbox input "true"
click at [299, 244] on input "number" at bounding box center [310, 241] width 38 height 18
type input "18"
click at [301, 278] on span "Save" at bounding box center [367, 283] width 404 height 11
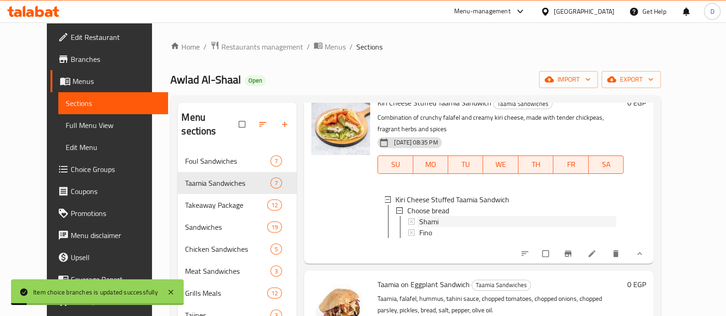
click at [419, 216] on span "Shami" at bounding box center [428, 221] width 19 height 11
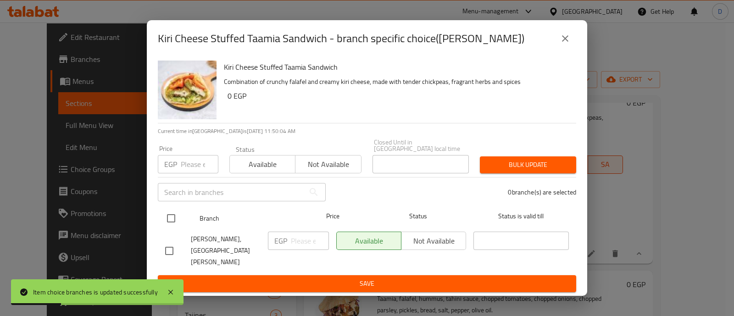
click at [164, 225] on input "checkbox" at bounding box center [171, 218] width 19 height 19
checkbox input "true"
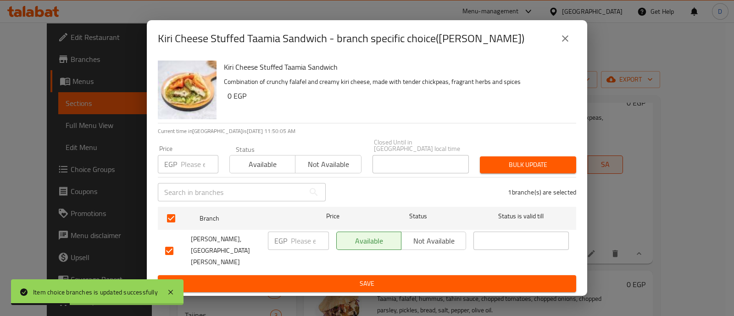
click at [297, 244] on input "number" at bounding box center [310, 241] width 38 height 18
type input "16"
click at [321, 278] on span "Save" at bounding box center [367, 283] width 404 height 11
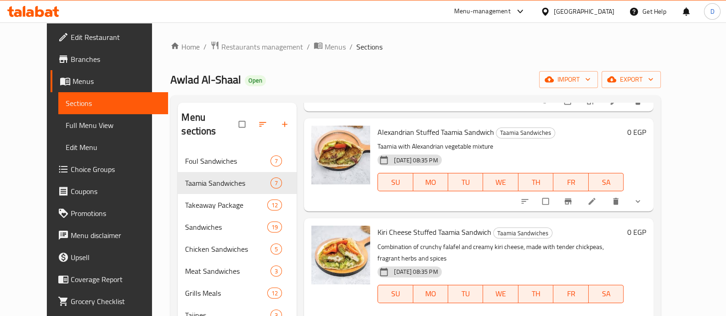
scroll to position [229, 0]
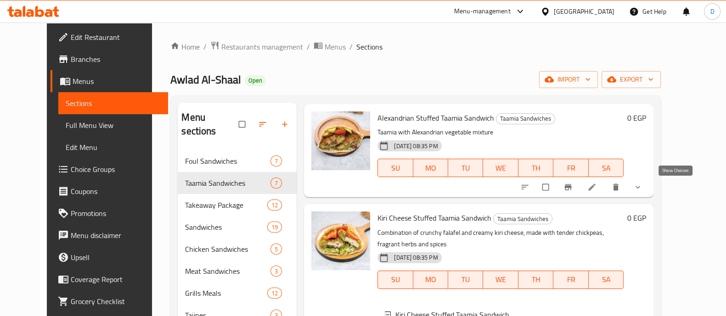
click at [642, 190] on icon "show more" at bounding box center [637, 187] width 9 height 9
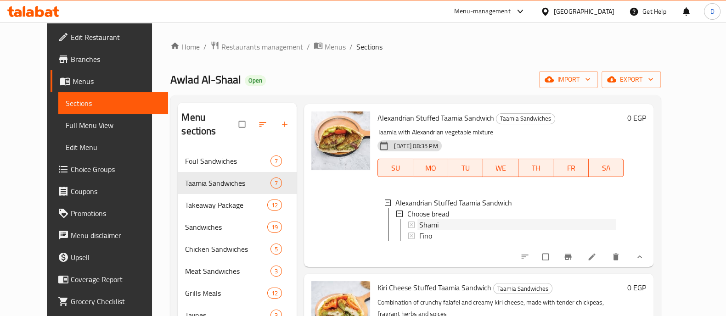
click at [437, 225] on div "Shami" at bounding box center [517, 224] width 197 height 11
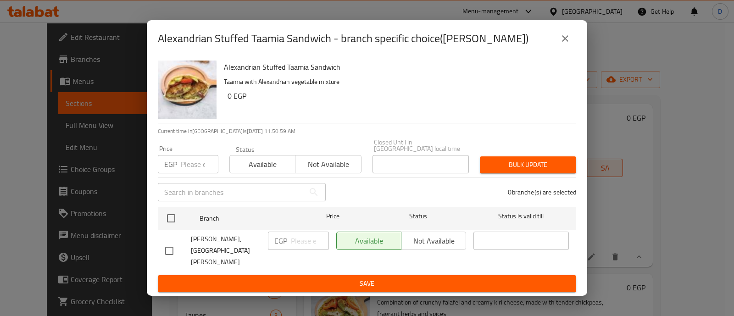
click at [560, 44] on icon "close" at bounding box center [565, 38] width 11 height 11
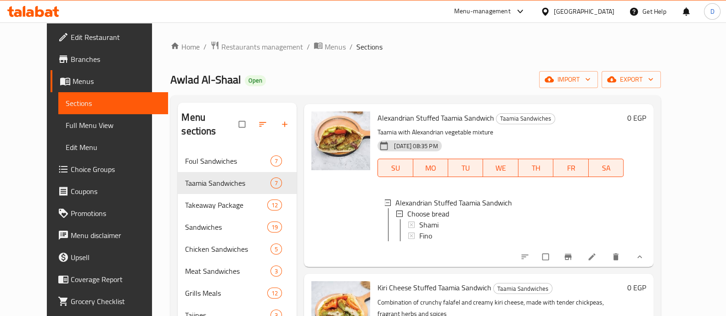
click at [419, 225] on span "Shami" at bounding box center [428, 224] width 19 height 11
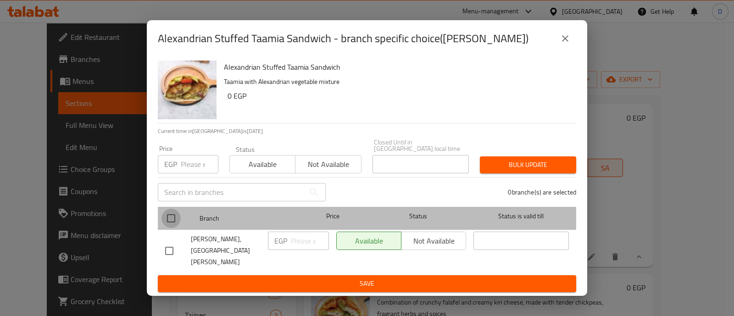
click at [179, 218] on input "checkbox" at bounding box center [171, 218] width 19 height 19
checkbox input "true"
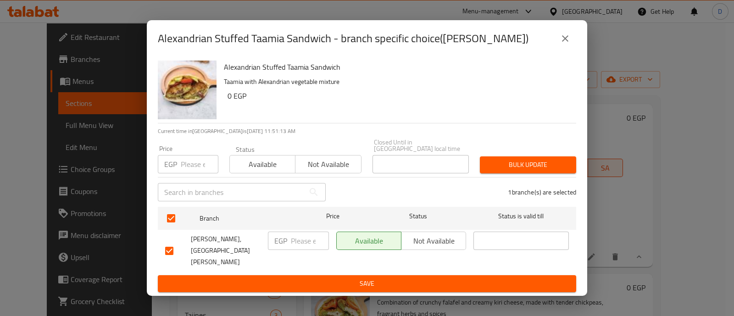
click at [311, 250] on input "number" at bounding box center [310, 241] width 38 height 18
type input "14"
click at [325, 278] on span "Save" at bounding box center [367, 283] width 404 height 11
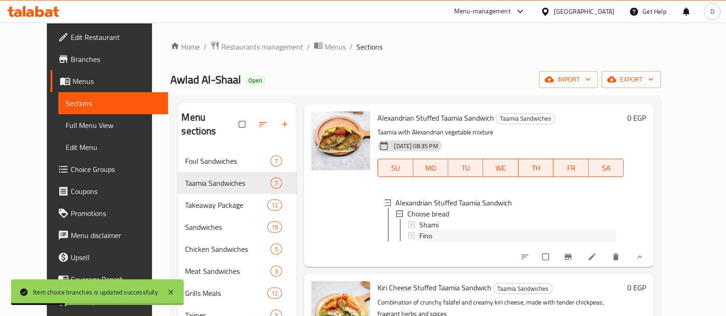
click at [419, 233] on span "Fino" at bounding box center [425, 235] width 13 height 11
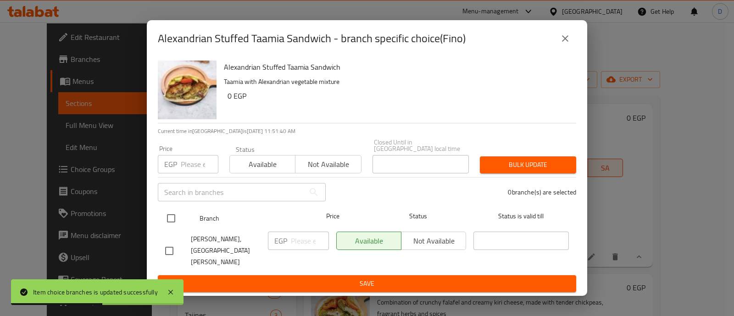
click at [174, 225] on input "checkbox" at bounding box center [171, 218] width 19 height 19
checkbox input "true"
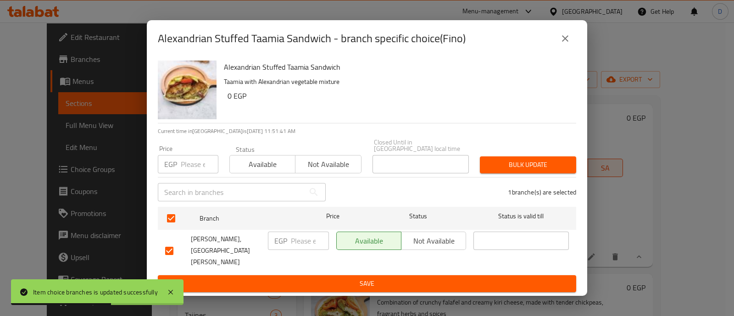
click at [299, 250] on input "number" at bounding box center [310, 241] width 38 height 18
type input "16"
click at [301, 278] on span "Save" at bounding box center [367, 283] width 404 height 11
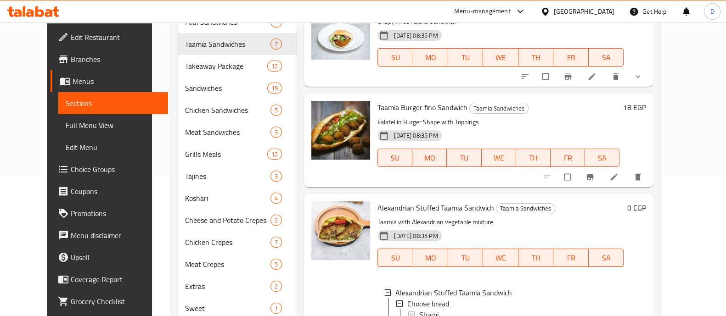
scroll to position [7, 0]
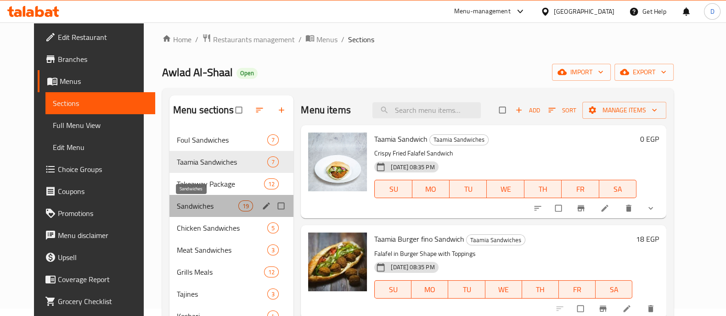
click at [198, 209] on span "Sandwiches" at bounding box center [207, 206] width 61 height 11
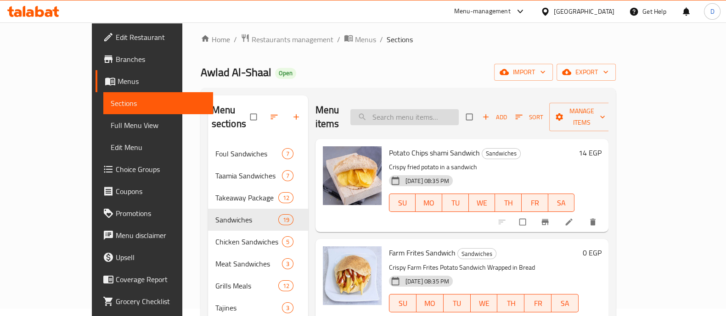
click at [446, 116] on input "search" at bounding box center [404, 117] width 108 height 16
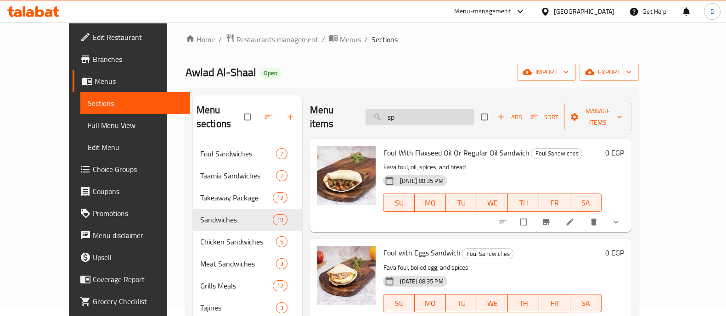
type input "s"
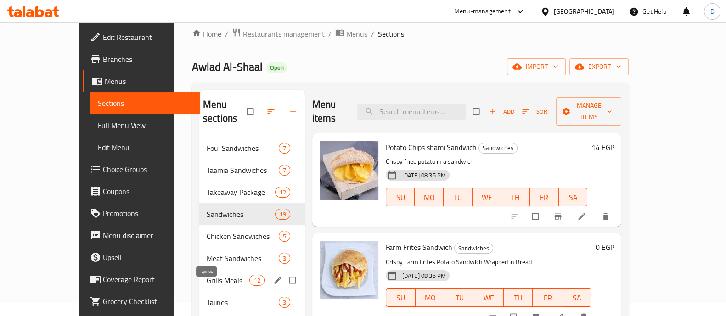
scroll to position [7, 0]
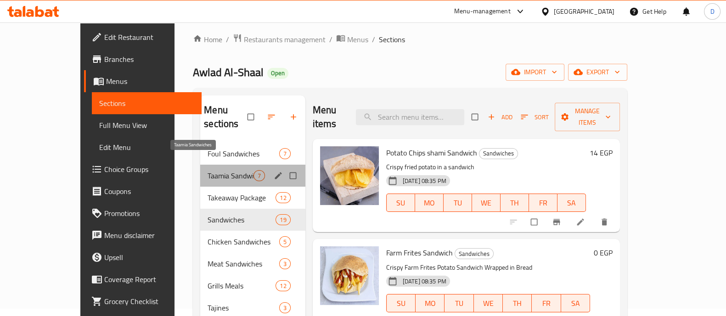
click at [207, 170] on span "Taamia Sandwiches" at bounding box center [229, 175] width 45 height 11
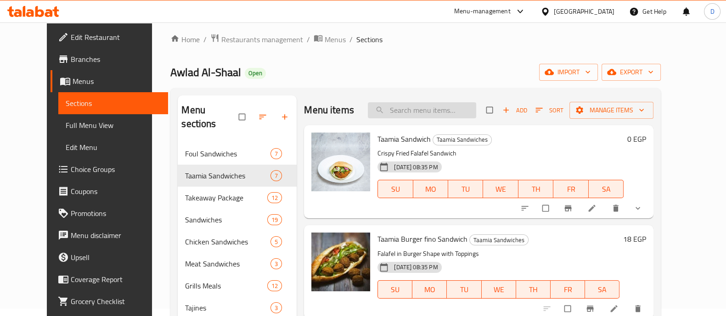
click at [458, 107] on input "search" at bounding box center [422, 110] width 108 height 16
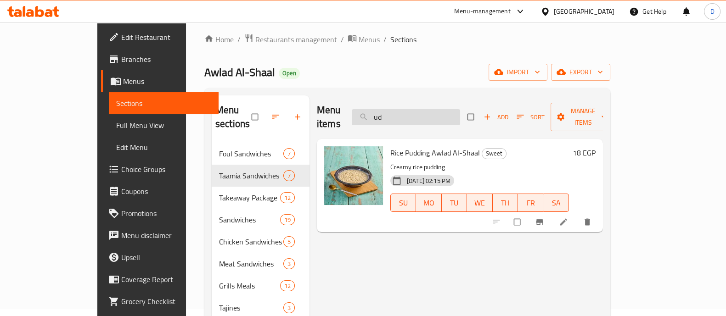
type input "u"
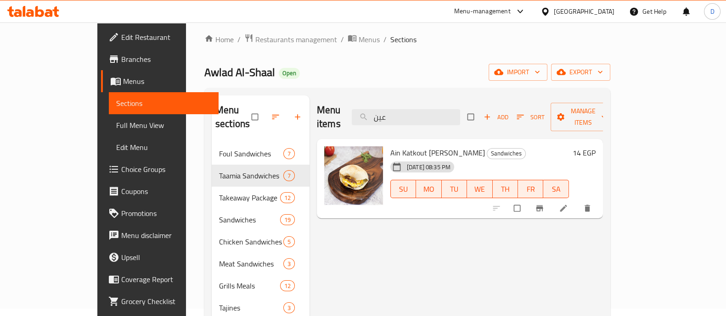
type input "عين"
click at [595, 146] on h6 "14 EGP" at bounding box center [583, 152] width 23 height 13
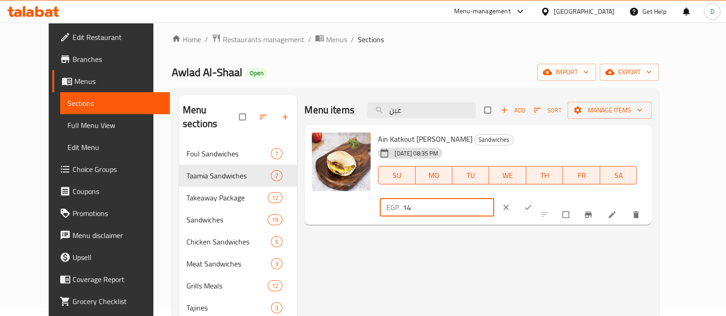
drag, startPoint x: 563, startPoint y: 141, endPoint x: 578, endPoint y: 139, distance: 14.9
click at [494, 198] on input "14" at bounding box center [447, 207] width 91 height 18
type input "16"
click at [540, 197] on button "ok" at bounding box center [529, 207] width 22 height 20
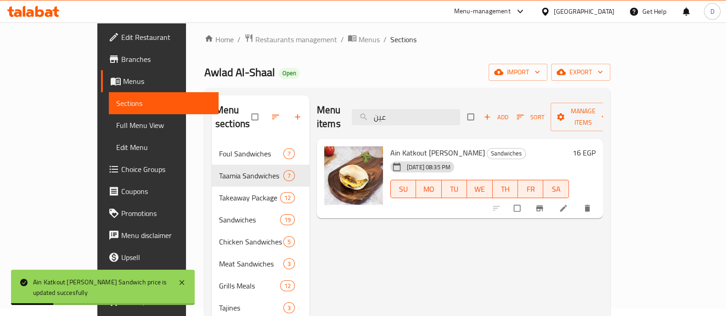
click at [440, 98] on div "Menu items عين Add Sort Manage items" at bounding box center [460, 117] width 286 height 44
click at [439, 109] on input "عين" at bounding box center [406, 117] width 108 height 16
click at [437, 109] on input "عين" at bounding box center [406, 117] width 108 height 16
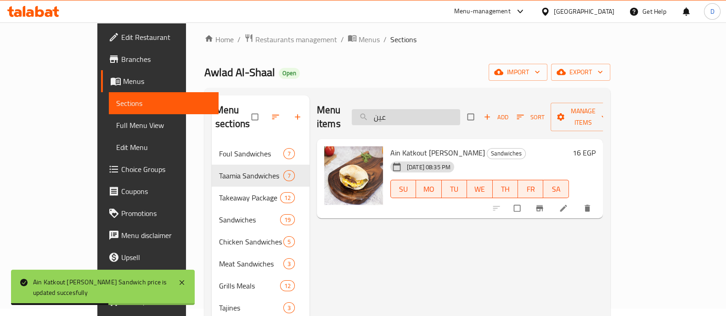
click at [437, 109] on input "عين" at bounding box center [406, 117] width 108 height 16
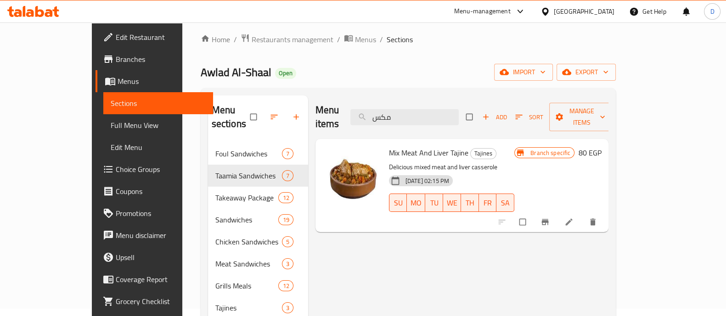
type input "مكس"
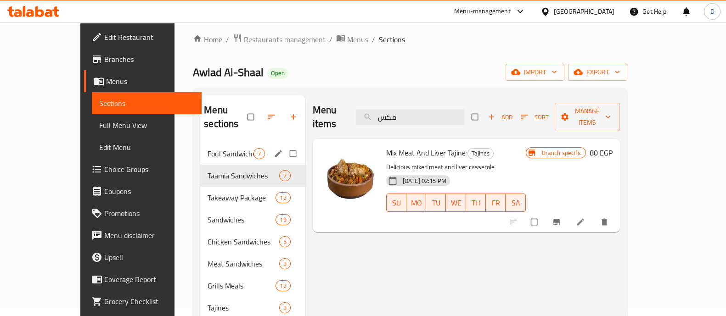
click at [200, 149] on div "Foul Sandwiches 7" at bounding box center [252, 154] width 105 height 22
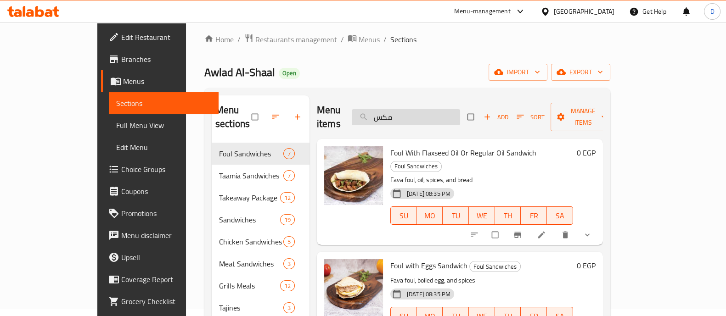
click at [419, 114] on input "مكس" at bounding box center [406, 117] width 108 height 16
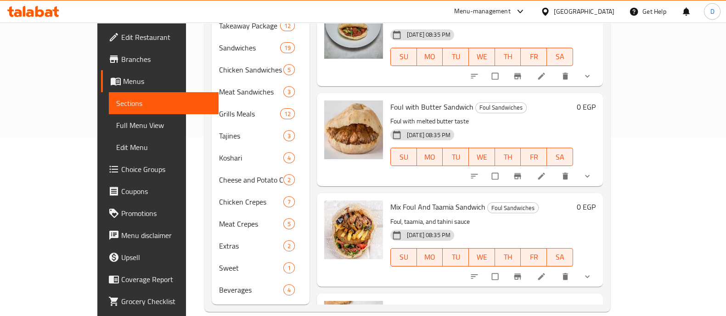
scroll to position [357, 0]
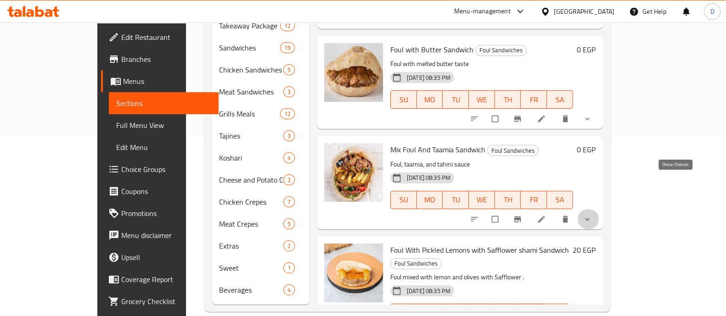
click at [592, 215] on icon "show more" at bounding box center [586, 219] width 9 height 9
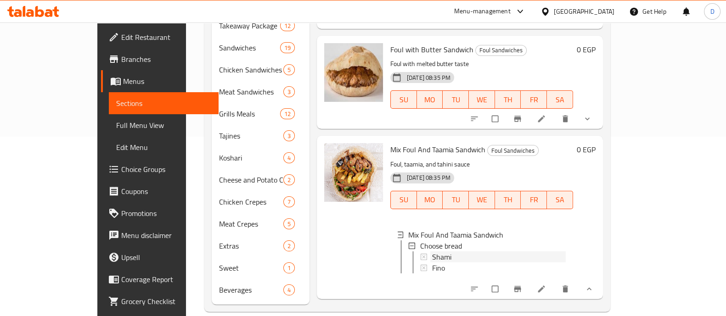
click at [432, 251] on span "Shami" at bounding box center [441, 256] width 19 height 11
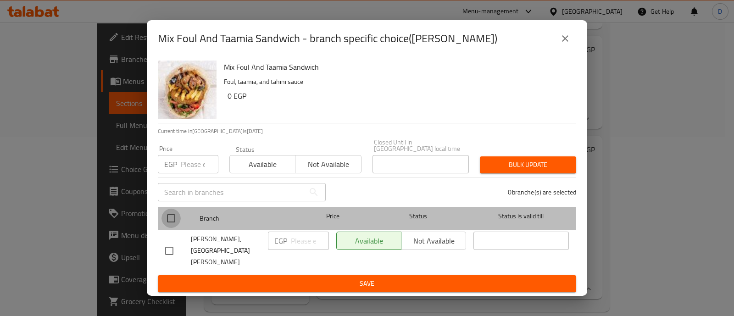
click at [165, 222] on input "checkbox" at bounding box center [171, 218] width 19 height 19
checkbox input "true"
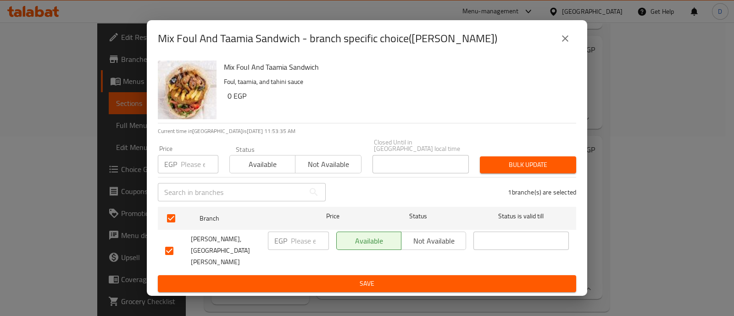
click at [301, 250] on input "number" at bounding box center [310, 241] width 38 height 18
type input "10"
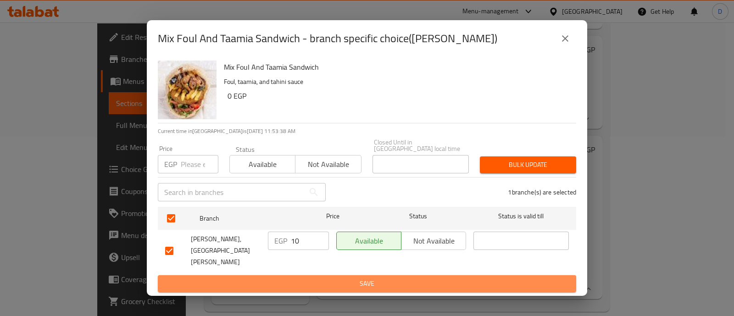
click at [314, 278] on span "Save" at bounding box center [367, 283] width 404 height 11
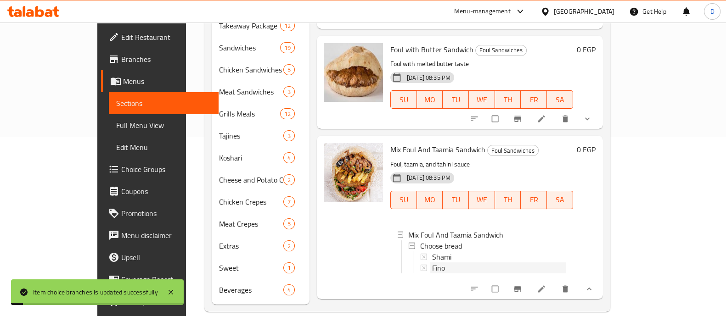
click at [463, 262] on div "Fino" at bounding box center [499, 267] width 134 height 11
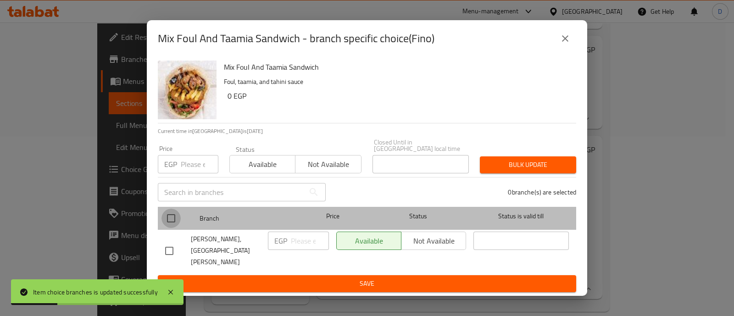
click at [162, 222] on input "checkbox" at bounding box center [171, 218] width 19 height 19
checkbox input "true"
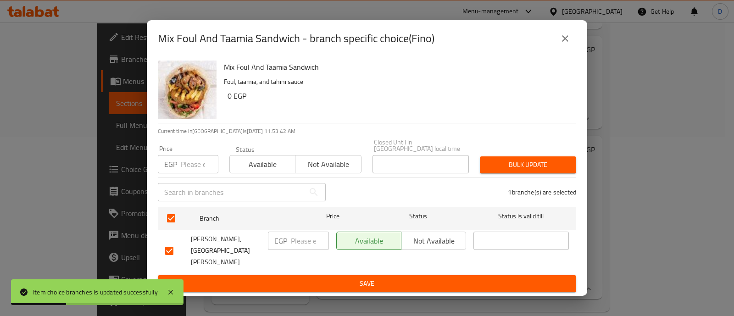
click at [305, 245] on input "number" at bounding box center [310, 241] width 38 height 18
type input "12"
click at [306, 278] on span "Save" at bounding box center [367, 283] width 404 height 11
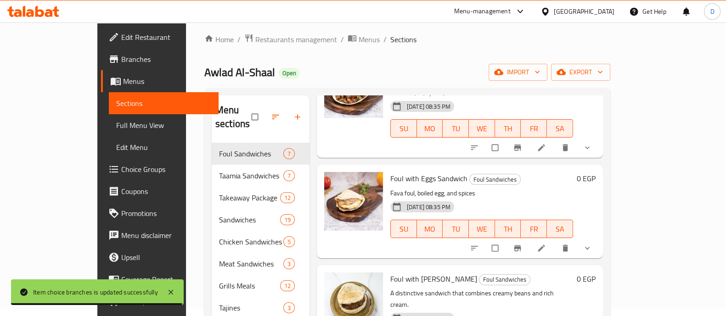
scroll to position [149, 0]
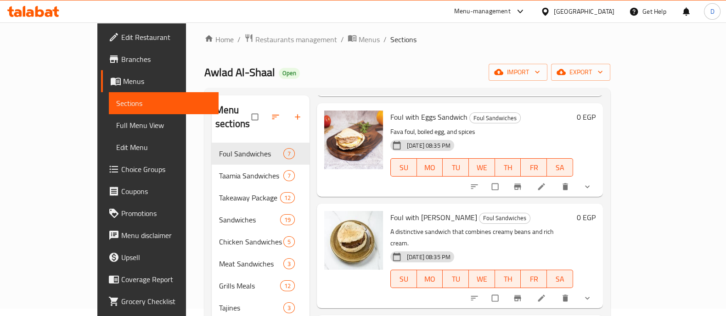
click at [599, 177] on button "show more" at bounding box center [588, 187] width 22 height 20
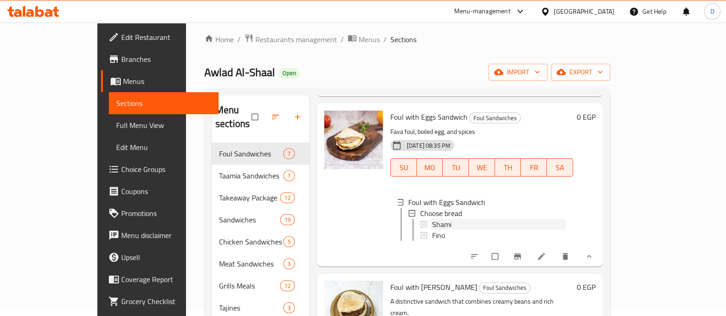
click at [432, 219] on div "Shami" at bounding box center [499, 224] width 134 height 11
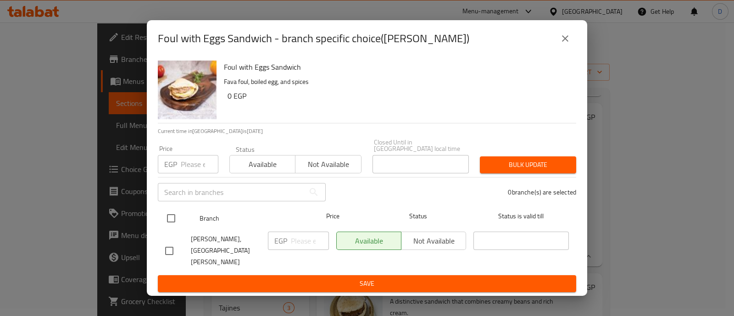
click at [165, 223] on input "checkbox" at bounding box center [171, 218] width 19 height 19
checkbox input "true"
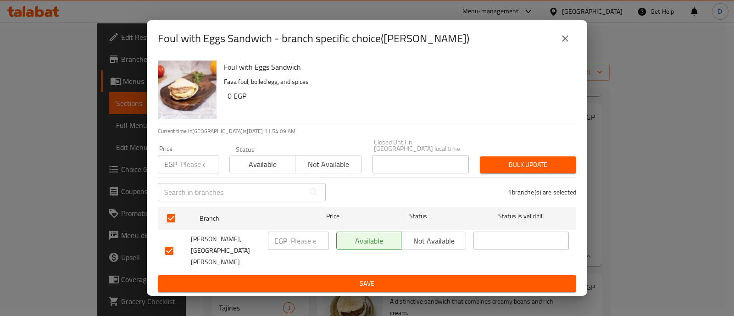
click at [309, 242] on input "number" at bounding box center [310, 241] width 38 height 18
type input "15"
click at [309, 278] on span "Save" at bounding box center [367, 283] width 404 height 11
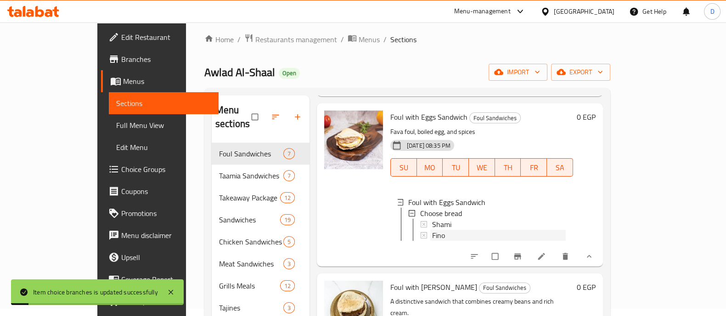
click at [440, 230] on div "Fino" at bounding box center [499, 235] width 134 height 11
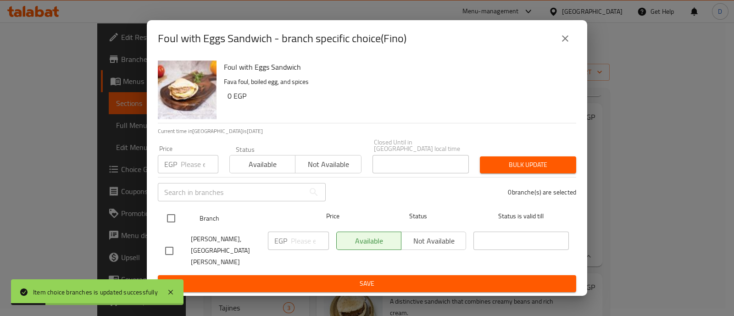
click at [169, 220] on input "checkbox" at bounding box center [171, 218] width 19 height 19
checkbox input "true"
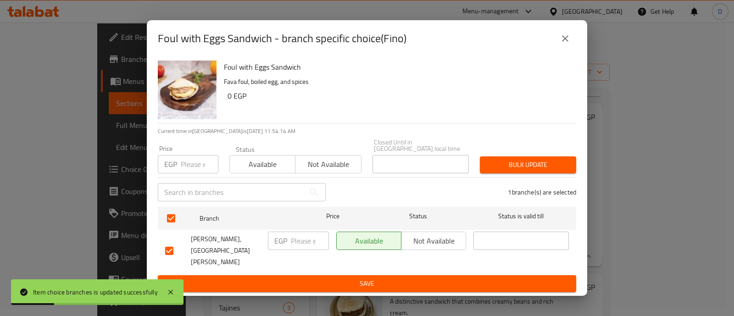
click at [312, 244] on input "number" at bounding box center [310, 241] width 38 height 18
type input "17"
click at [317, 278] on span "Save" at bounding box center [367, 283] width 404 height 11
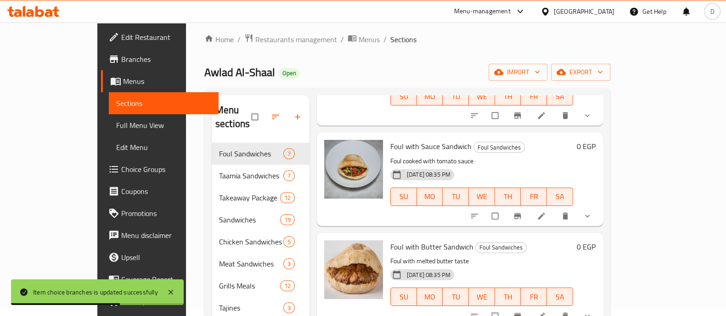
scroll to position [458, 0]
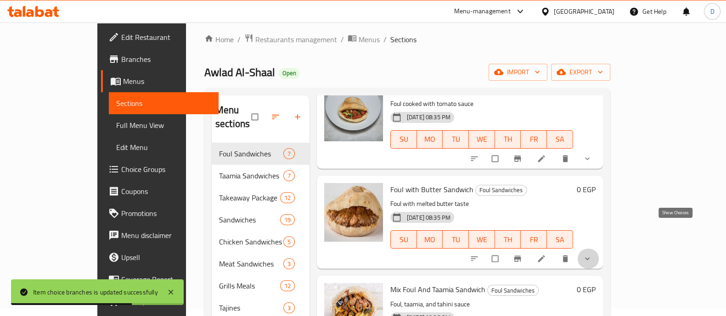
click at [592, 254] on icon "show more" at bounding box center [586, 258] width 9 height 9
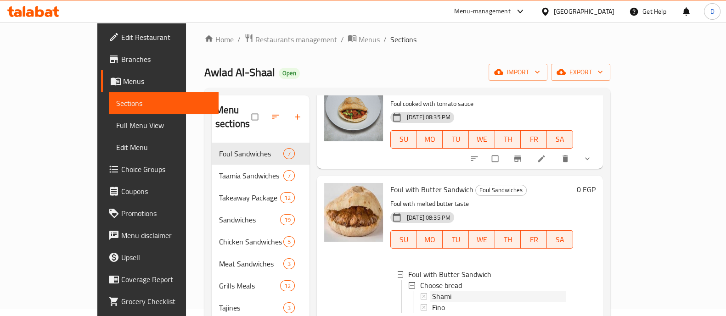
click at [432, 291] on span "Shami" at bounding box center [441, 296] width 19 height 11
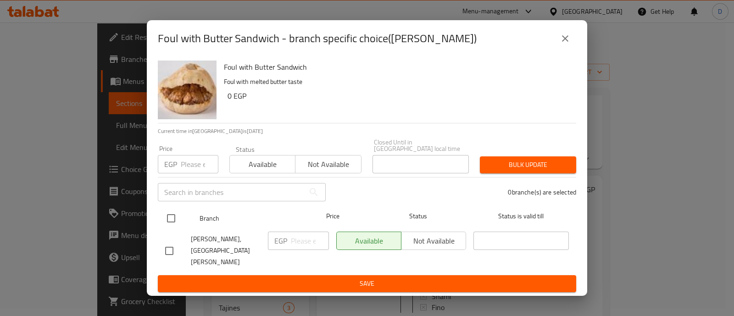
click at [169, 218] on input "checkbox" at bounding box center [171, 218] width 19 height 19
checkbox input "true"
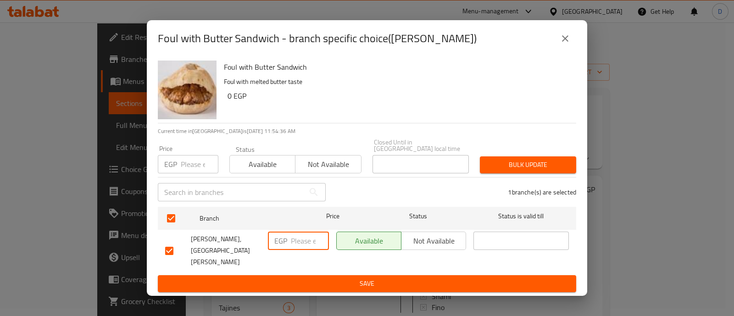
click at [298, 245] on input "number" at bounding box center [310, 241] width 38 height 18
type input "12"
click at [332, 278] on span "Save" at bounding box center [367, 283] width 404 height 11
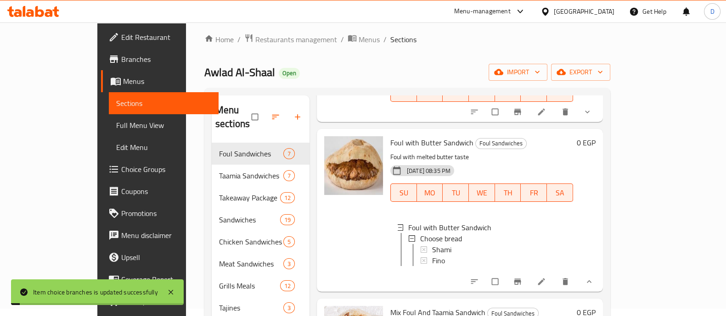
scroll to position [516, 0]
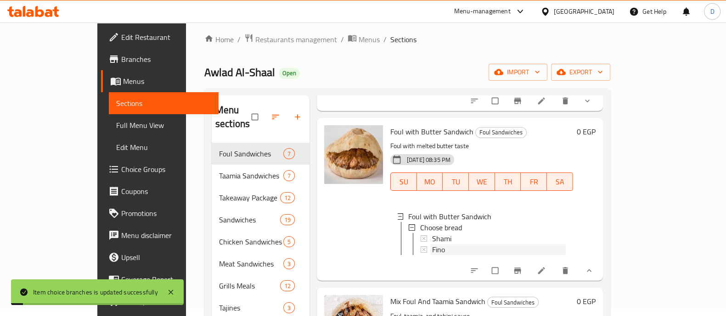
click at [438, 244] on div "Fino" at bounding box center [499, 249] width 134 height 11
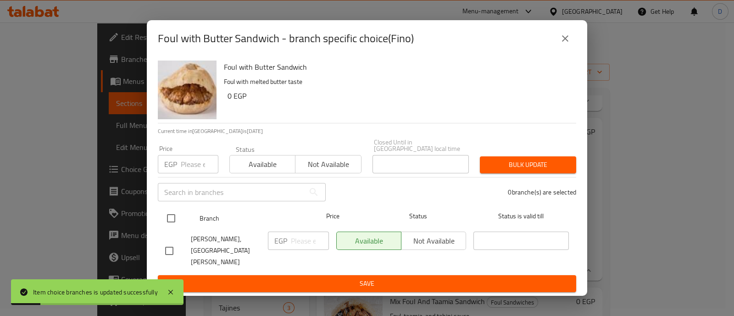
click at [172, 218] on input "checkbox" at bounding box center [171, 218] width 19 height 19
checkbox input "true"
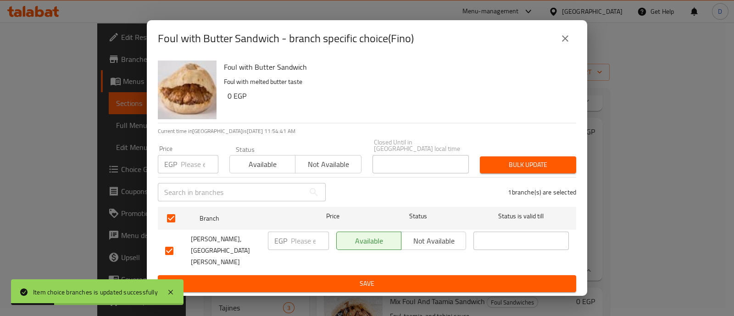
click at [294, 241] on input "number" at bounding box center [310, 241] width 38 height 18
type input "15"
click at [310, 275] on button "Save" at bounding box center [367, 283] width 419 height 17
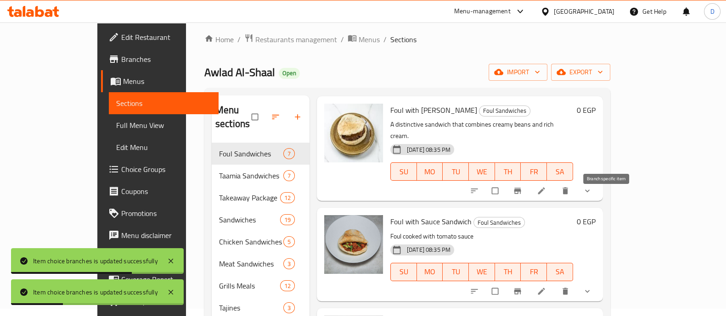
scroll to position [344, 0]
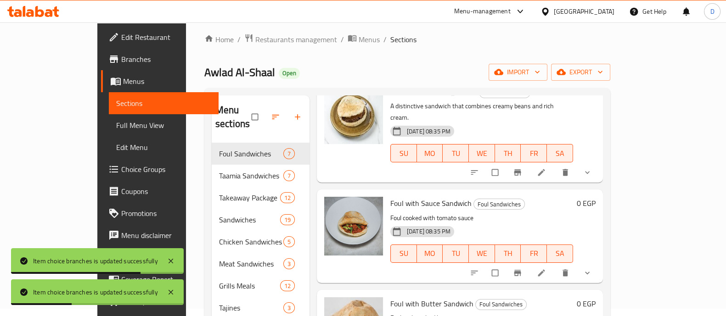
click at [599, 263] on button "show more" at bounding box center [588, 273] width 22 height 20
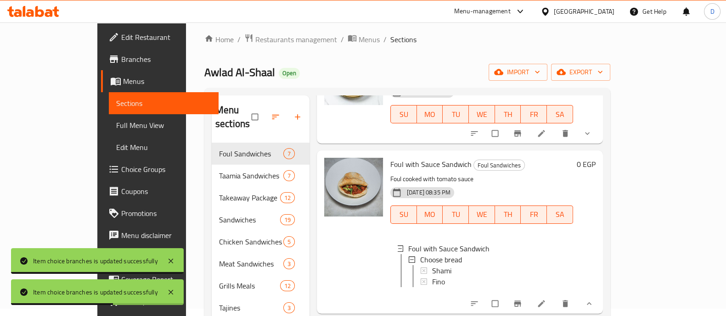
scroll to position [401, 0]
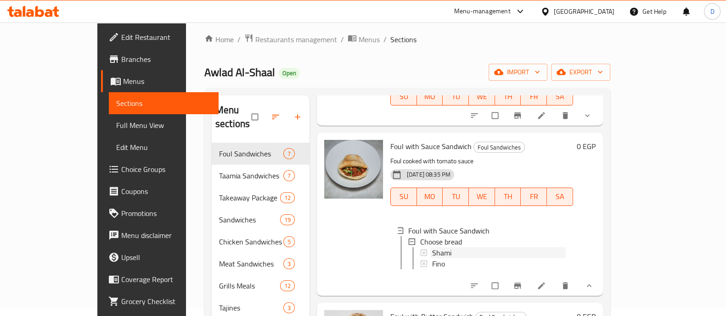
click at [432, 247] on span "Shami" at bounding box center [441, 252] width 19 height 11
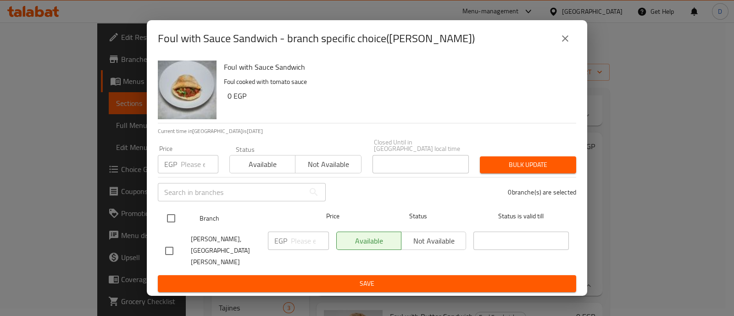
click at [170, 222] on input "checkbox" at bounding box center [171, 218] width 19 height 19
checkbox input "true"
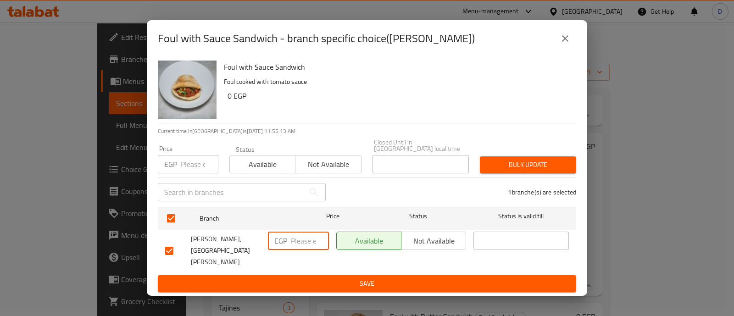
click at [311, 246] on input "number" at bounding box center [310, 241] width 38 height 18
type input "12"
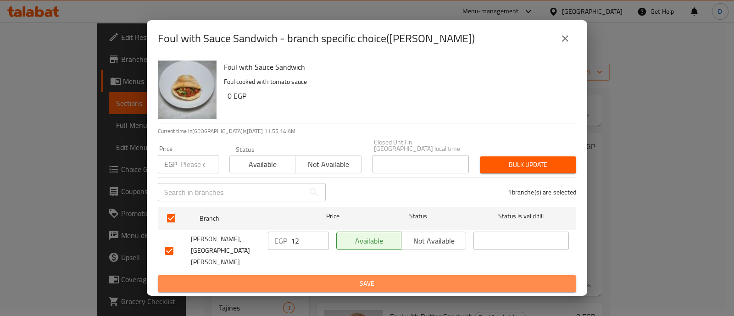
click at [313, 278] on span "Save" at bounding box center [367, 283] width 404 height 11
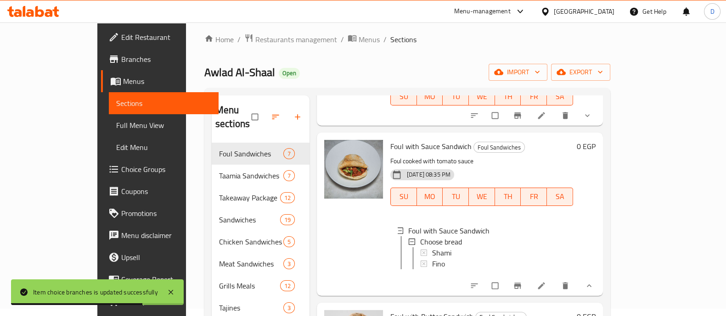
click at [26, 10] on icon at bounding box center [33, 11] width 52 height 11
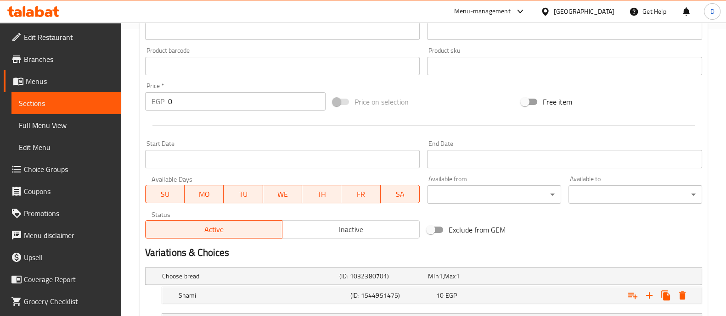
scroll to position [365, 0]
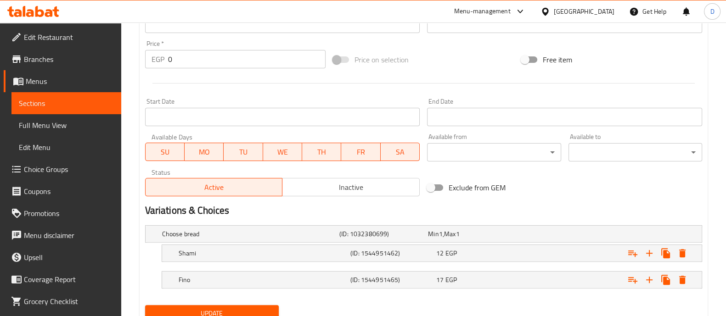
scroll to position [365, 0]
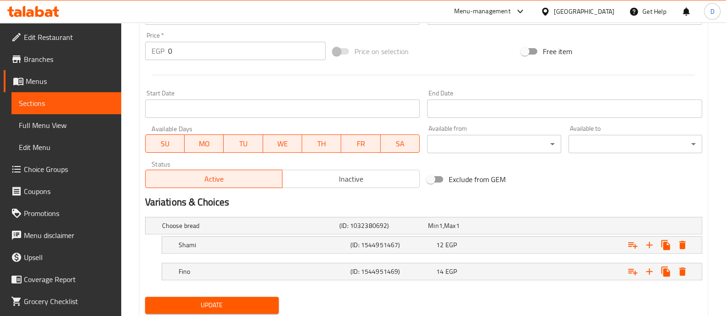
scroll to position [365, 0]
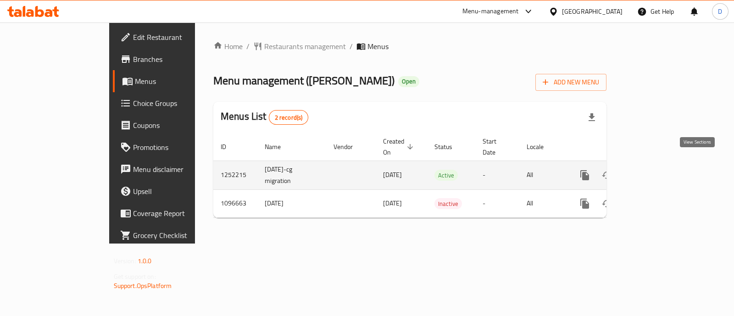
click at [657, 170] on icon "enhanced table" at bounding box center [651, 175] width 11 height 11
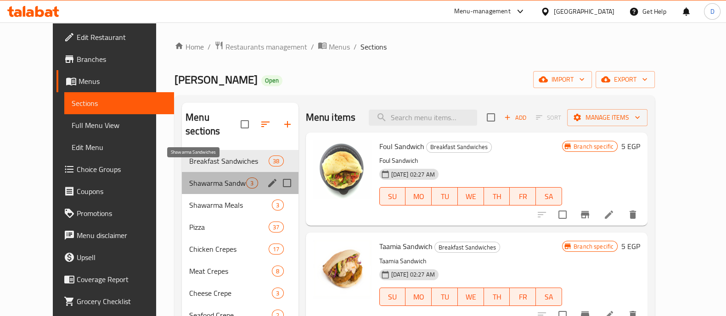
click at [196, 178] on span "Shawarma Sandwiches" at bounding box center [217, 183] width 57 height 11
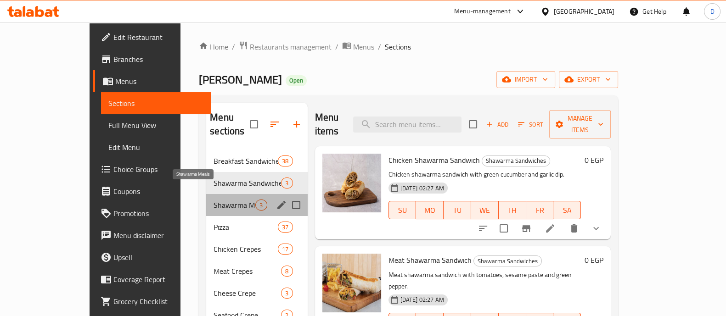
click at [213, 200] on span "Shawarma Meals" at bounding box center [234, 205] width 42 height 11
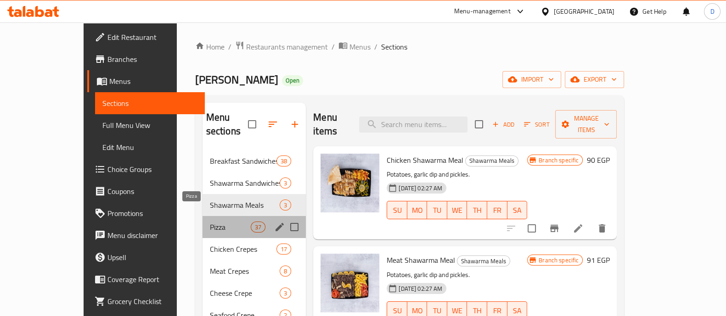
click at [210, 222] on span "Pizza" at bounding box center [230, 227] width 41 height 11
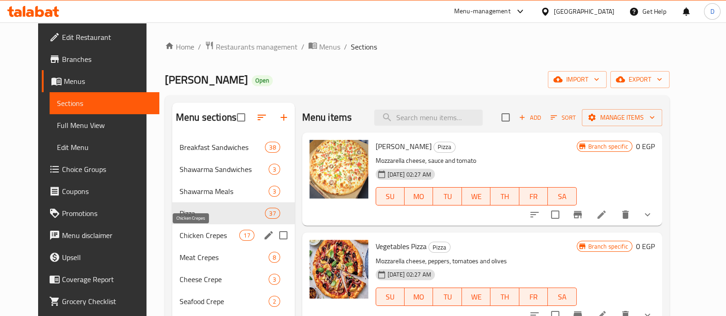
click at [187, 232] on span "Chicken Crepes" at bounding box center [209, 235] width 60 height 11
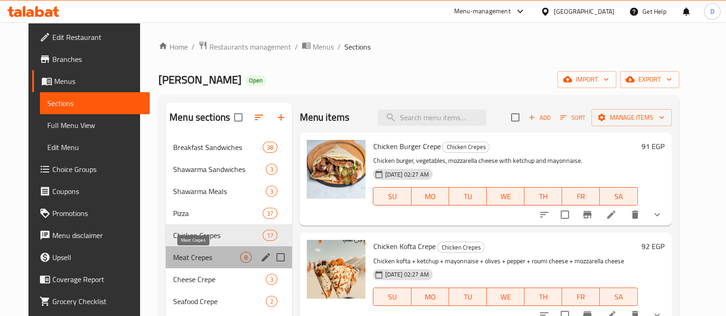
click at [186, 259] on span "Meat Crepes" at bounding box center [206, 257] width 67 height 11
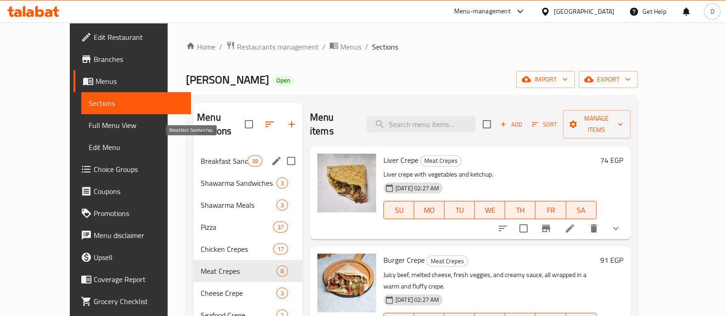
click at [201, 156] on span "Breakfast Sandwiches" at bounding box center [224, 161] width 47 height 11
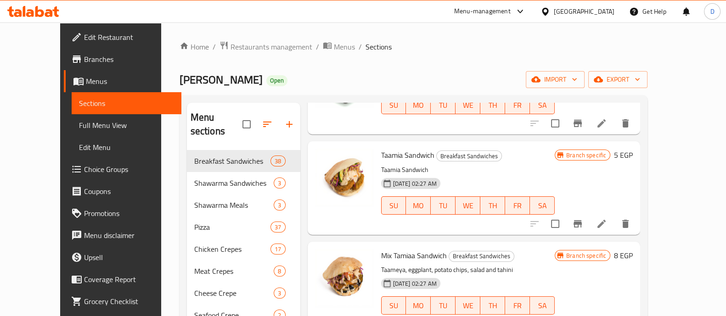
scroll to position [57, 0]
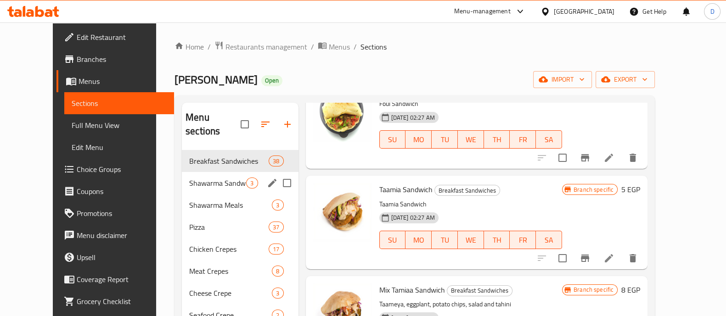
click at [200, 178] on span "Shawarma Sandwiches" at bounding box center [217, 183] width 57 height 11
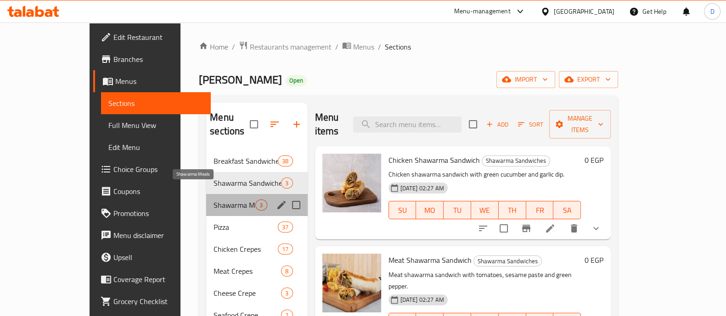
click at [213, 200] on span "Shawarma Meals" at bounding box center [234, 205] width 42 height 11
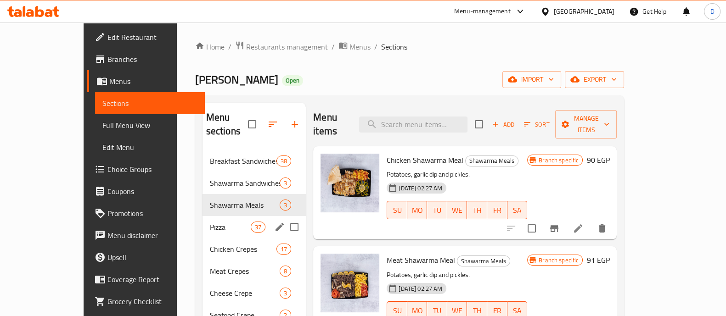
click at [202, 216] on div "Pizza 37" at bounding box center [254, 227] width 104 height 22
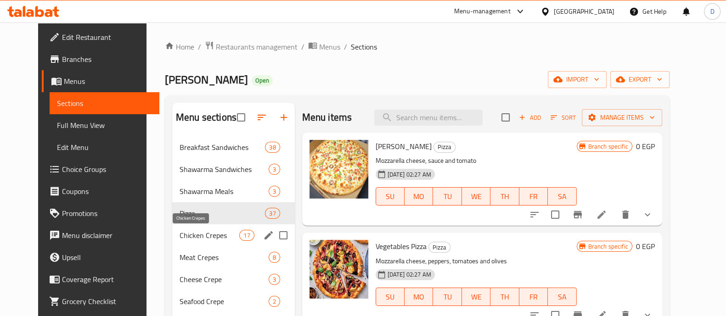
click at [195, 235] on span "Chicken Crepes" at bounding box center [209, 235] width 60 height 11
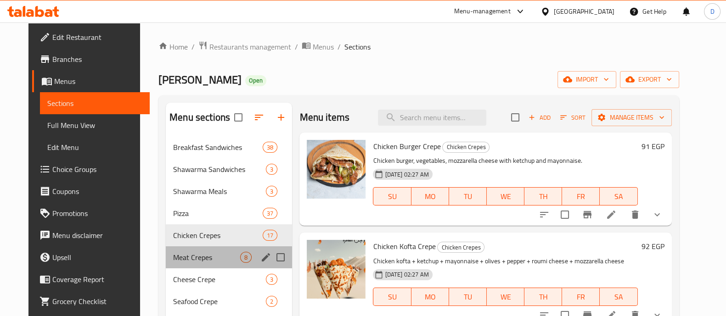
click at [195, 263] on div "Meat Crepes 8" at bounding box center [229, 257] width 126 height 22
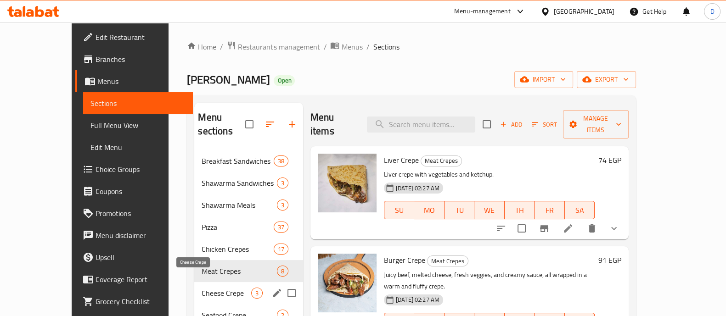
click at [201, 288] on span "Cheese Crepe" at bounding box center [225, 293] width 49 height 11
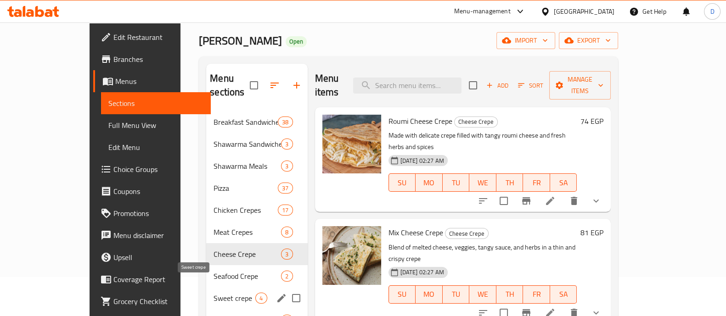
scroll to position [57, 0]
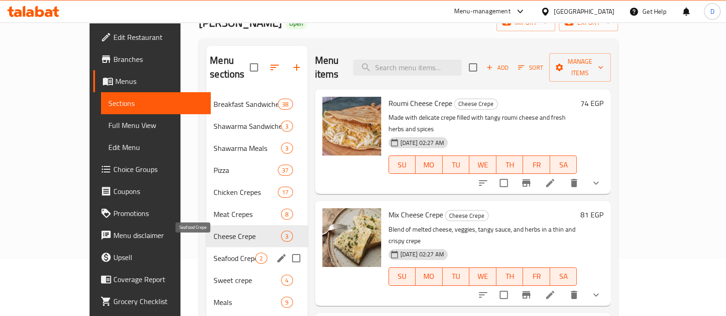
click at [213, 253] on span "Seafood Crepe" at bounding box center [234, 258] width 42 height 11
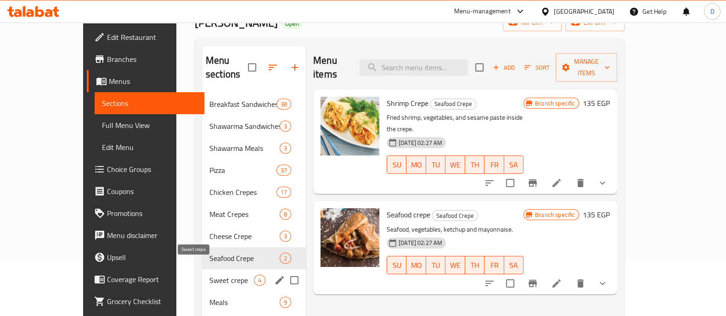
click at [209, 275] on span "Sweet crepe" at bounding box center [231, 280] width 45 height 11
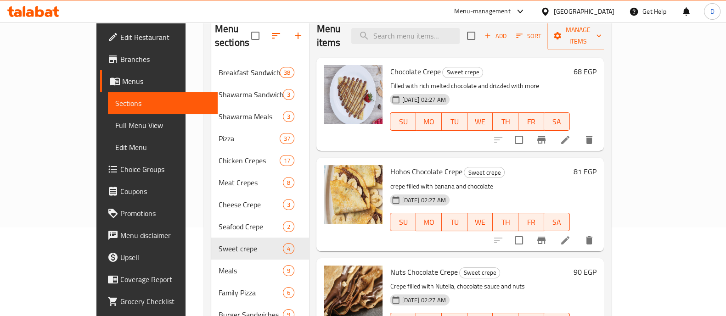
scroll to position [114, 0]
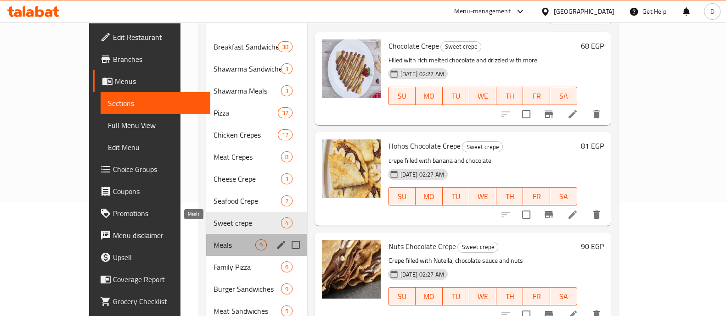
click at [213, 240] on span "Meals" at bounding box center [234, 245] width 42 height 11
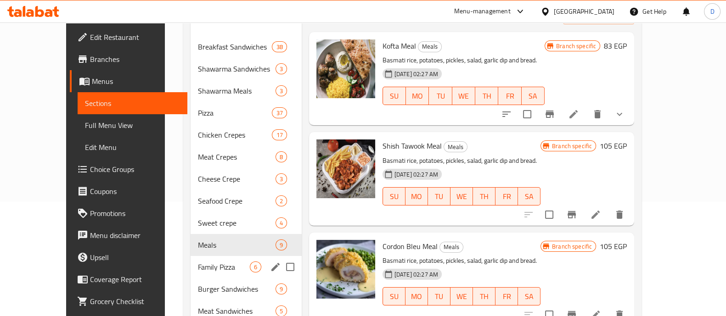
click at [190, 256] on div "Family Pizza 6" at bounding box center [245, 267] width 111 height 22
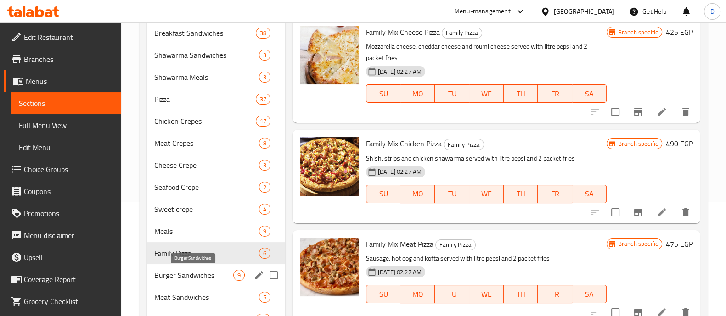
click at [182, 270] on span "Burger Sandwiches" at bounding box center [193, 275] width 79 height 11
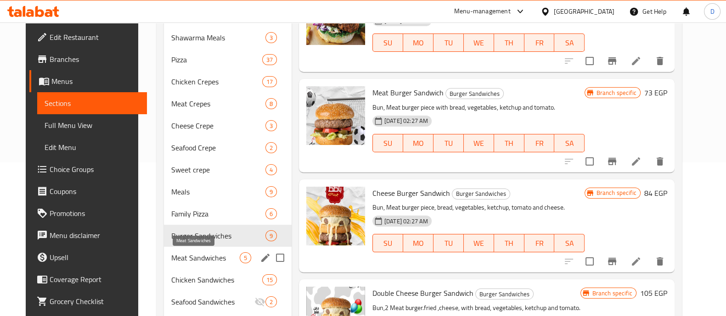
scroll to position [172, 0]
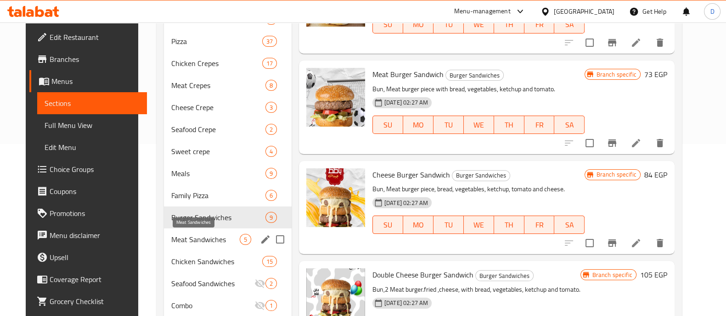
click at [183, 235] on span "Meat Sandwiches" at bounding box center [205, 239] width 68 height 11
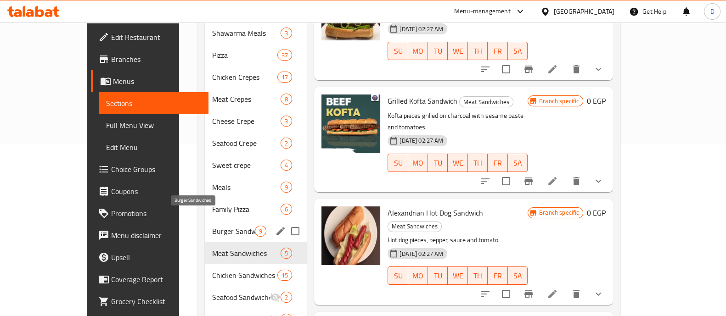
click at [212, 226] on span "Burger Sandwiches" at bounding box center [233, 231] width 43 height 11
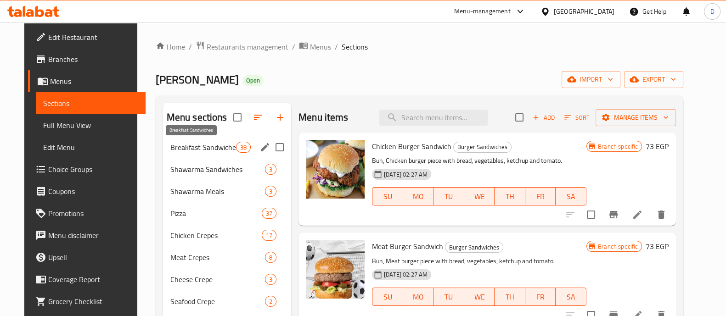
click at [192, 142] on span "Breakfast Sandwiches" at bounding box center [203, 147] width 66 height 11
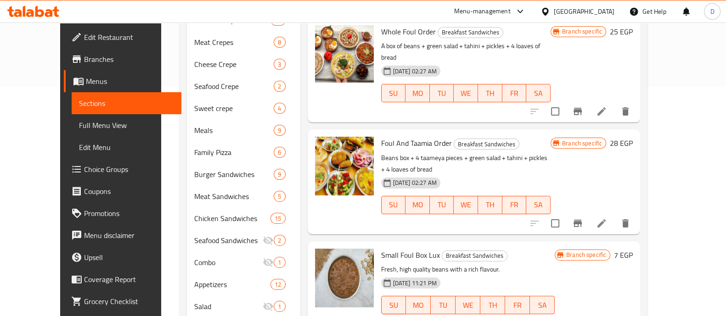
scroll to position [3169, 0]
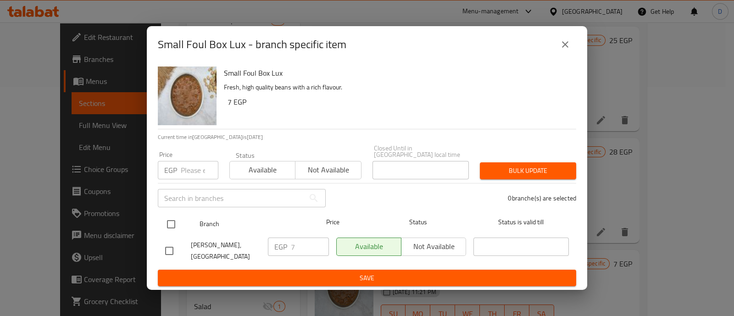
click at [168, 217] on input "checkbox" at bounding box center [171, 224] width 19 height 19
checkbox input "true"
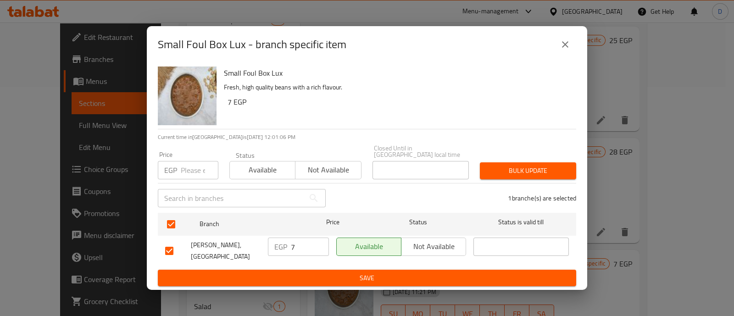
drag, startPoint x: 299, startPoint y: 247, endPoint x: 274, endPoint y: 253, distance: 24.9
click at [274, 253] on div "EGP 7 ​" at bounding box center [298, 247] width 61 height 18
type input "8"
click at [290, 273] on span "Save" at bounding box center [367, 278] width 404 height 11
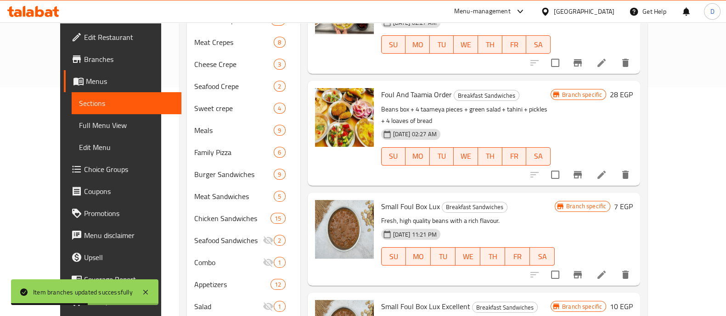
scroll to position [3284, 0]
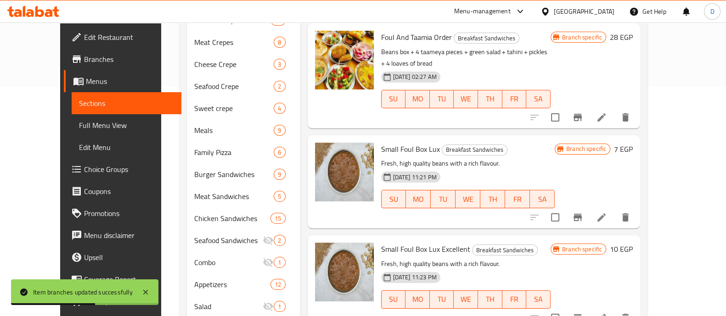
click at [588, 307] on button "Branch-specific-item" at bounding box center [577, 318] width 22 height 22
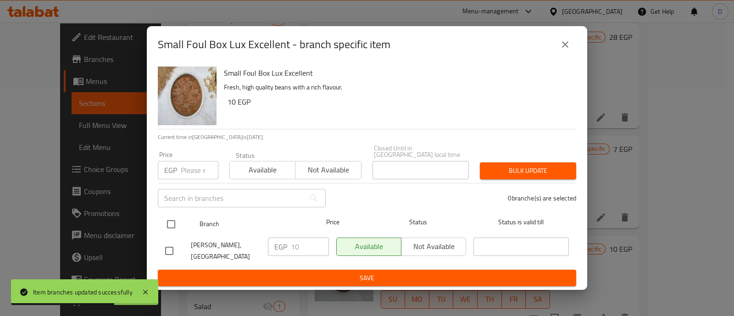
click at [173, 231] on input "checkbox" at bounding box center [171, 224] width 19 height 19
checkbox input "true"
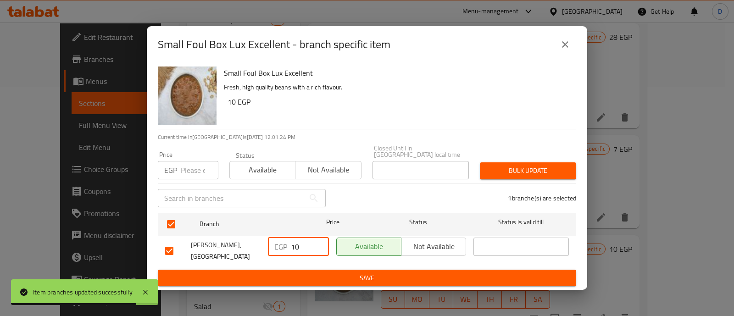
drag, startPoint x: 299, startPoint y: 247, endPoint x: 294, endPoint y: 248, distance: 4.6
click at [294, 248] on input "10" at bounding box center [310, 247] width 38 height 18
type input "12"
click at [310, 273] on span "Save" at bounding box center [367, 278] width 404 height 11
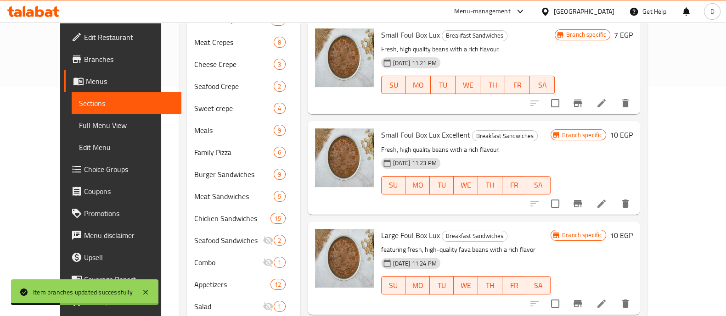
scroll to position [3399, 0]
click at [583, 298] on icon "Branch-specific-item" at bounding box center [577, 303] width 11 height 11
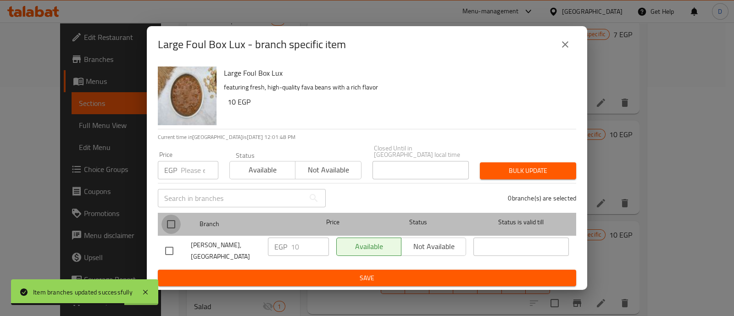
click at [171, 223] on input "checkbox" at bounding box center [171, 224] width 19 height 19
checkbox input "true"
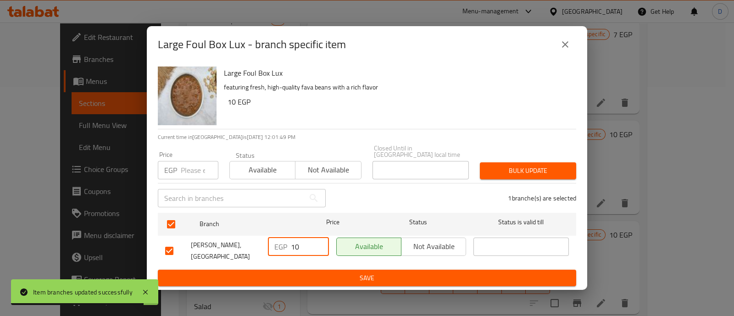
drag, startPoint x: 296, startPoint y: 250, endPoint x: 305, endPoint y: 250, distance: 8.7
click at [305, 250] on input "10" at bounding box center [310, 247] width 38 height 18
type input "12"
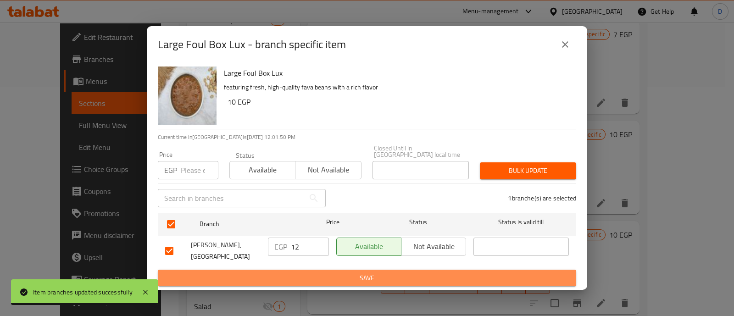
click at [308, 273] on span "Save" at bounding box center [367, 278] width 404 height 11
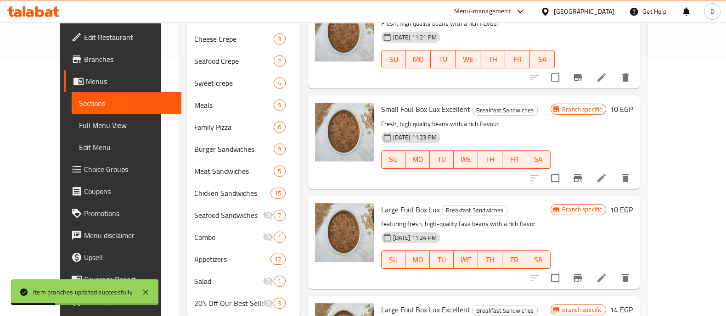
scroll to position [268, 0]
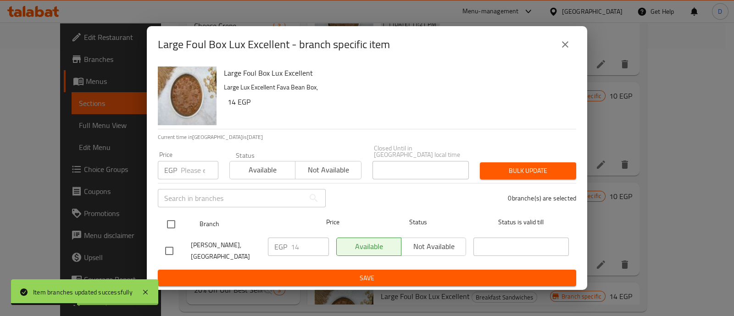
click at [167, 222] on input "checkbox" at bounding box center [171, 224] width 19 height 19
checkbox input "true"
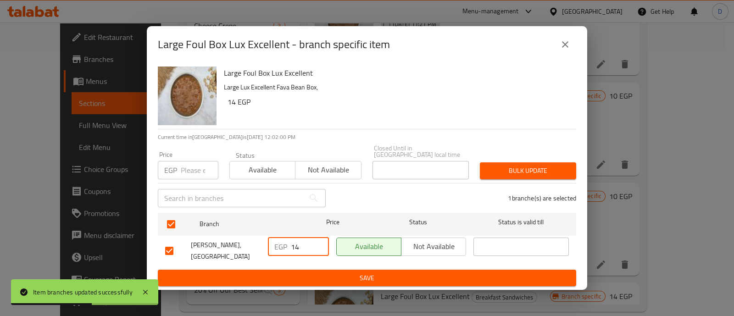
drag, startPoint x: 295, startPoint y: 247, endPoint x: 306, endPoint y: 251, distance: 12.0
click at [306, 251] on input "14" at bounding box center [310, 247] width 38 height 18
type input "16"
click at [283, 273] on span "Save" at bounding box center [367, 278] width 404 height 11
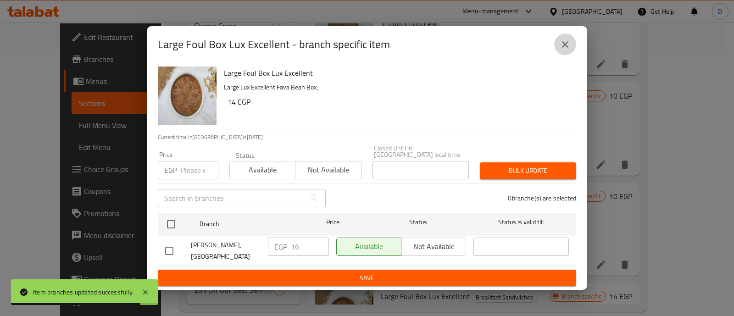
click at [564, 56] on button "close" at bounding box center [565, 44] width 22 height 22
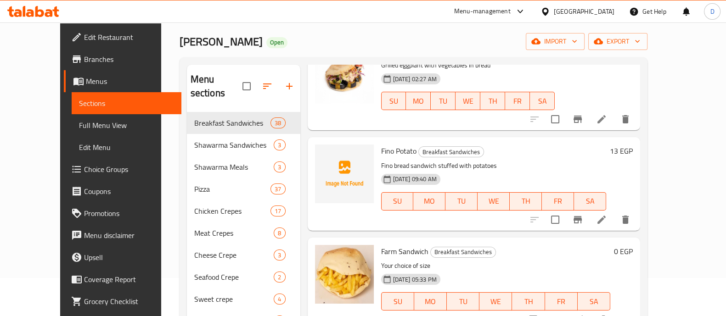
scroll to position [932, 0]
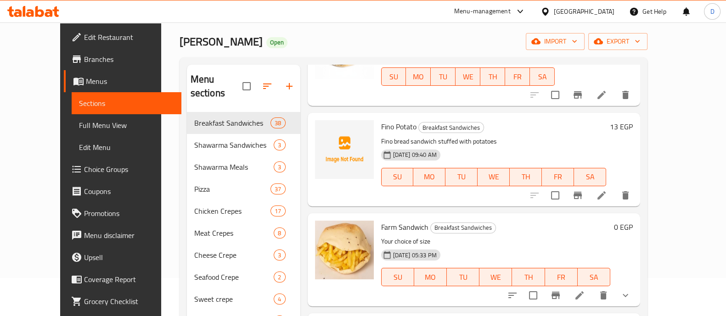
click at [383, 220] on span "Farm Sandwich" at bounding box center [404, 227] width 47 height 14
copy h6 "Farm Sandwich"
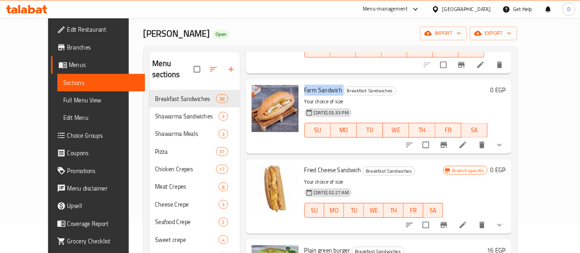
scroll to position [1047, 0]
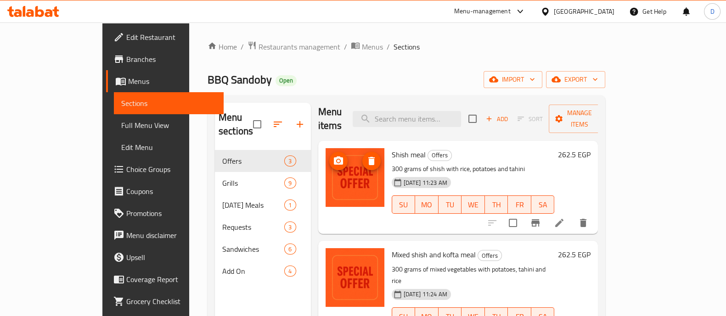
scroll to position [7, 0]
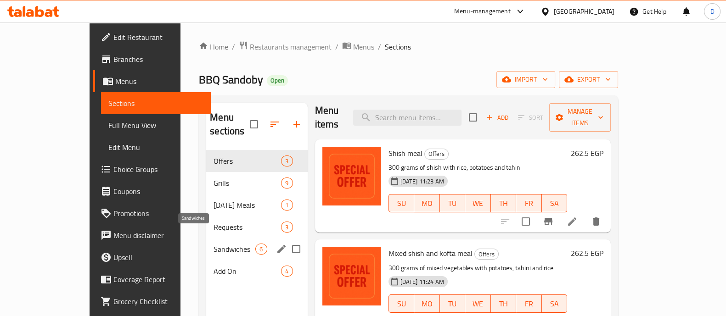
click at [213, 244] on span "Sandwiches" at bounding box center [234, 249] width 42 height 11
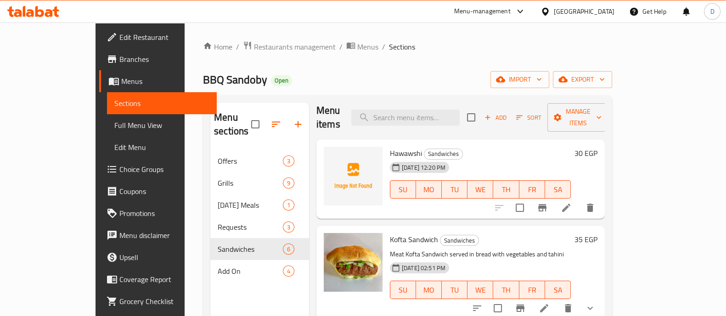
click at [597, 147] on h6 "30 EGP" at bounding box center [585, 153] width 23 height 13
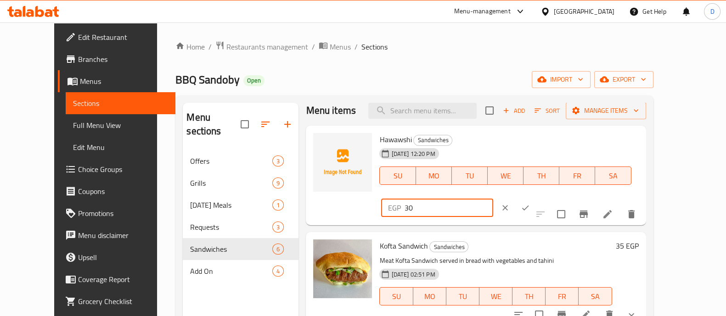
drag, startPoint x: 560, startPoint y: 142, endPoint x: 573, endPoint y: 141, distance: 13.3
click at [492, 199] on input "30" at bounding box center [448, 208] width 89 height 18
type input "35"
click at [535, 198] on button "ok" at bounding box center [525, 208] width 20 height 20
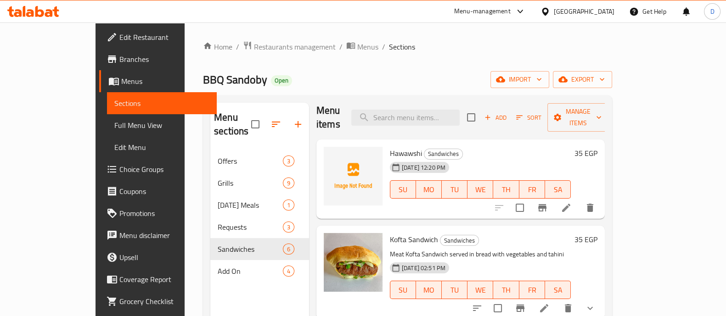
scroll to position [284, 0]
